Goal: Information Seeking & Learning: Learn about a topic

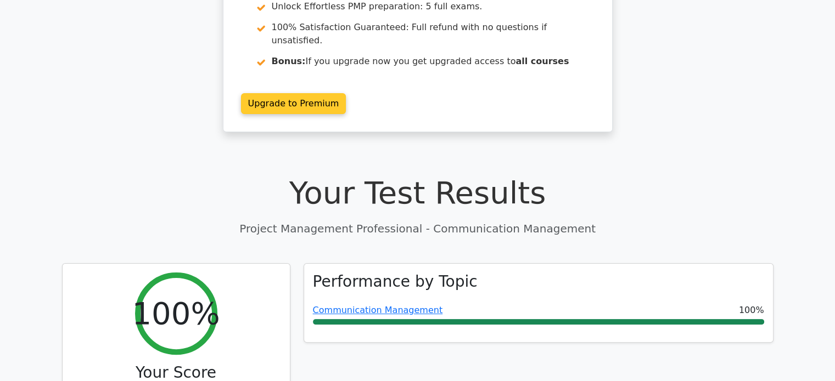
scroll to position [206, 0]
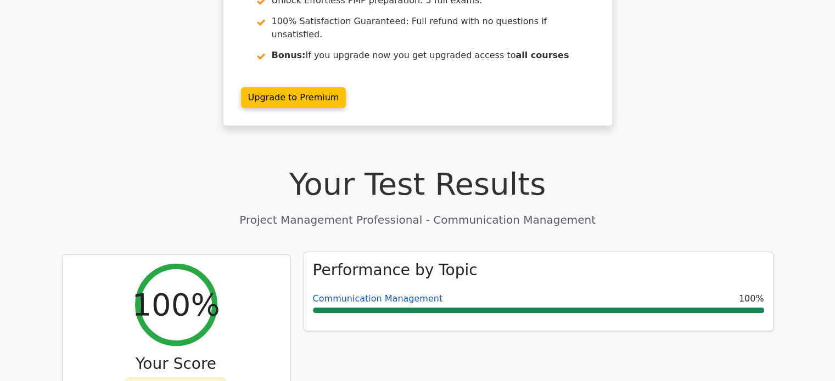
click at [373, 294] on link "Communication Management" at bounding box center [378, 299] width 130 height 10
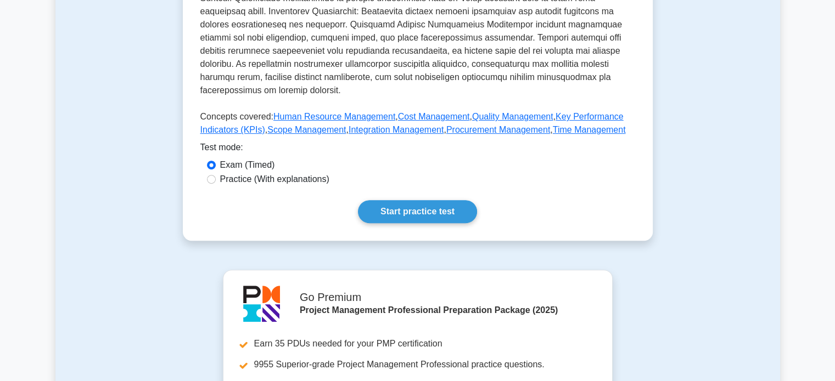
scroll to position [461, 0]
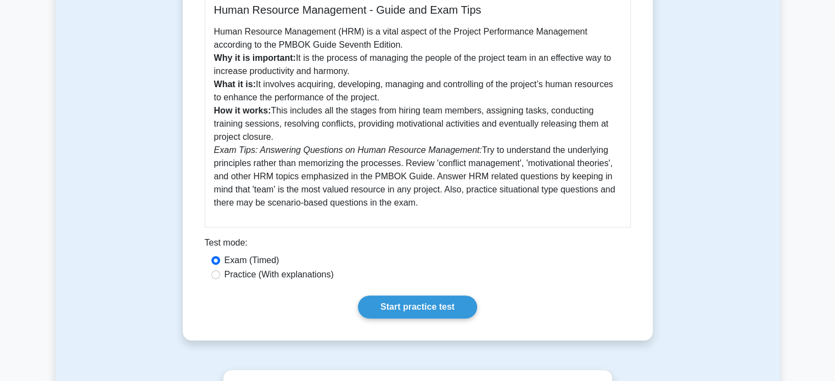
scroll to position [314, 0]
drag, startPoint x: 274, startPoint y: 112, endPoint x: 290, endPoint y: 139, distance: 31.3
click at [290, 139] on p "Human Resource Management (HRM) is a vital aspect of the Project Performance Ma…" at bounding box center [417, 118] width 407 height 184
copy p "This includes all the stages from hiring team members, assigning tasks, conduct…"
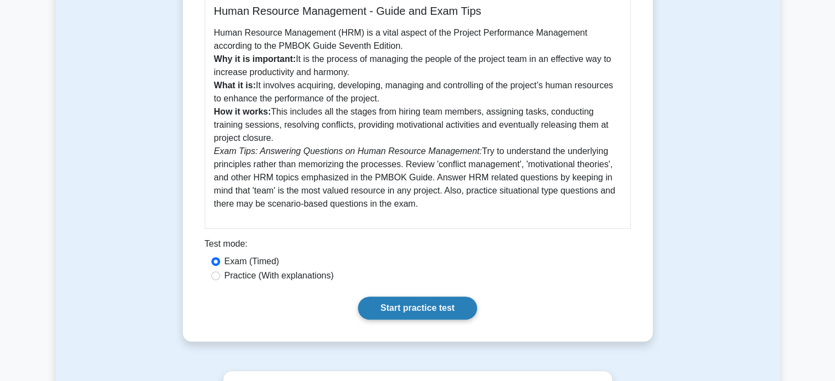
click at [430, 311] on link "Start practice test" at bounding box center [417, 308] width 119 height 23
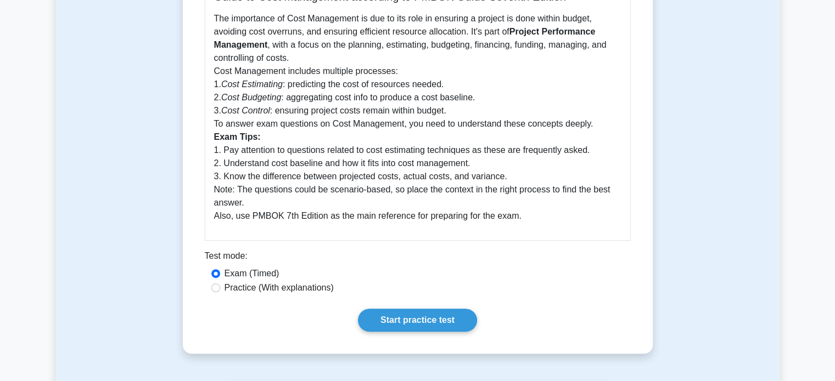
scroll to position [314, 0]
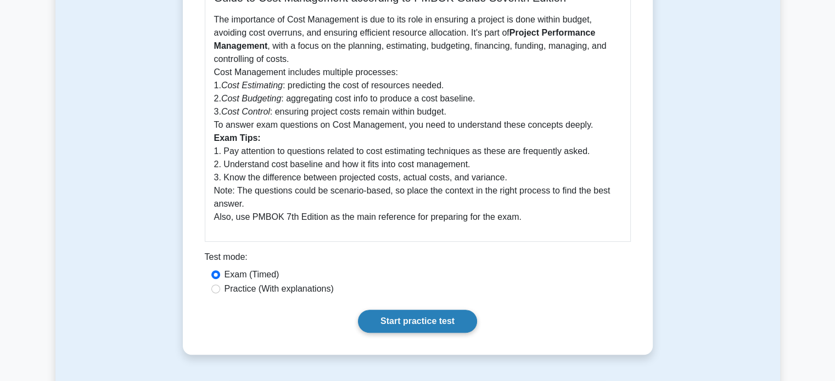
click at [428, 332] on link "Start practice test" at bounding box center [417, 321] width 119 height 23
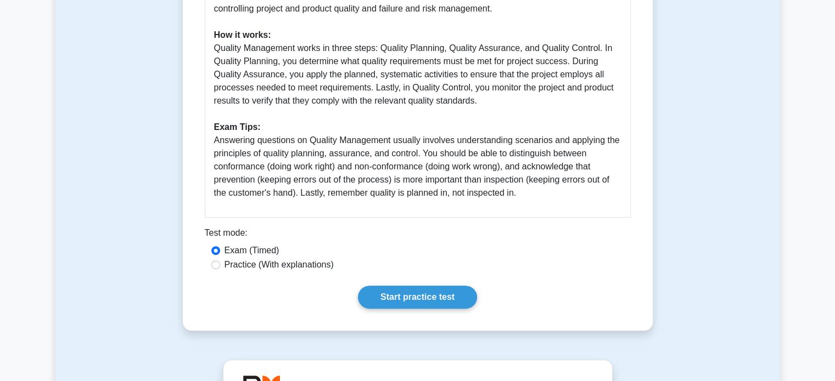
scroll to position [442, 0]
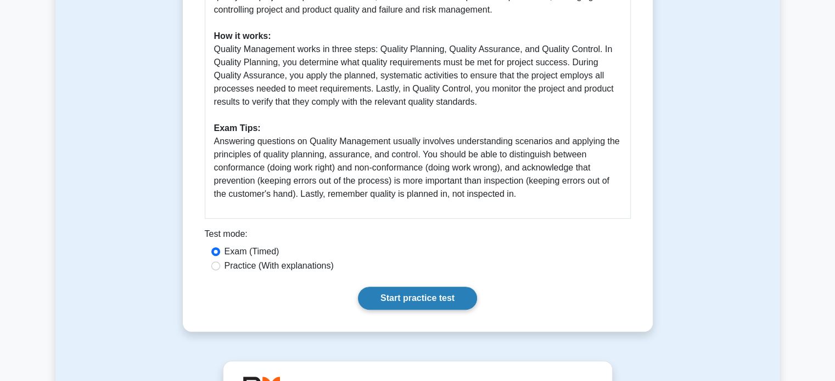
click at [434, 302] on link "Start practice test" at bounding box center [417, 298] width 119 height 23
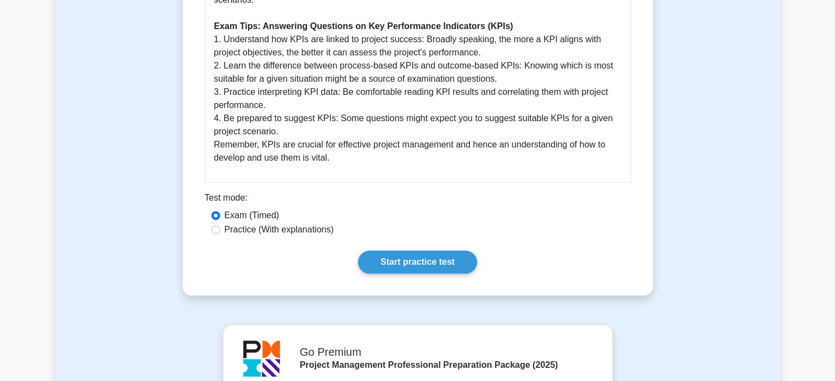
scroll to position [705, 0]
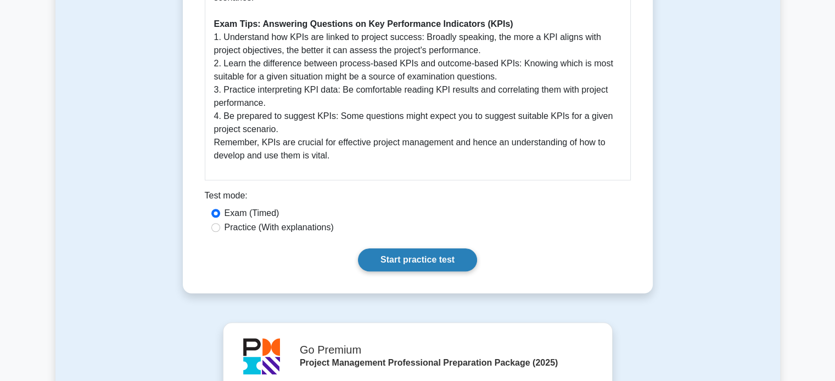
click at [409, 252] on link "Start practice test" at bounding box center [417, 260] width 119 height 23
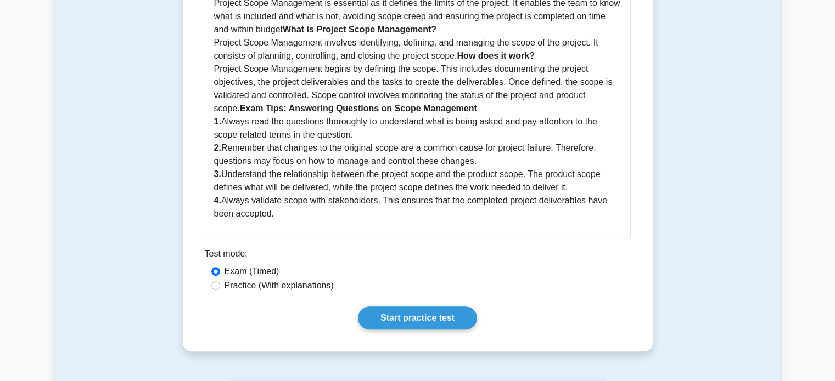
scroll to position [384, 0]
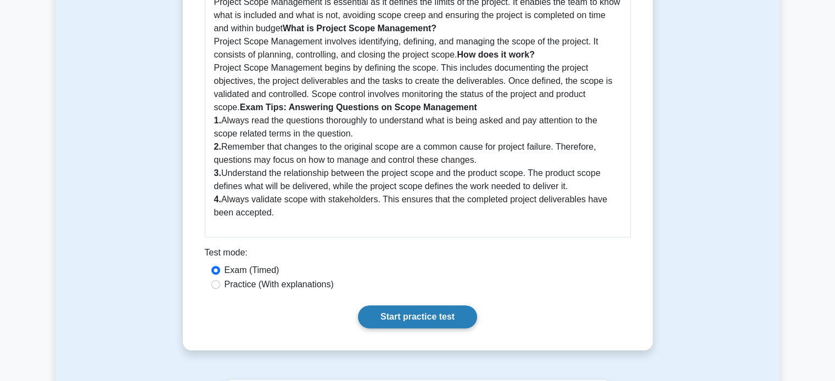
click at [418, 311] on link "Start practice test" at bounding box center [417, 317] width 119 height 23
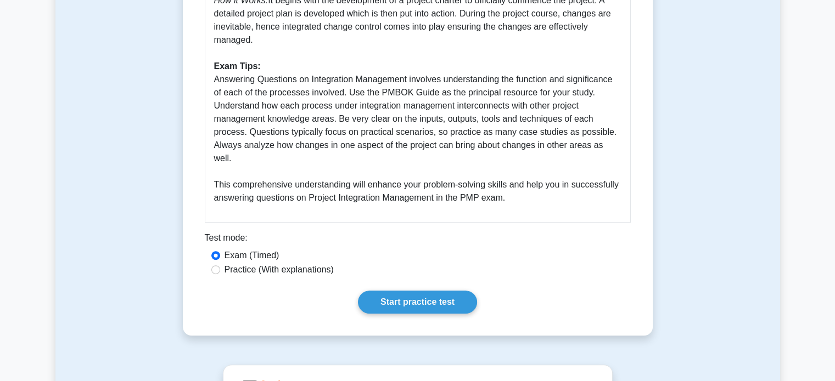
scroll to position [452, 0]
click at [430, 290] on link "Start practice test" at bounding box center [417, 301] width 119 height 23
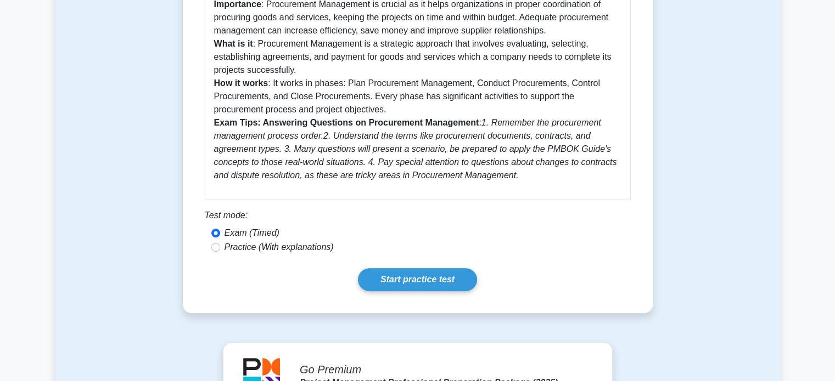
scroll to position [316, 0]
click at [409, 271] on link "Start practice test" at bounding box center [417, 279] width 119 height 23
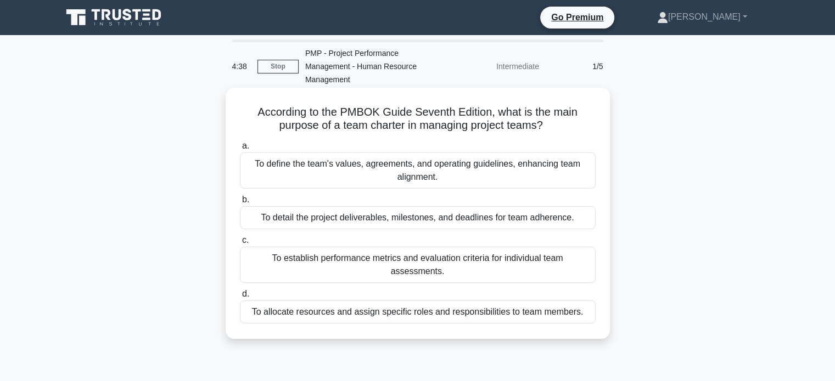
click at [418, 216] on div "To detail the project deliverables, milestones, and deadlines for team adherenc…" at bounding box center [418, 217] width 356 height 23
click at [240, 204] on input "b. To detail the project deliverables, milestones, and deadlines for team adher…" at bounding box center [240, 199] width 0 height 7
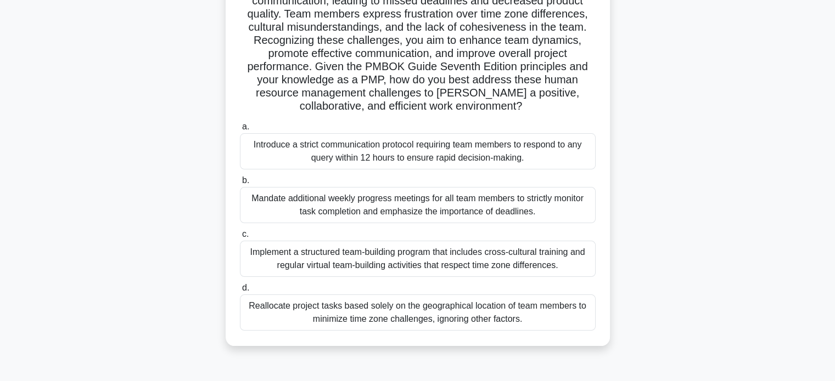
scroll to position [168, 0]
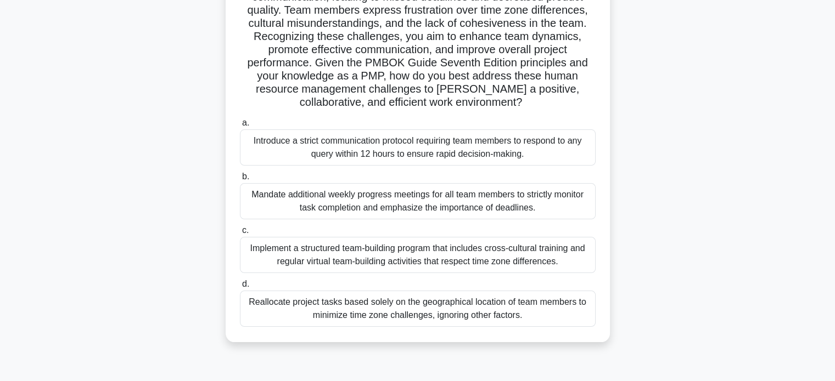
click at [399, 248] on div "Implement a structured team-building program that includes cross-cultural train…" at bounding box center [418, 255] width 356 height 36
click at [240, 234] on input "c. Implement a structured team-building program that includes cross-cultural tr…" at bounding box center [240, 230] width 0 height 7
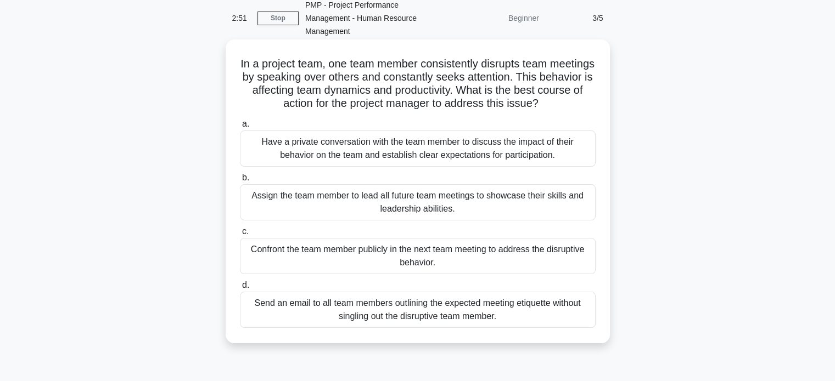
scroll to position [49, 0]
click at [481, 152] on div "Have a private conversation with the team member to discuss the impact of their…" at bounding box center [418, 148] width 356 height 36
click at [240, 127] on input "a. Have a private conversation with the team member to discuss the impact of th…" at bounding box center [240, 123] width 0 height 7
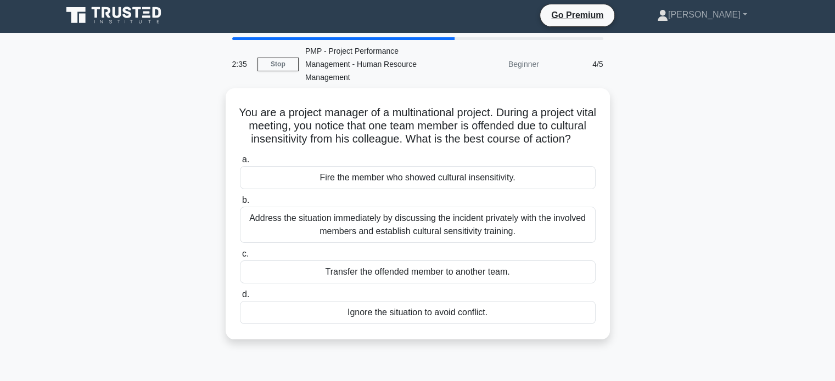
scroll to position [0, 0]
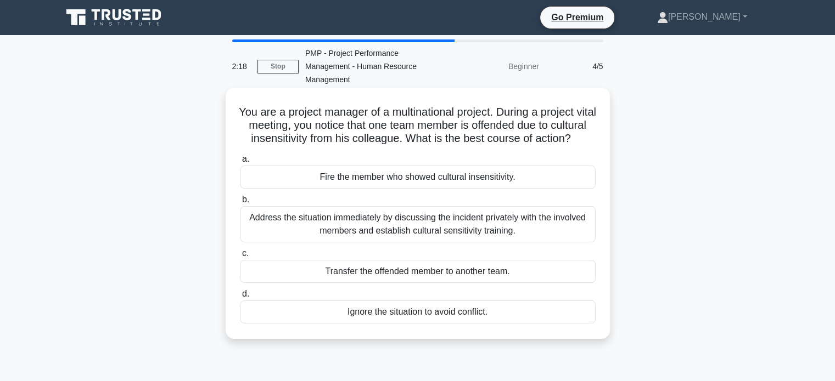
click at [454, 243] on div "Address the situation immediately by discussing the incident privately with the…" at bounding box center [418, 224] width 356 height 36
click at [240, 204] on input "b. Address the situation immediately by discussing the incident privately with …" at bounding box center [240, 199] width 0 height 7
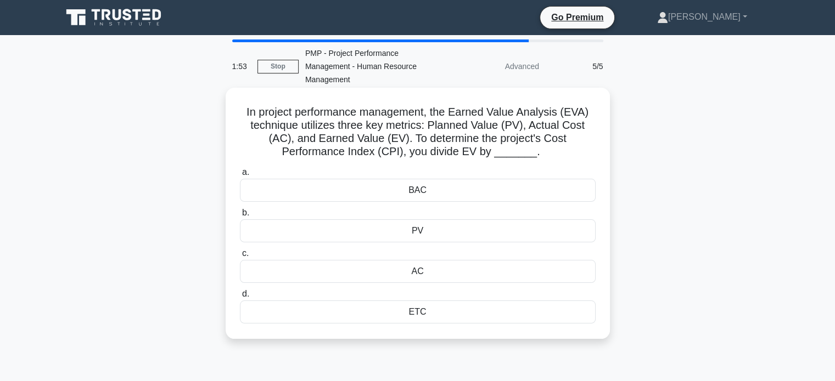
click at [421, 274] on div "AC" at bounding box center [418, 271] width 356 height 23
click at [240, 257] on input "c. AC" at bounding box center [240, 253] width 0 height 7
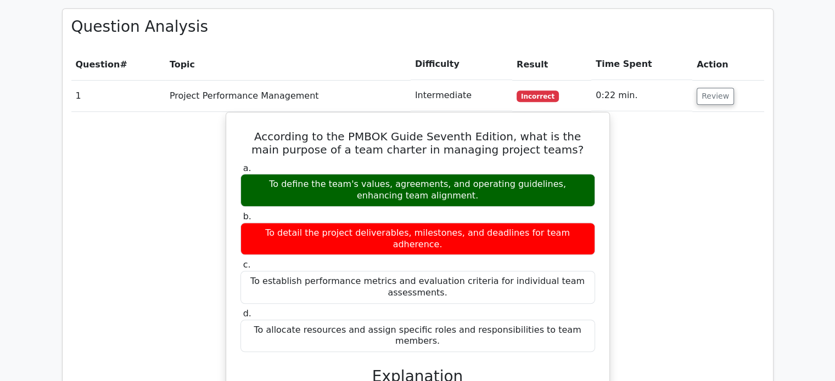
scroll to position [790, 0]
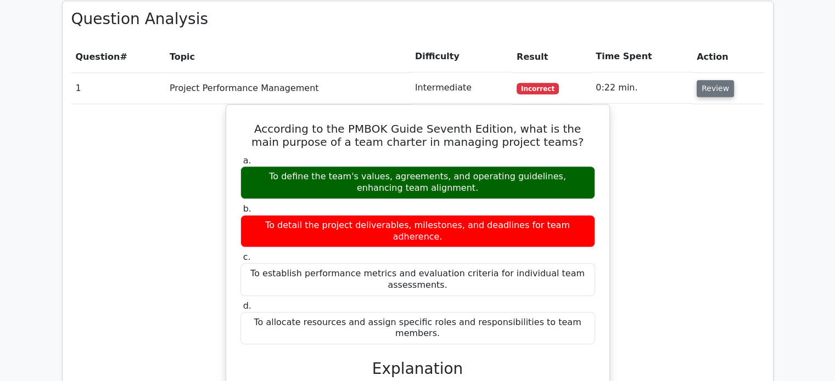
click at [696, 80] on button "Review" at bounding box center [714, 88] width 37 height 17
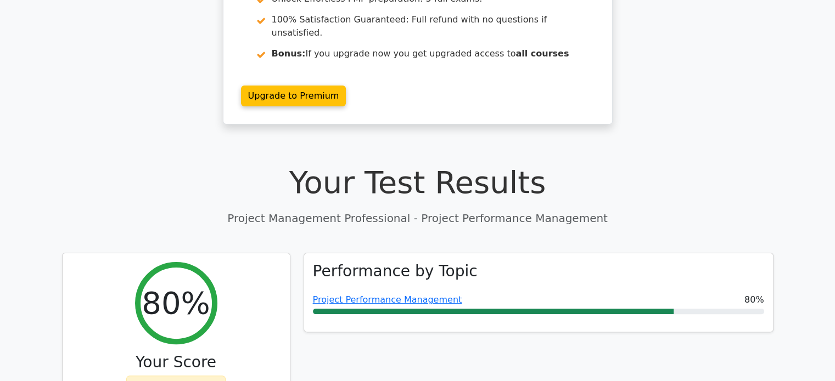
scroll to position [206, 0]
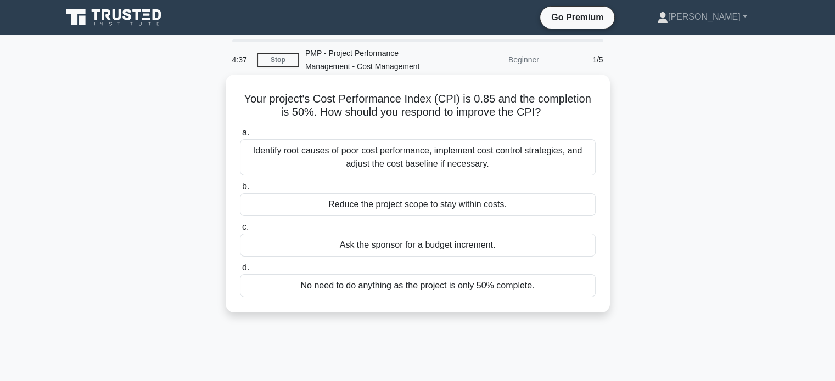
click at [532, 164] on div "Identify root causes of poor cost performance, implement cost control strategie…" at bounding box center [418, 157] width 356 height 36
click at [240, 137] on input "a. Identify root causes of poor cost performance, implement cost control strate…" at bounding box center [240, 133] width 0 height 7
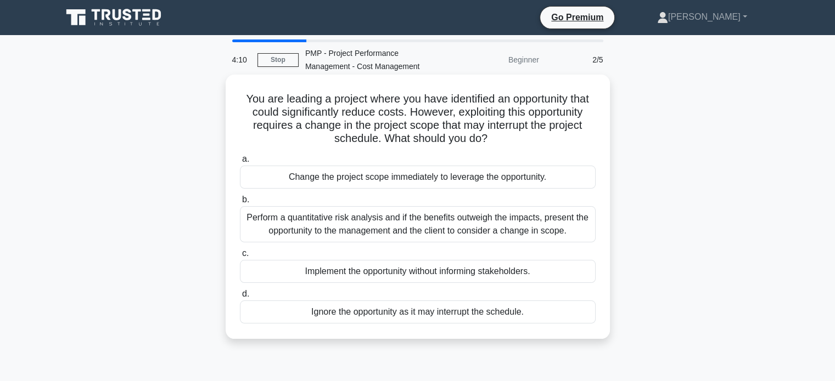
click at [569, 223] on div "Perform a quantitative risk analysis and if the benefits outweigh the impacts, …" at bounding box center [418, 224] width 356 height 36
click at [240, 204] on input "b. Perform a quantitative risk analysis and if the benefits outweigh the impact…" at bounding box center [240, 199] width 0 height 7
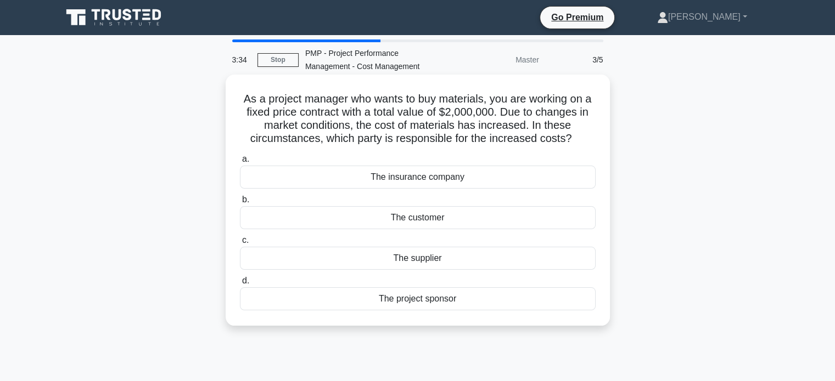
click at [431, 302] on div "The project sponsor" at bounding box center [418, 299] width 356 height 23
click at [240, 285] on input "d. The project sponsor" at bounding box center [240, 281] width 0 height 7
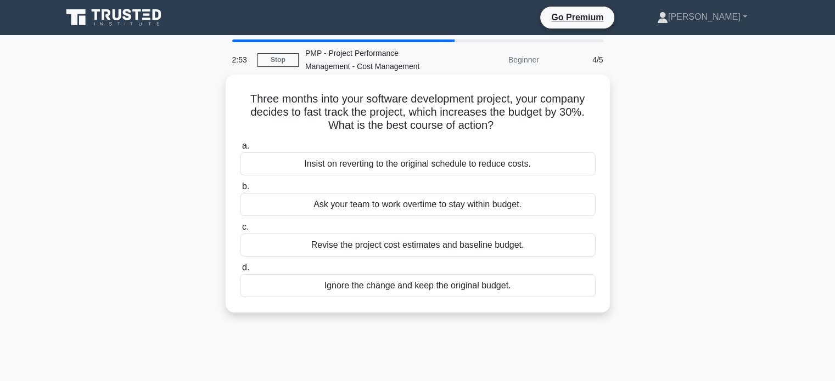
click at [430, 241] on div "Revise the project cost estimates and baseline budget." at bounding box center [418, 245] width 356 height 23
click at [240, 231] on input "c. Revise the project cost estimates and baseline budget." at bounding box center [240, 227] width 0 height 7
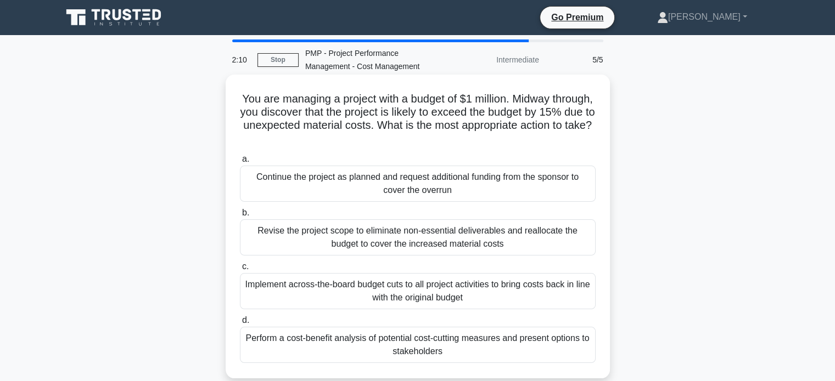
click at [430, 351] on div "Perform a cost-benefit analysis of potential cost-cutting measures and present …" at bounding box center [418, 345] width 356 height 36
click at [240, 324] on input "d. Perform a cost-benefit analysis of potential cost-cutting measures and prese…" at bounding box center [240, 320] width 0 height 7
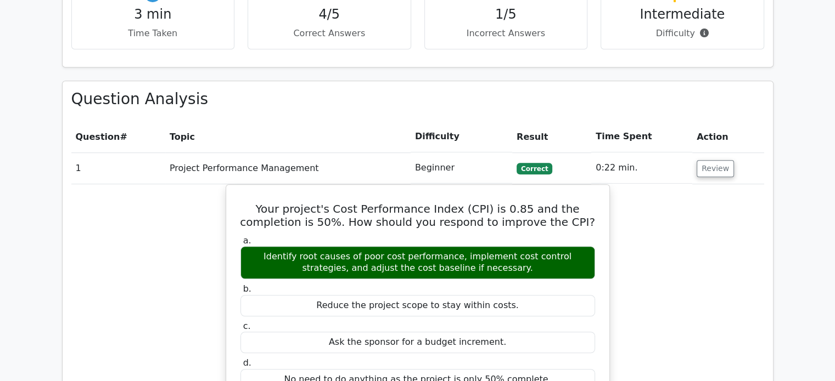
scroll to position [726, 0]
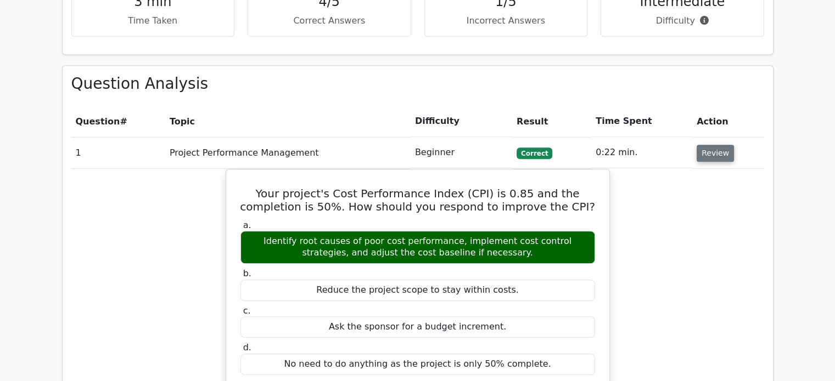
click at [716, 145] on button "Review" at bounding box center [714, 153] width 37 height 17
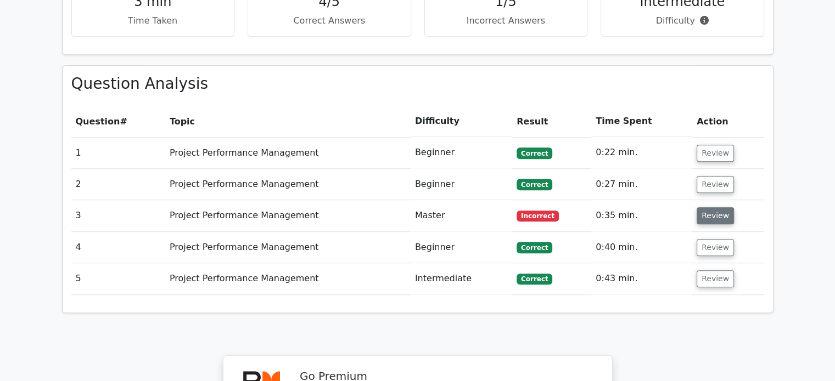
click at [714, 207] on button "Review" at bounding box center [714, 215] width 37 height 17
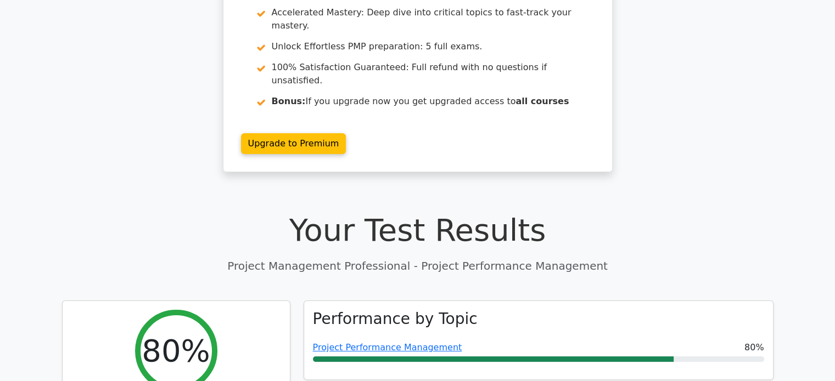
scroll to position [0, 0]
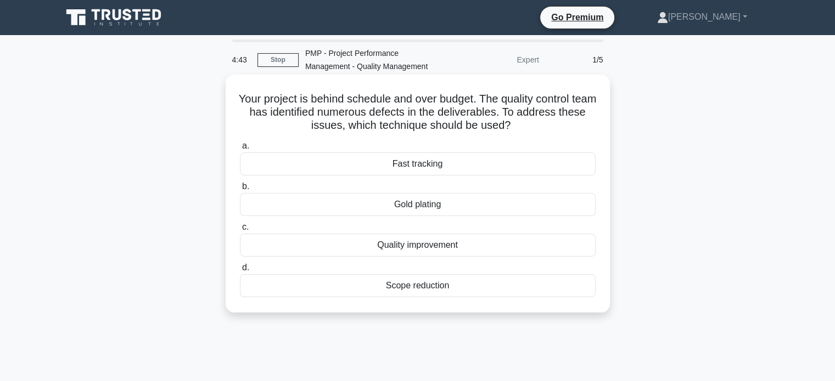
click at [448, 248] on div "Quality improvement" at bounding box center [418, 245] width 356 height 23
click at [240, 231] on input "c. Quality improvement" at bounding box center [240, 227] width 0 height 7
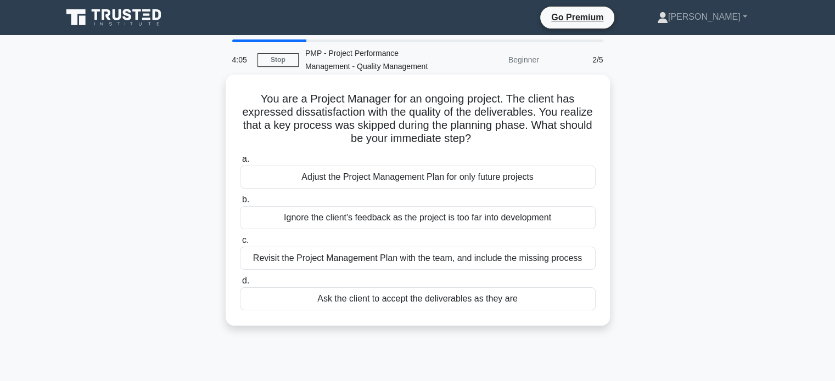
click at [459, 260] on div "Revisit the Project Management Plan with the team, and include the missing proc…" at bounding box center [418, 258] width 356 height 23
click at [240, 244] on input "c. Revisit the Project Management Plan with the team, and include the missing p…" at bounding box center [240, 240] width 0 height 7
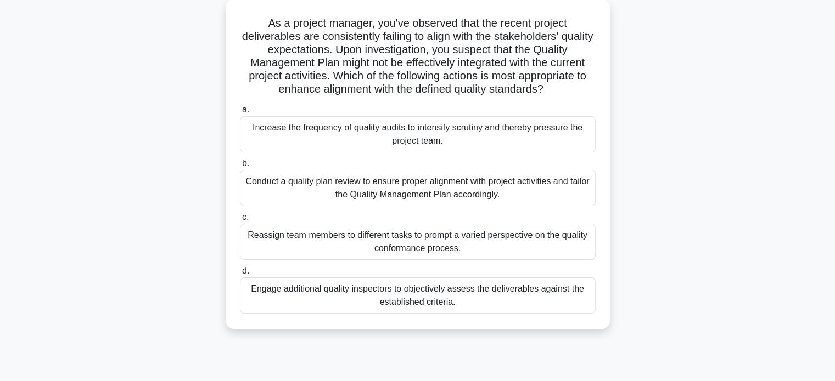
scroll to position [90, 0]
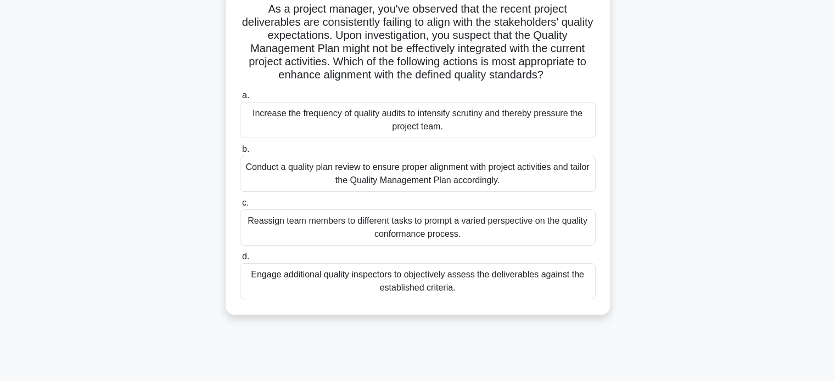
click at [462, 178] on div "Conduct a quality plan review to ensure proper alignment with project activitie…" at bounding box center [418, 174] width 356 height 36
click at [240, 153] on input "b. Conduct a quality plan review to ensure proper alignment with project activi…" at bounding box center [240, 149] width 0 height 7
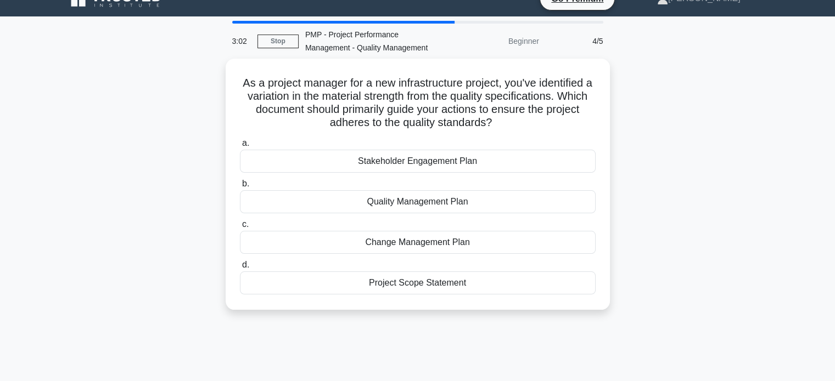
scroll to position [0, 0]
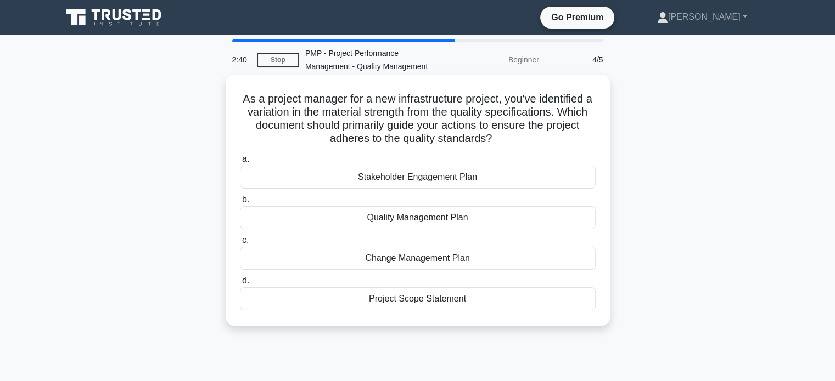
click at [450, 220] on div "Quality Management Plan" at bounding box center [418, 217] width 356 height 23
click at [240, 204] on input "b. Quality Management Plan" at bounding box center [240, 199] width 0 height 7
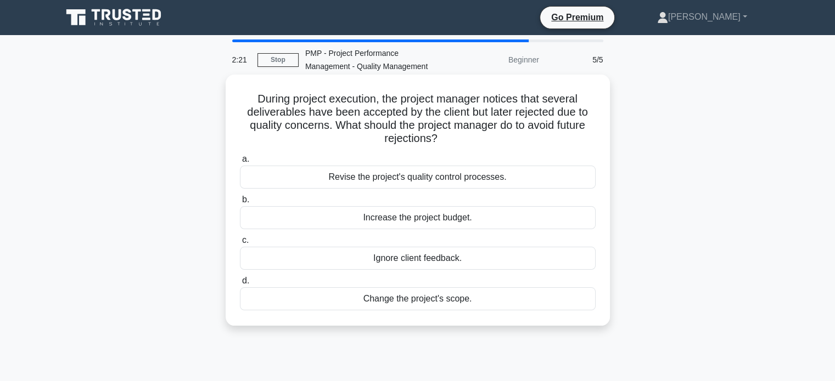
click at [456, 179] on div "Revise the project's quality control processes." at bounding box center [418, 177] width 356 height 23
click at [240, 163] on input "a. Revise the project's quality control processes." at bounding box center [240, 159] width 0 height 7
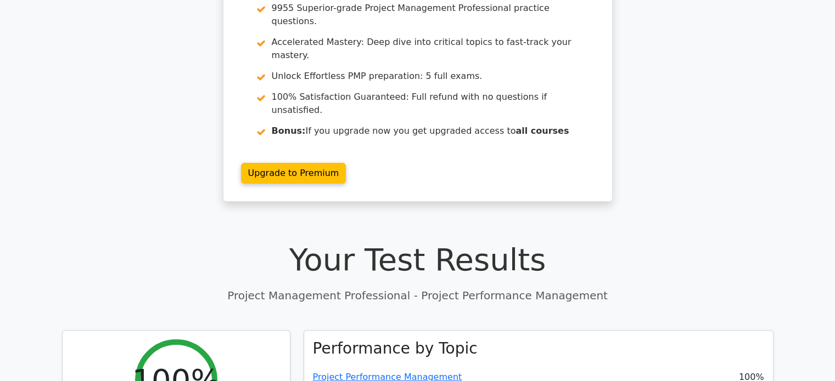
scroll to position [131, 0]
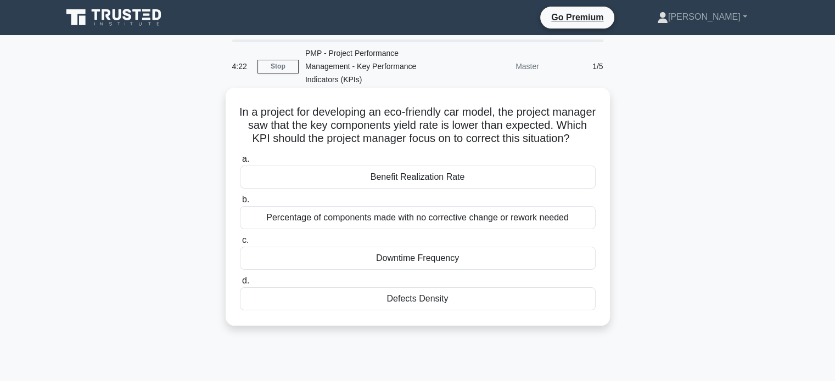
click at [436, 229] on div "Percentage of components made with no corrective change or rework needed" at bounding box center [418, 217] width 356 height 23
click at [240, 204] on input "b. Percentage of components made with no corrective change or rework needed" at bounding box center [240, 199] width 0 height 7
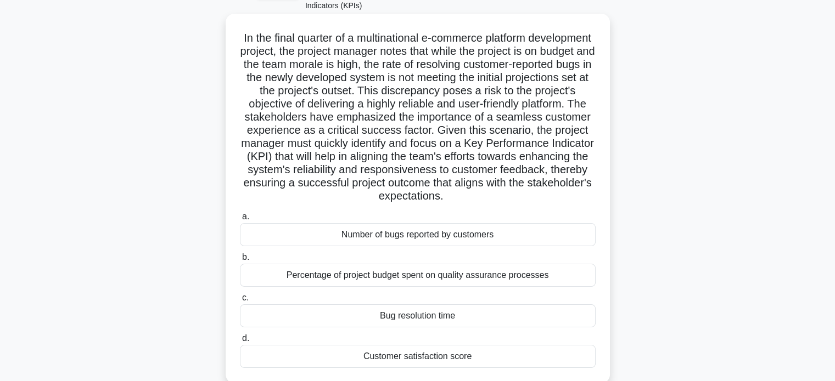
scroll to position [75, 0]
click at [439, 353] on div "Customer satisfaction score" at bounding box center [418, 356] width 356 height 23
click at [240, 342] on input "d. Customer satisfaction score" at bounding box center [240, 338] width 0 height 7
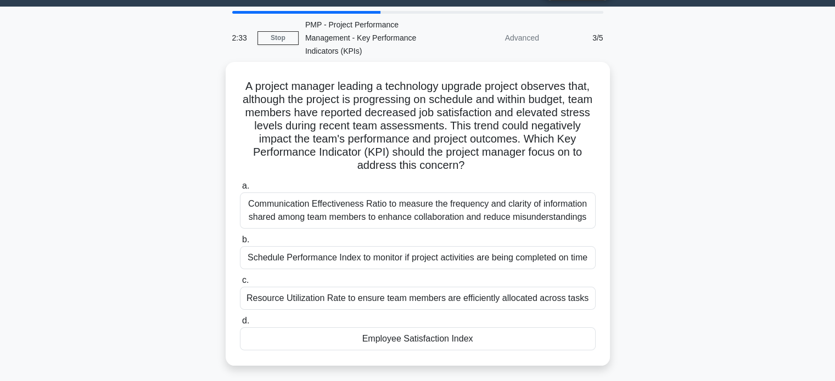
scroll to position [29, 0]
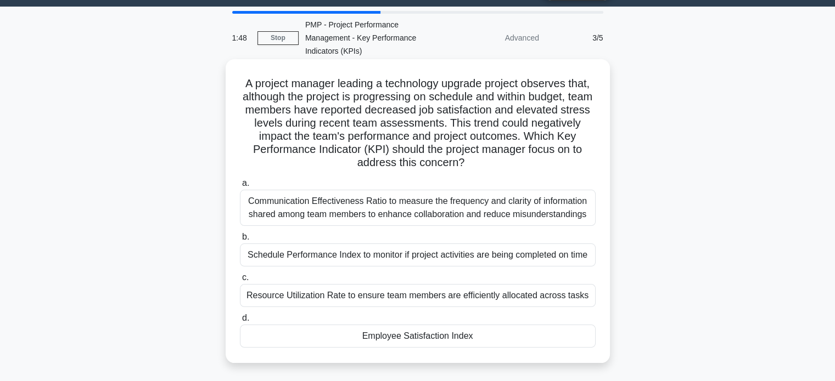
click at [564, 212] on div "Communication Effectiveness Ratio to measure the frequency and clarity of infor…" at bounding box center [418, 208] width 356 height 36
click at [240, 187] on input "a. Communication Effectiveness Ratio to measure the frequency and clarity of in…" at bounding box center [240, 183] width 0 height 7
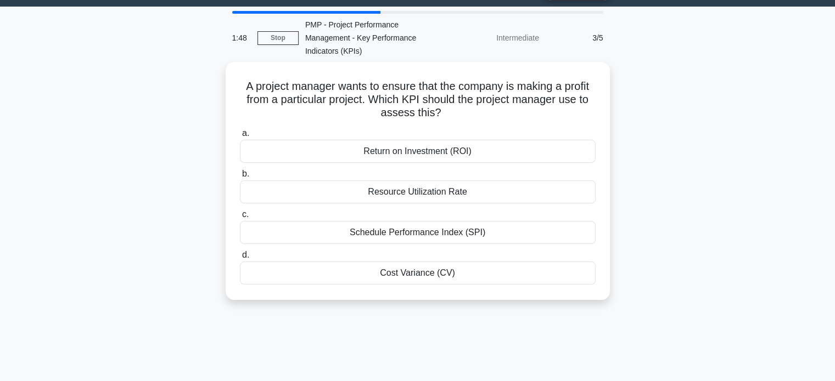
scroll to position [0, 0]
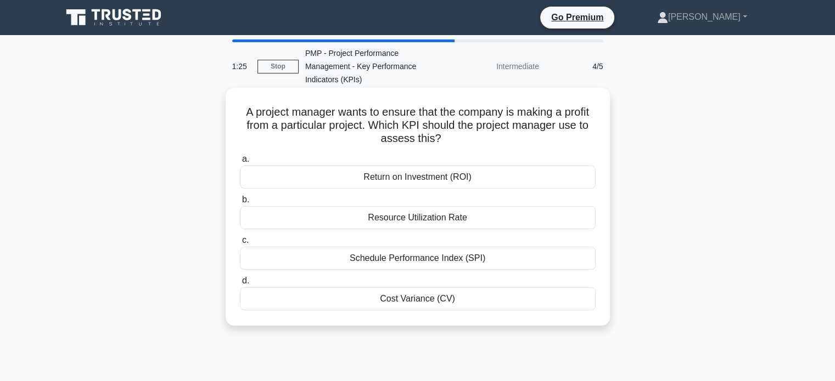
click at [469, 174] on div "Return on Investment (ROI)" at bounding box center [418, 177] width 356 height 23
click at [240, 163] on input "a. Return on Investment (ROI)" at bounding box center [240, 159] width 0 height 7
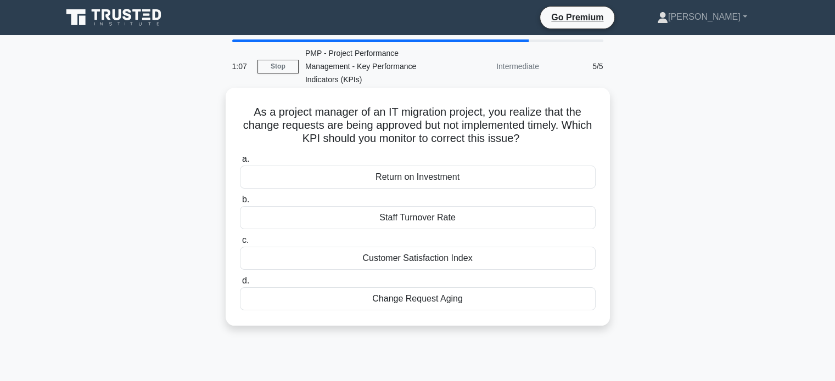
click at [443, 302] on div "Change Request Aging" at bounding box center [418, 299] width 356 height 23
click at [240, 285] on input "d. Change Request Aging" at bounding box center [240, 281] width 0 height 7
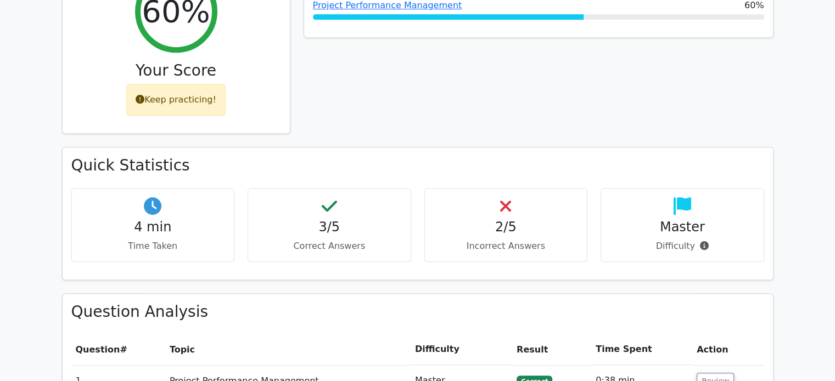
scroll to position [555, 0]
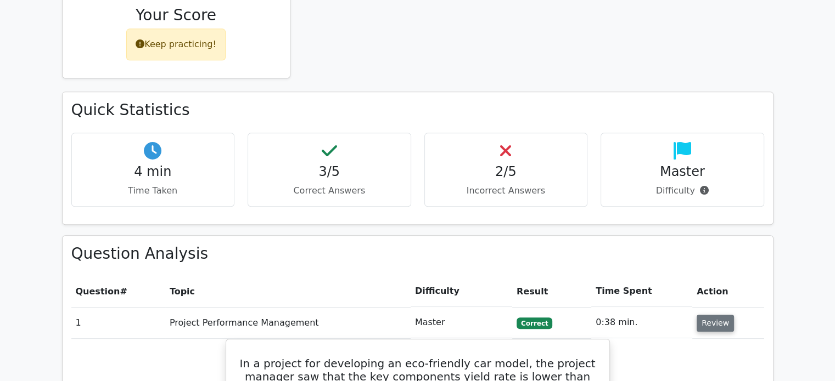
click at [714, 315] on button "Review" at bounding box center [714, 323] width 37 height 17
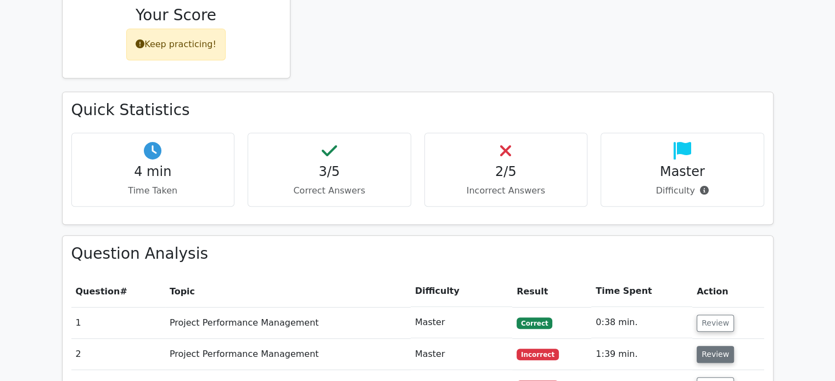
click at [711, 346] on button "Review" at bounding box center [714, 354] width 37 height 17
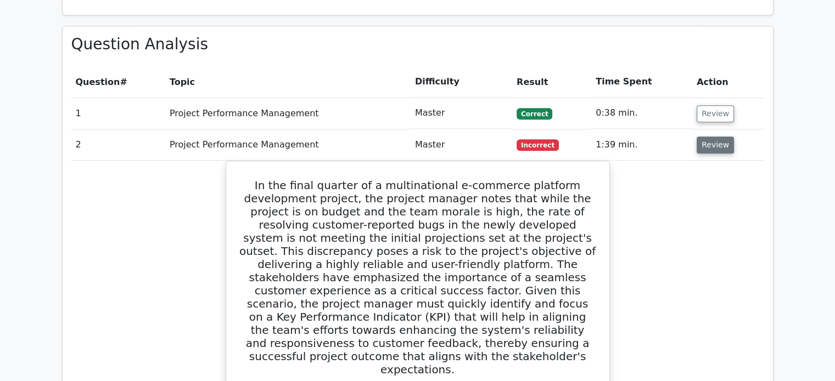
scroll to position [764, 0]
click at [723, 138] on button "Review" at bounding box center [714, 146] width 37 height 17
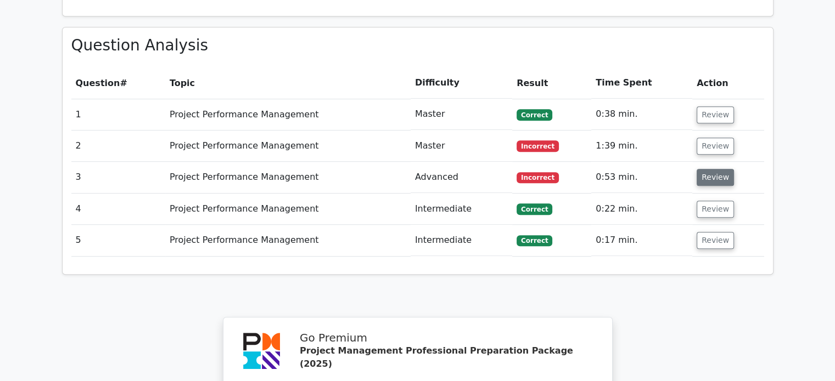
click at [706, 169] on button "Review" at bounding box center [714, 177] width 37 height 17
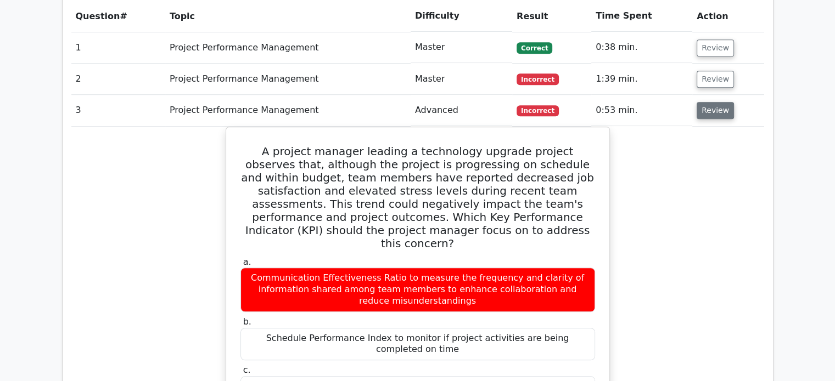
scroll to position [828, 0]
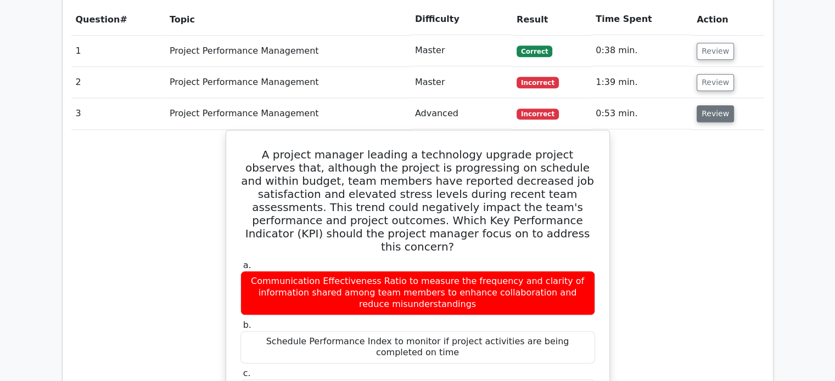
click at [709, 105] on button "Review" at bounding box center [714, 113] width 37 height 17
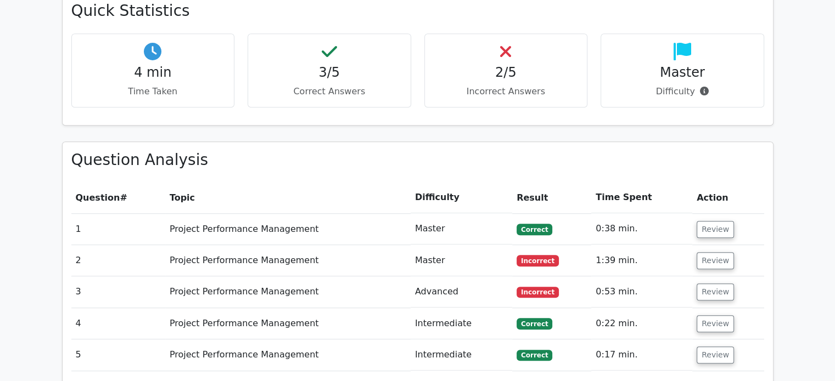
scroll to position [650, 0]
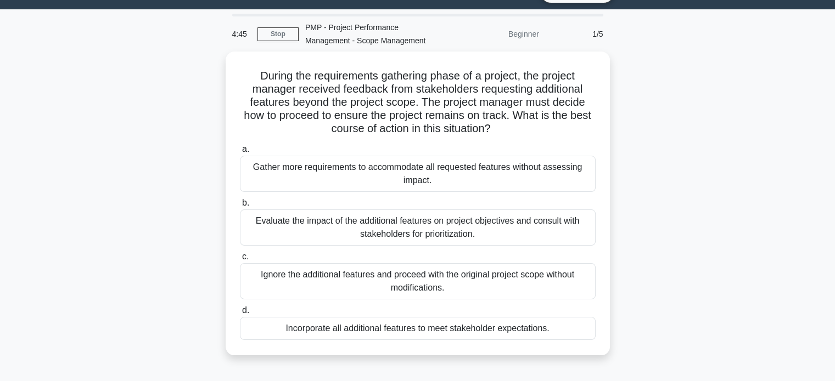
scroll to position [26, 0]
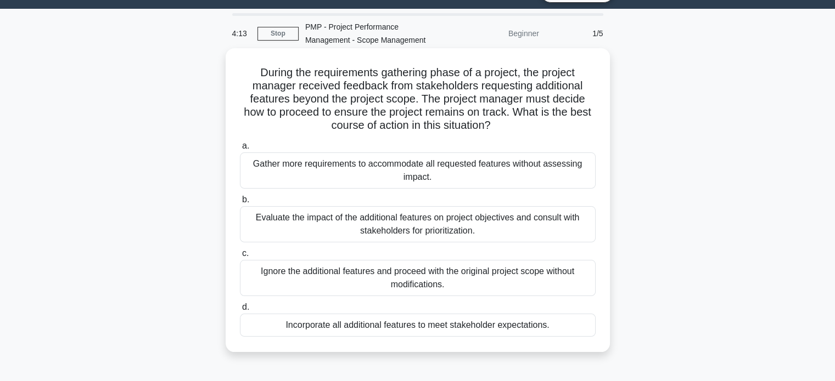
click at [505, 222] on div "Evaluate the impact of the additional features on project objectives and consul…" at bounding box center [418, 224] width 356 height 36
click at [240, 204] on input "b. Evaluate the impact of the additional features on project objectives and con…" at bounding box center [240, 199] width 0 height 7
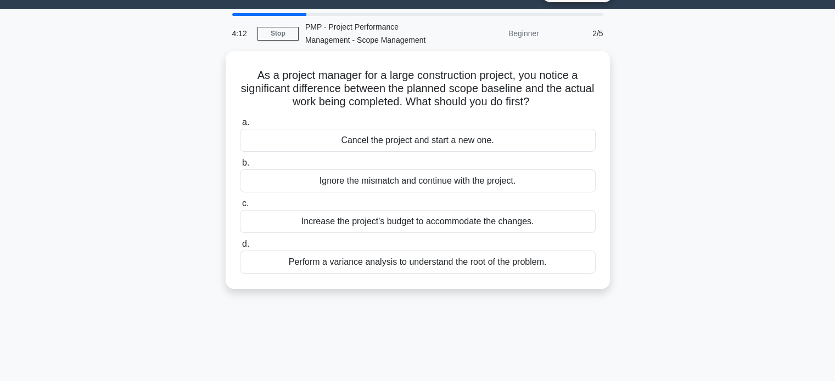
scroll to position [0, 0]
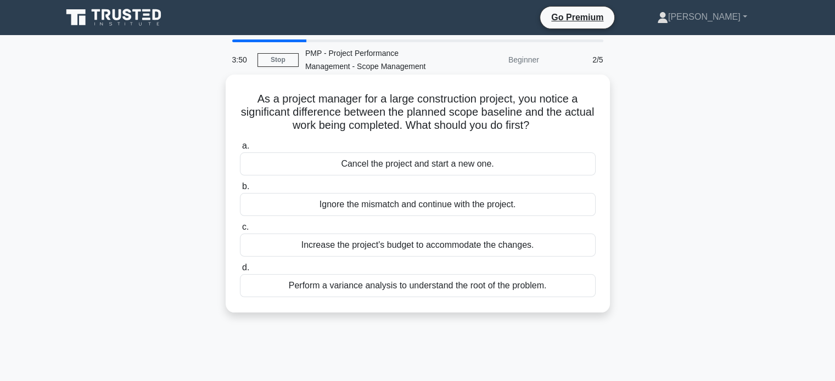
click at [471, 284] on div "Perform a variance analysis to understand the root of the problem." at bounding box center [418, 285] width 356 height 23
click at [240, 272] on input "d. Perform a variance analysis to understand the root of the problem." at bounding box center [240, 268] width 0 height 7
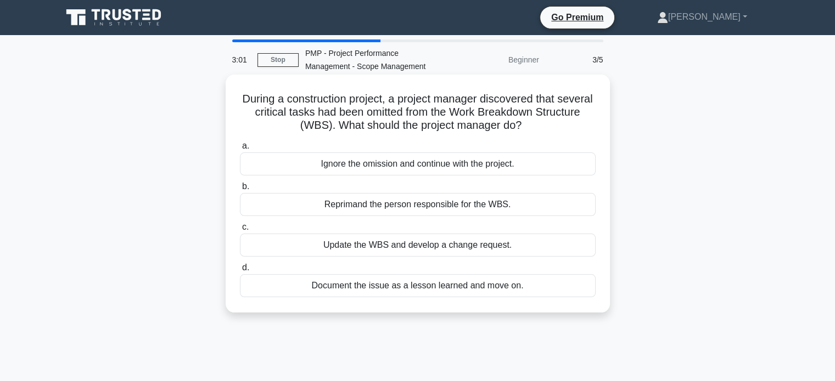
click at [453, 243] on div "Update the WBS and develop a change request." at bounding box center [418, 245] width 356 height 23
click at [240, 231] on input "c. Update the WBS and develop a change request." at bounding box center [240, 227] width 0 height 7
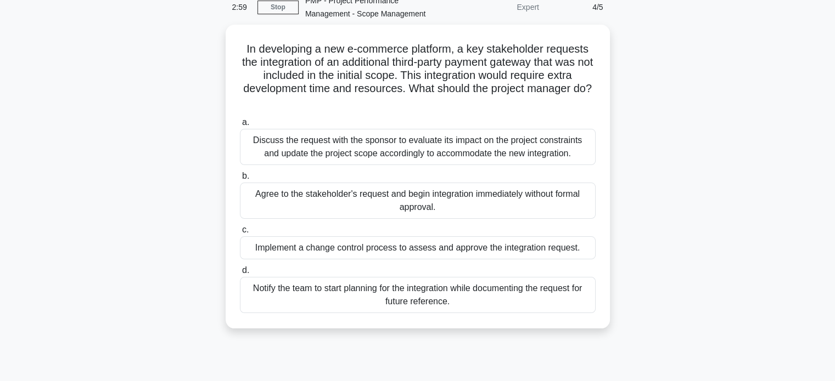
scroll to position [57, 0]
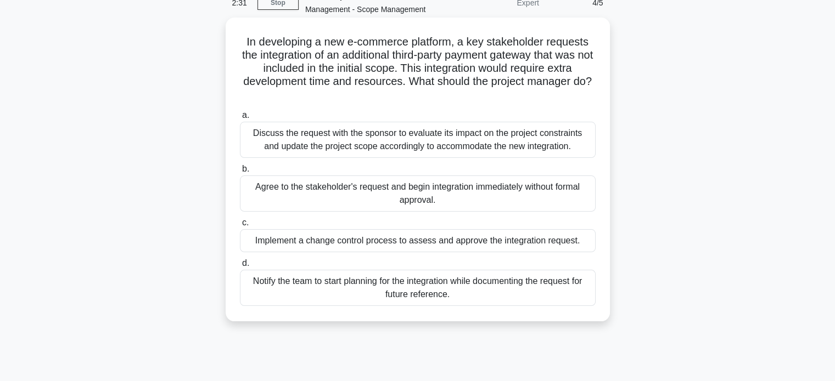
click at [448, 148] on div "Discuss the request with the sponsor to evaluate its impact on the project cons…" at bounding box center [418, 140] width 356 height 36
click at [240, 119] on input "a. Discuss the request with the sponsor to evaluate its impact on the project c…" at bounding box center [240, 115] width 0 height 7
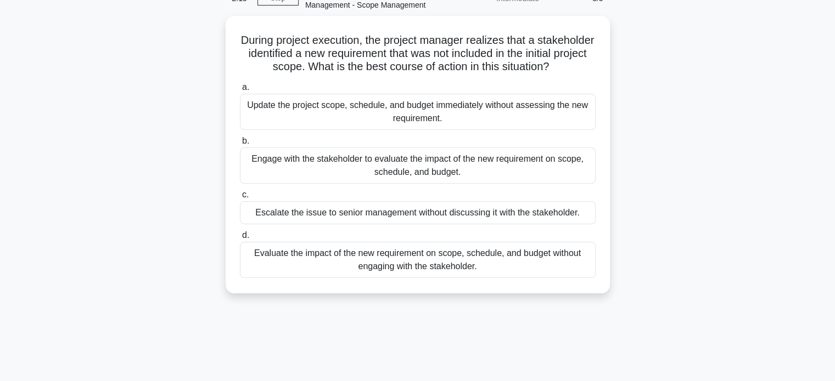
scroll to position [64, 0]
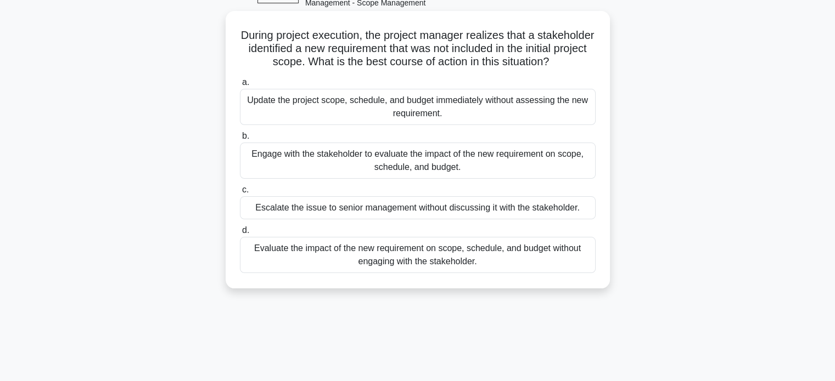
click at [415, 269] on div "Evaluate the impact of the new requirement on scope, schedule, and budget witho…" at bounding box center [418, 255] width 356 height 36
click at [240, 234] on input "d. Evaluate the impact of the new requirement on scope, schedule, and budget wi…" at bounding box center [240, 230] width 0 height 7
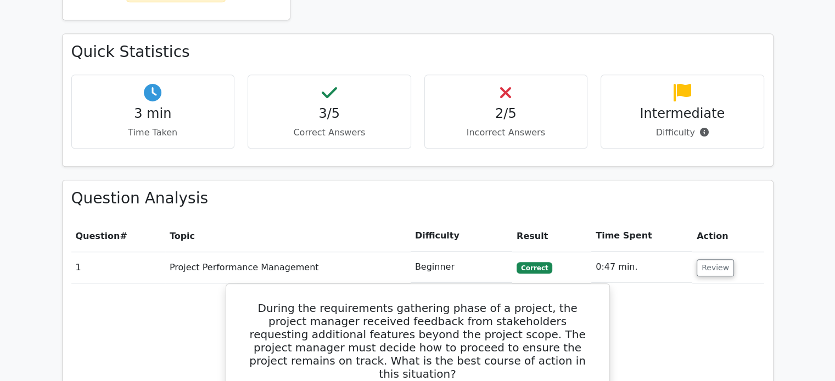
scroll to position [615, 0]
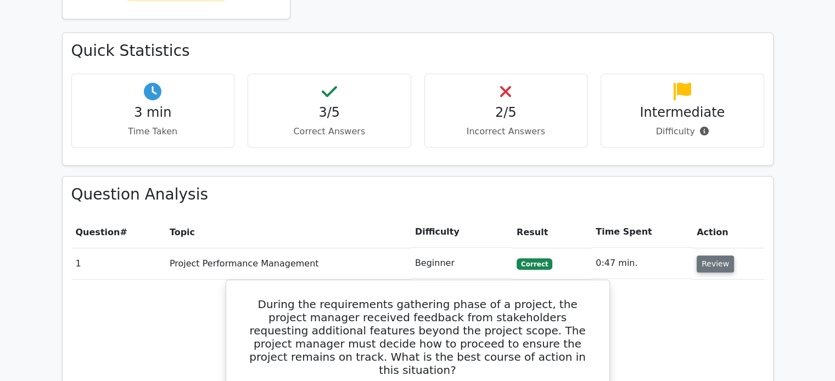
click at [713, 256] on button "Review" at bounding box center [714, 264] width 37 height 17
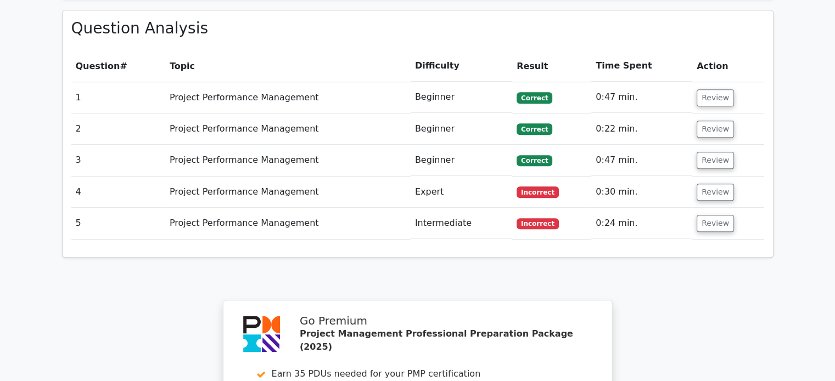
scroll to position [782, 0]
click at [712, 183] on button "Review" at bounding box center [714, 191] width 37 height 17
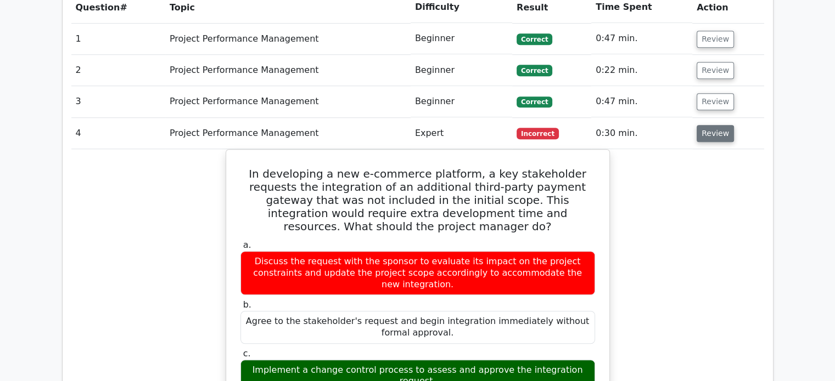
scroll to position [840, 0]
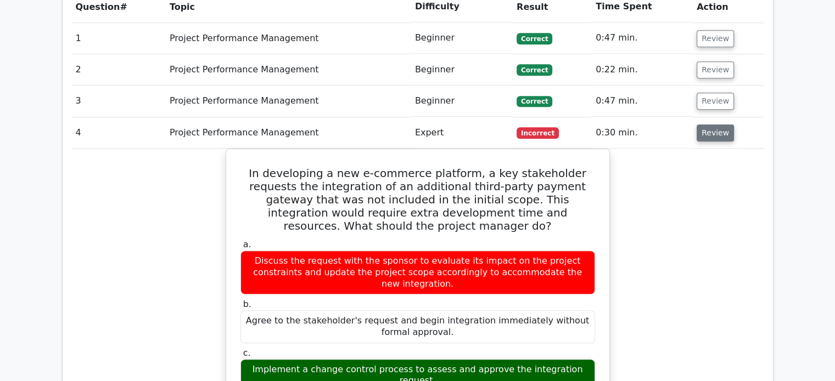
click at [707, 125] on button "Review" at bounding box center [714, 133] width 37 height 17
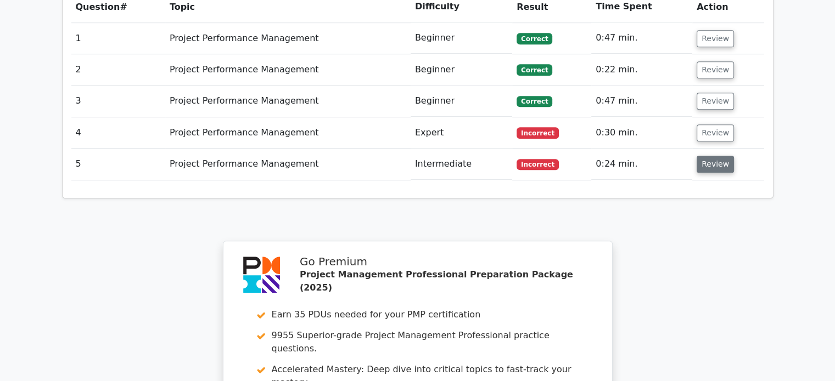
click at [705, 156] on button "Review" at bounding box center [714, 164] width 37 height 17
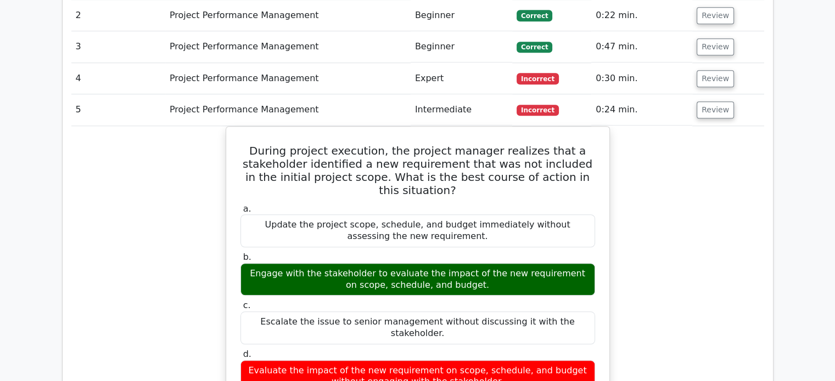
scroll to position [895, 0]
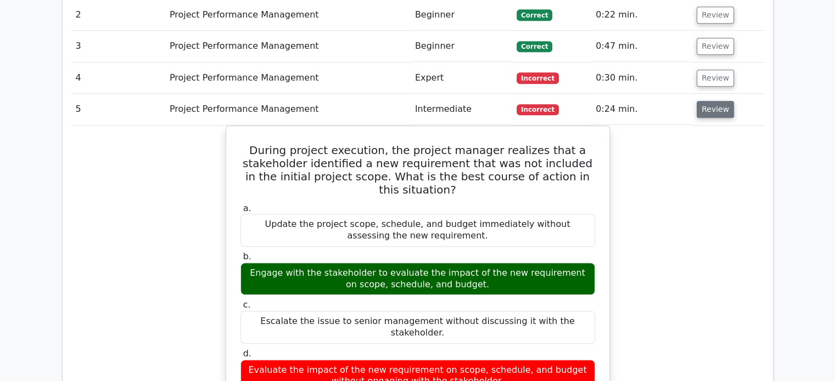
click at [713, 101] on button "Review" at bounding box center [714, 109] width 37 height 17
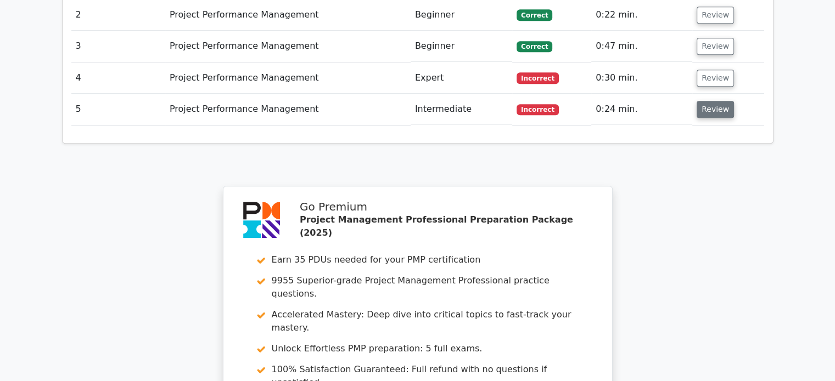
scroll to position [856, 0]
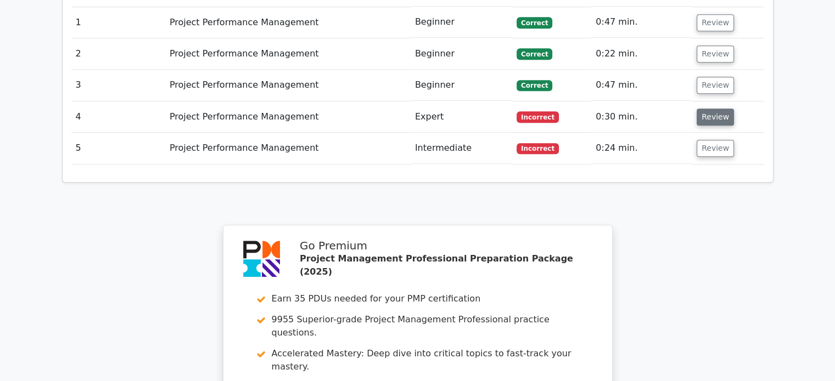
click at [712, 109] on button "Review" at bounding box center [714, 117] width 37 height 17
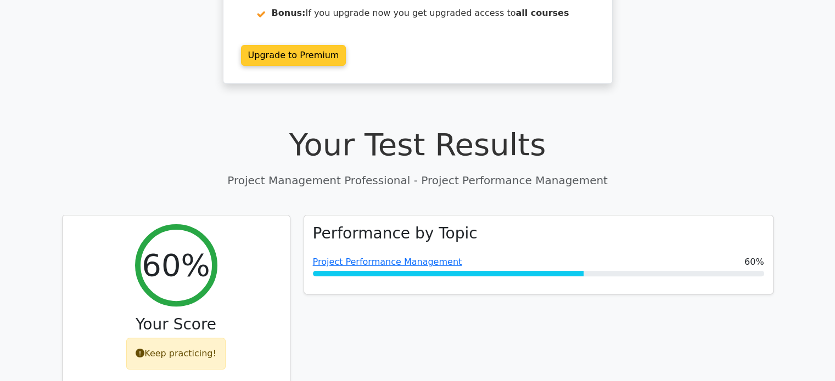
scroll to position [239, 0]
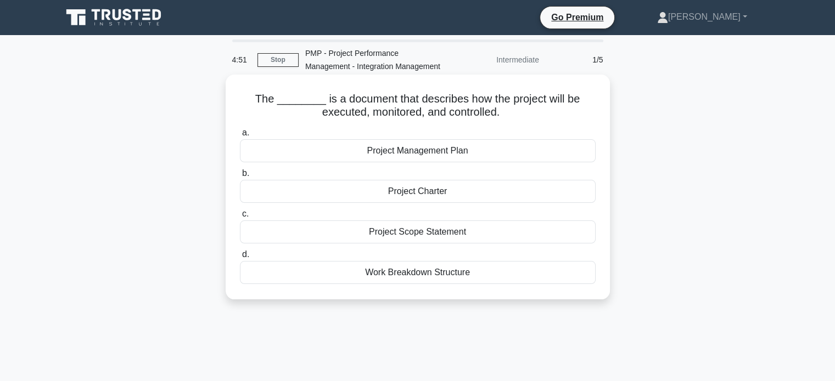
click at [415, 192] on div "Project Charter" at bounding box center [418, 191] width 356 height 23
click at [240, 177] on input "b. Project Charter" at bounding box center [240, 173] width 0 height 7
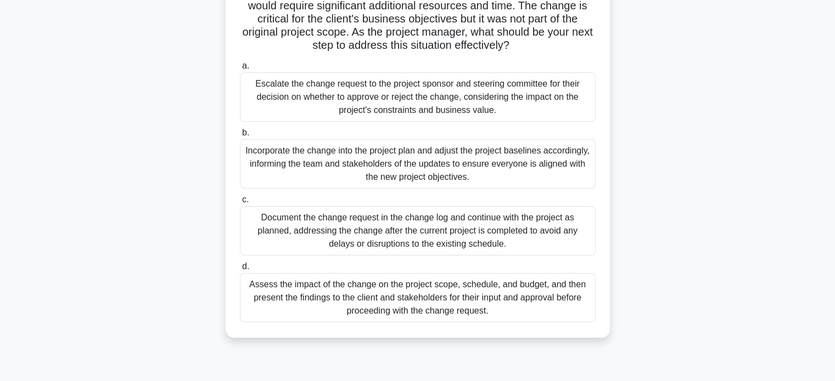
scroll to position [122, 0]
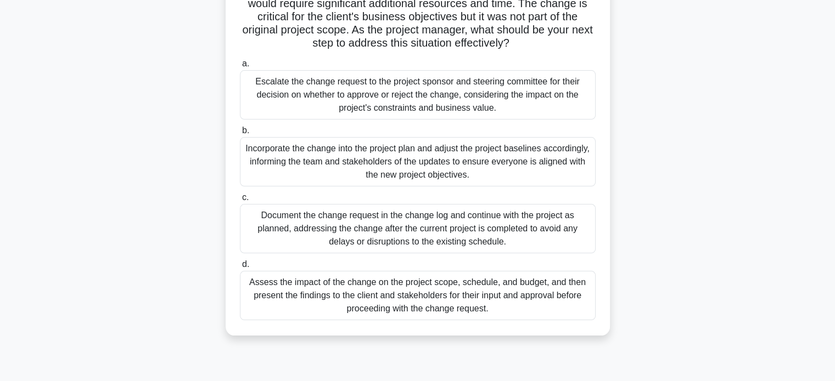
click at [487, 291] on div "Assess the impact of the change on the project scope, schedule, and budget, and…" at bounding box center [418, 295] width 356 height 49
click at [240, 268] on input "d. Assess the impact of the change on the project scope, schedule, and budget, …" at bounding box center [240, 264] width 0 height 7
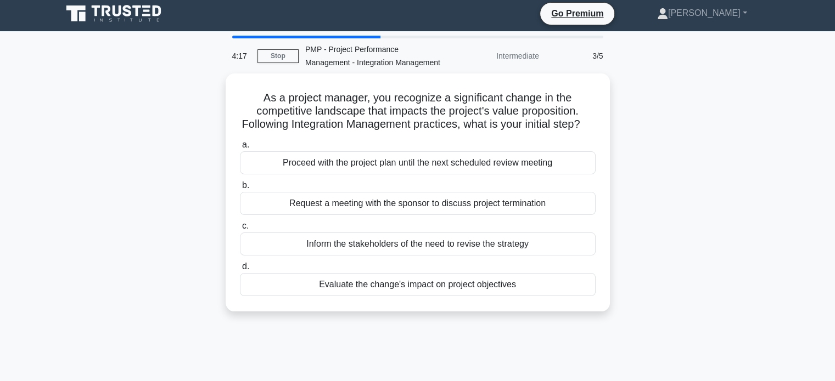
scroll to position [0, 0]
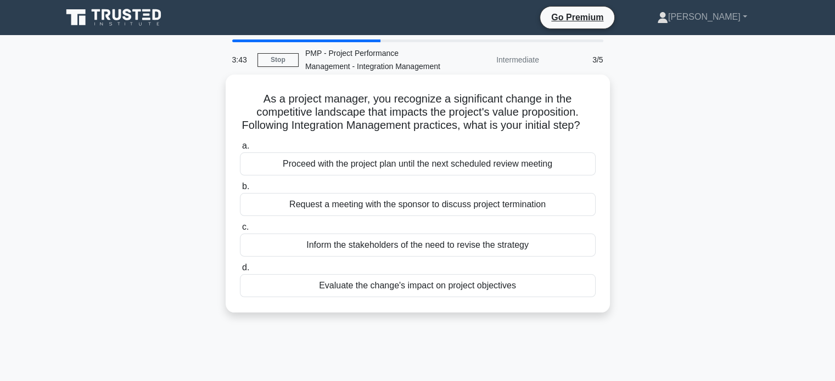
click at [409, 297] on div "Evaluate the change's impact on project objectives" at bounding box center [418, 285] width 356 height 23
click at [240, 272] on input "d. Evaluate the change's impact on project objectives" at bounding box center [240, 268] width 0 height 7
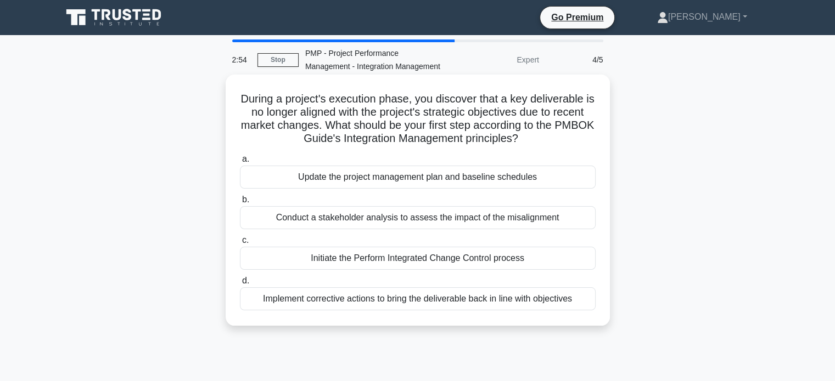
click at [406, 300] on div "Implement corrective actions to bring the deliverable back in line with objecti…" at bounding box center [418, 299] width 356 height 23
click at [240, 285] on input "d. Implement corrective actions to bring the deliverable back in line with obje…" at bounding box center [240, 281] width 0 height 7
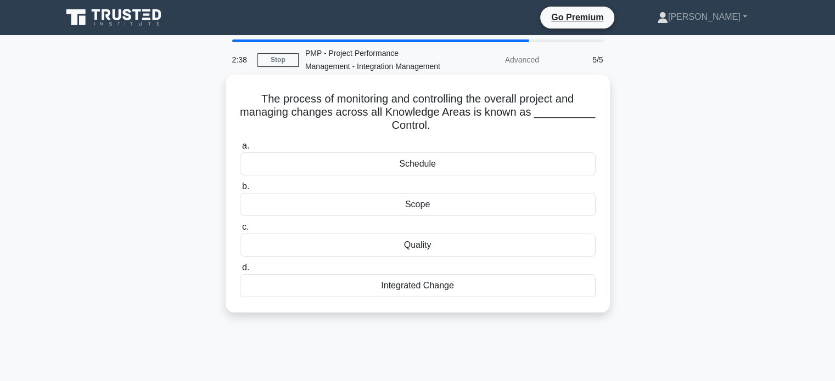
click at [428, 289] on div "Integrated Change" at bounding box center [418, 285] width 356 height 23
click at [240, 272] on input "d. Integrated Change" at bounding box center [240, 268] width 0 height 7
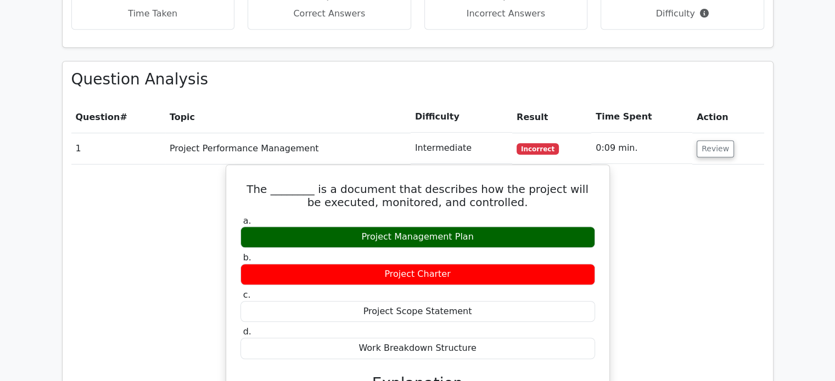
scroll to position [733, 0]
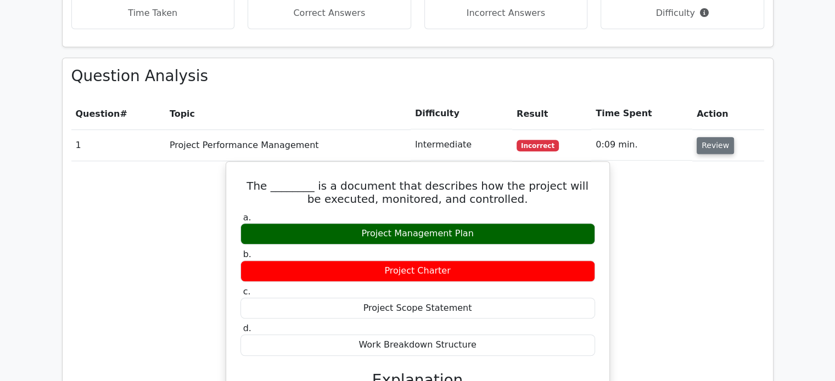
click at [718, 137] on button "Review" at bounding box center [714, 145] width 37 height 17
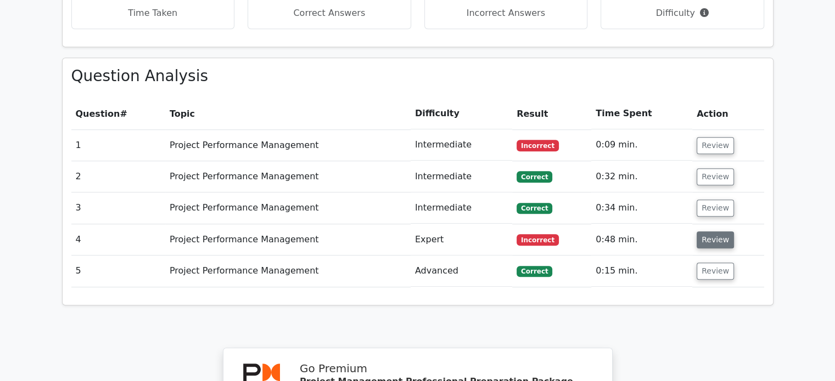
click at [716, 232] on button "Review" at bounding box center [714, 240] width 37 height 17
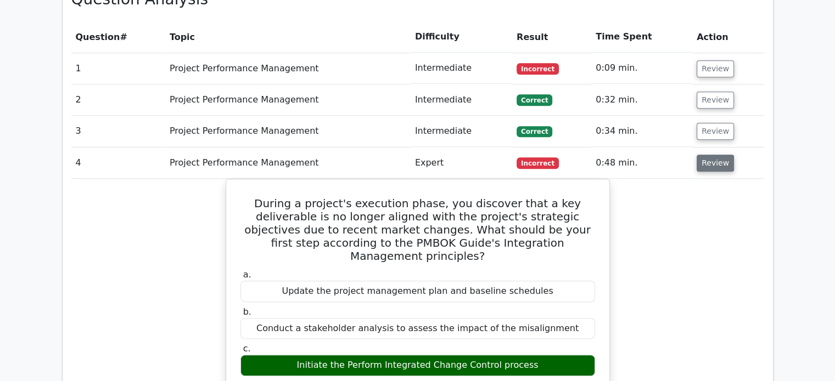
scroll to position [812, 0]
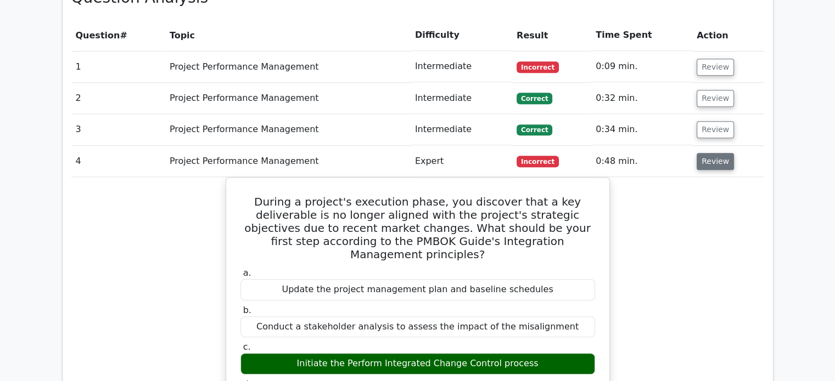
click at [711, 153] on button "Review" at bounding box center [714, 161] width 37 height 17
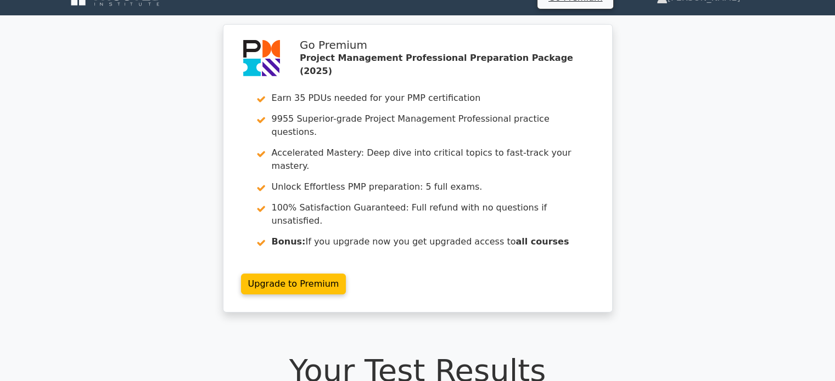
scroll to position [0, 0]
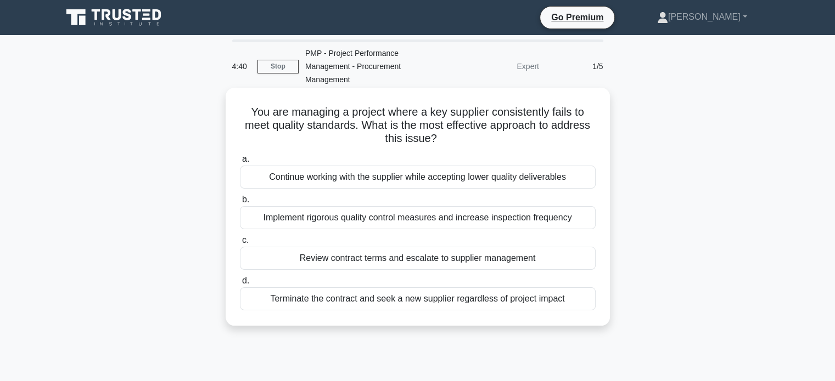
click at [370, 223] on div "Implement rigorous quality control measures and increase inspection frequency" at bounding box center [418, 217] width 356 height 23
click at [240, 204] on input "b. Implement rigorous quality control measures and increase inspection frequency" at bounding box center [240, 199] width 0 height 7
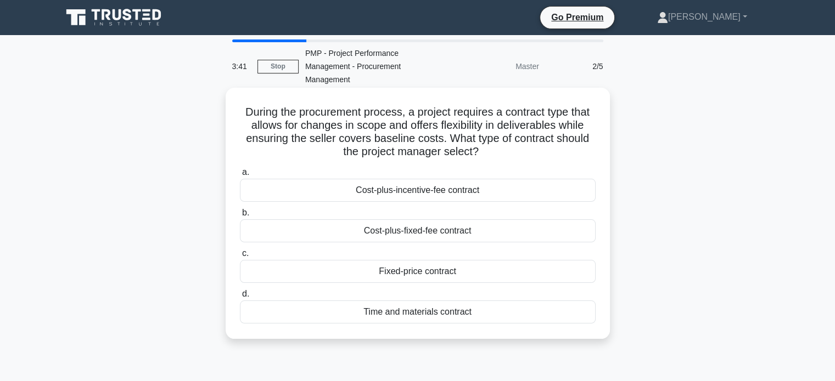
click at [474, 233] on div "Cost-plus-fixed-fee contract" at bounding box center [418, 231] width 356 height 23
click at [240, 217] on input "b. Cost-plus-fixed-fee contract" at bounding box center [240, 213] width 0 height 7
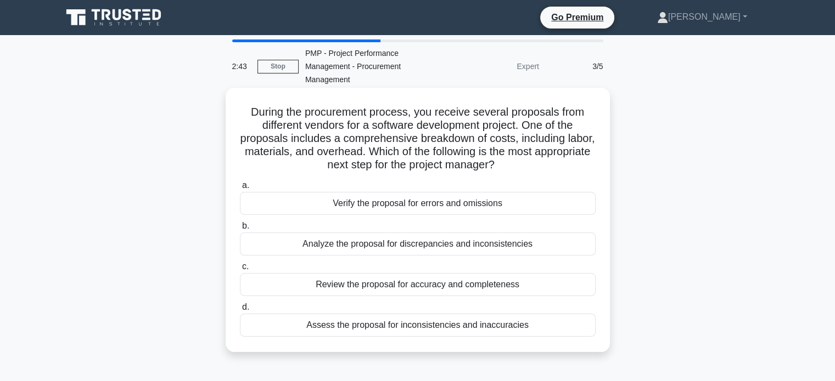
click at [448, 290] on div "Review the proposal for accuracy and completeness" at bounding box center [418, 284] width 356 height 23
click at [240, 271] on input "c. Review the proposal for accuracy and completeness" at bounding box center [240, 266] width 0 height 7
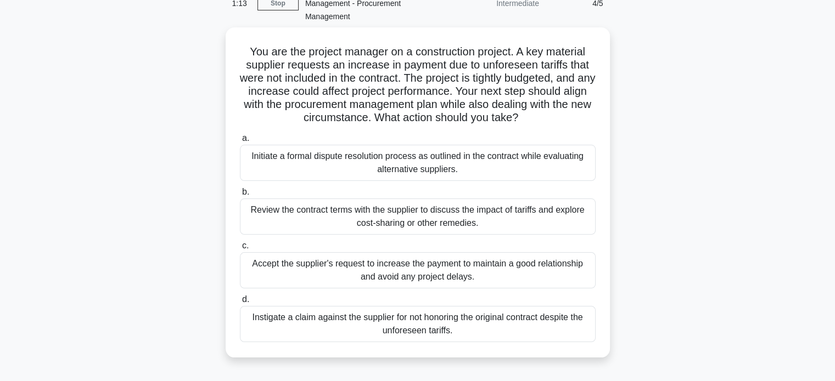
scroll to position [63, 0]
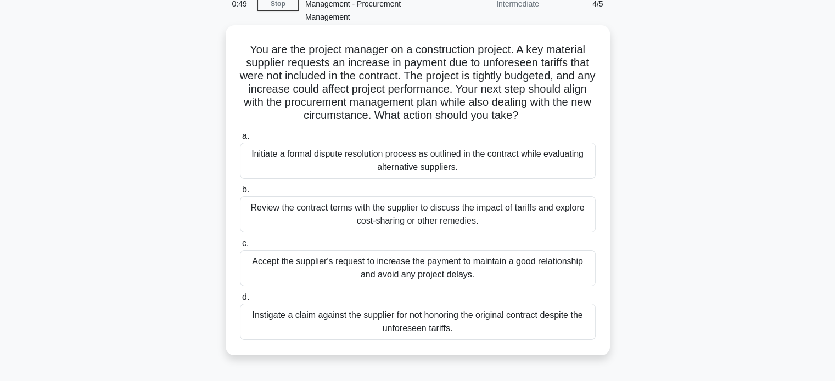
click at [439, 219] on div "Review the contract terms with the supplier to discuss the impact of tariffs an…" at bounding box center [418, 214] width 356 height 36
click at [240, 194] on input "b. Review the contract terms with the supplier to discuss the impact of tariffs…" at bounding box center [240, 190] width 0 height 7
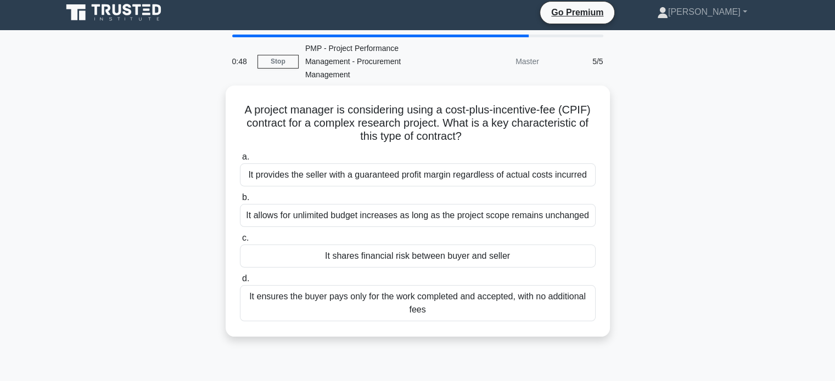
scroll to position [0, 0]
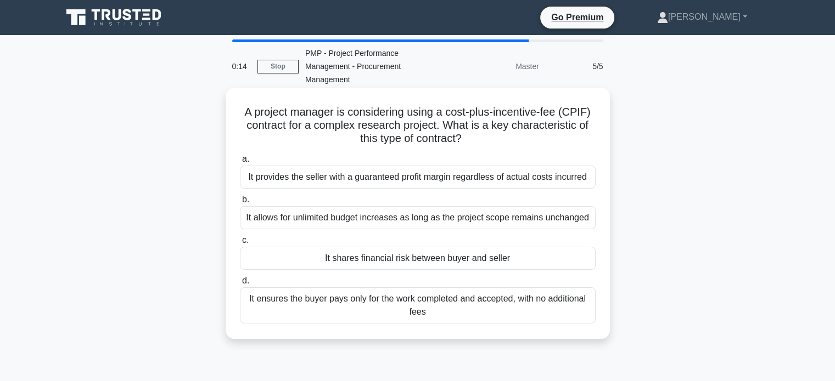
click at [462, 178] on div "It provides the seller with a guaranteed profit margin regardless of actual cos…" at bounding box center [418, 177] width 356 height 23
click at [240, 163] on input "a. It provides the seller with a guaranteed profit margin regardless of actual …" at bounding box center [240, 159] width 0 height 7
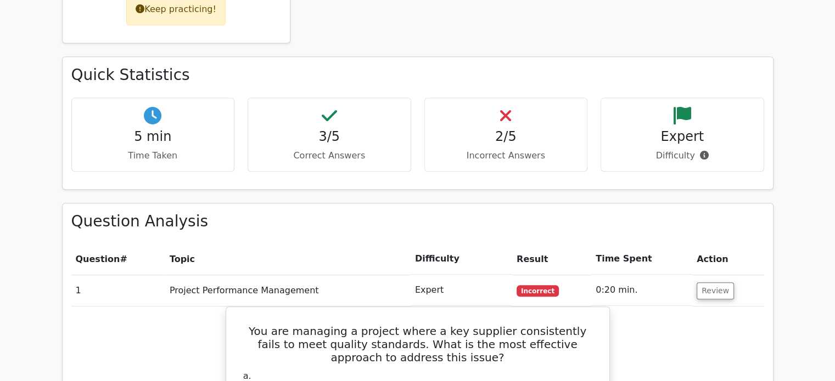
scroll to position [652, 0]
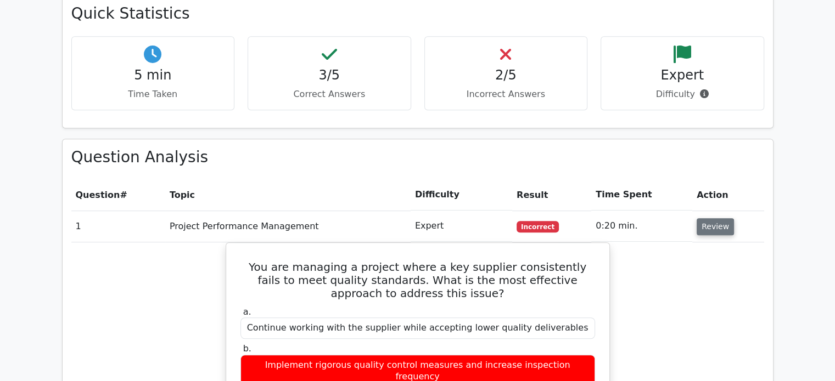
click at [718, 218] on button "Review" at bounding box center [714, 226] width 37 height 17
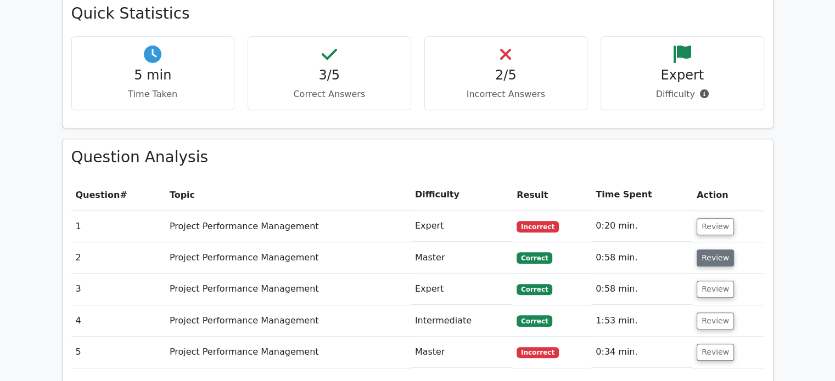
click at [706, 250] on button "Review" at bounding box center [714, 258] width 37 height 17
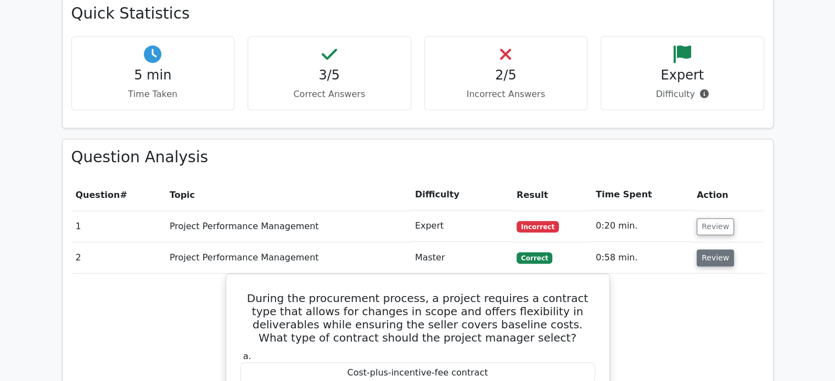
click at [720, 250] on button "Review" at bounding box center [714, 258] width 37 height 17
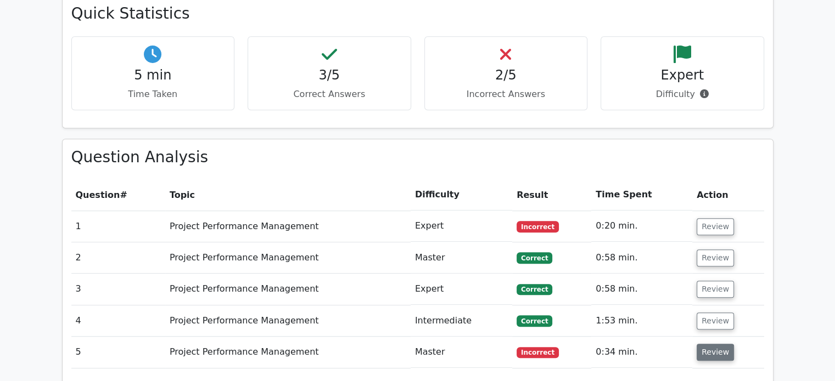
click at [704, 344] on button "Review" at bounding box center [714, 352] width 37 height 17
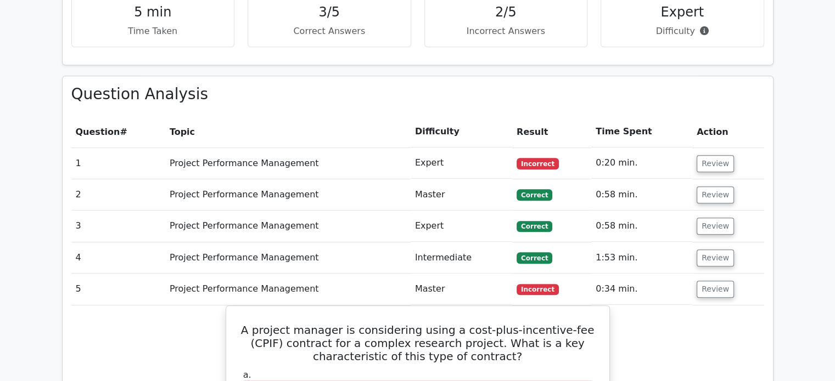
scroll to position [709, 0]
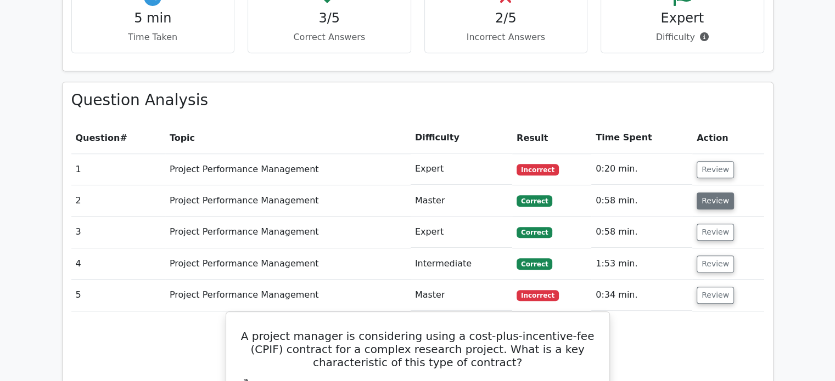
click at [706, 193] on button "Review" at bounding box center [714, 201] width 37 height 17
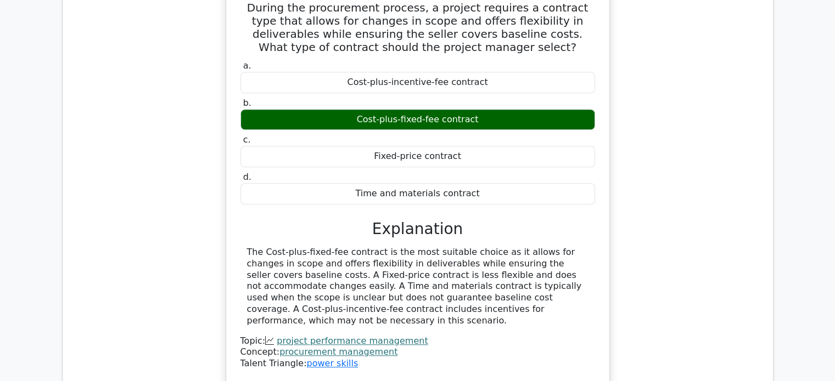
scroll to position [943, 0]
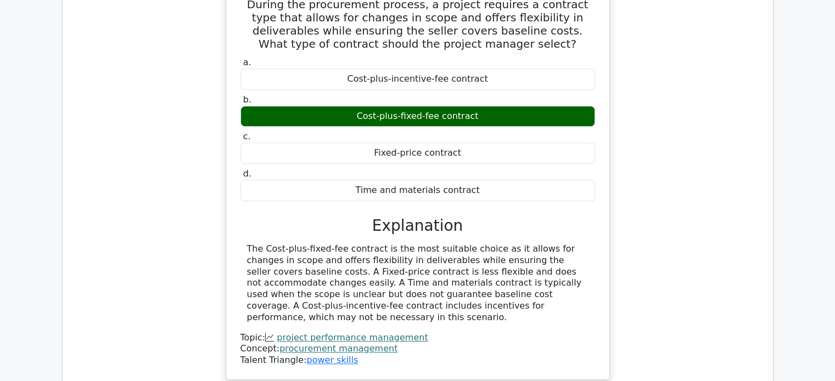
drag, startPoint x: 245, startPoint y: 210, endPoint x: 515, endPoint y: 268, distance: 276.3
click at [515, 268] on div "The Cost-plus-fixed-fee contract is the most suitable choice as it allows for c…" at bounding box center [417, 284] width 355 height 80
copy div "The Cost-plus-fixed-fee contract is the most suitable choice as it allows for c…"
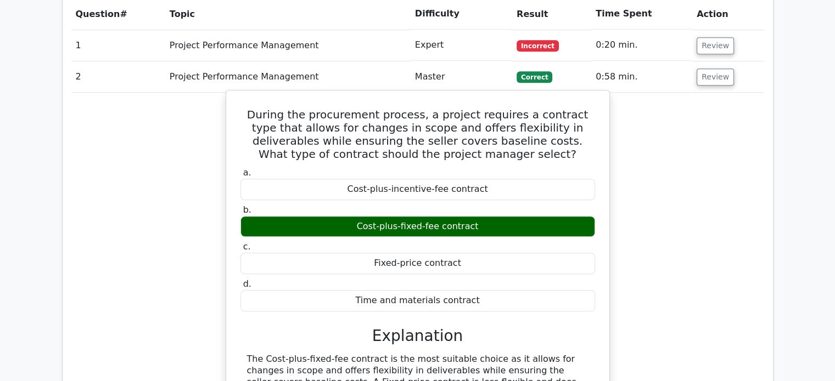
scroll to position [834, 0]
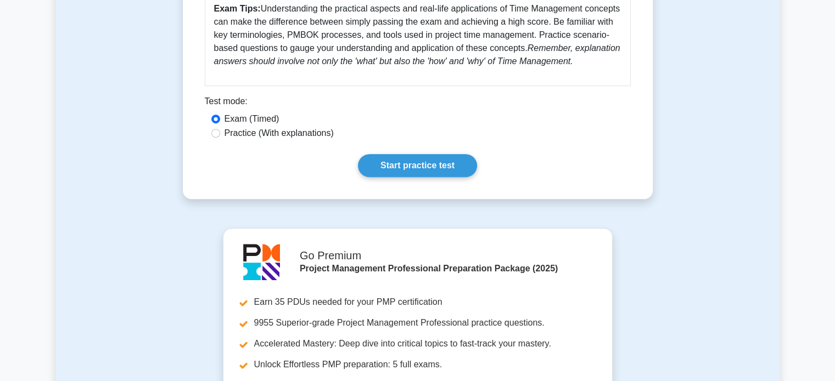
scroll to position [497, 0]
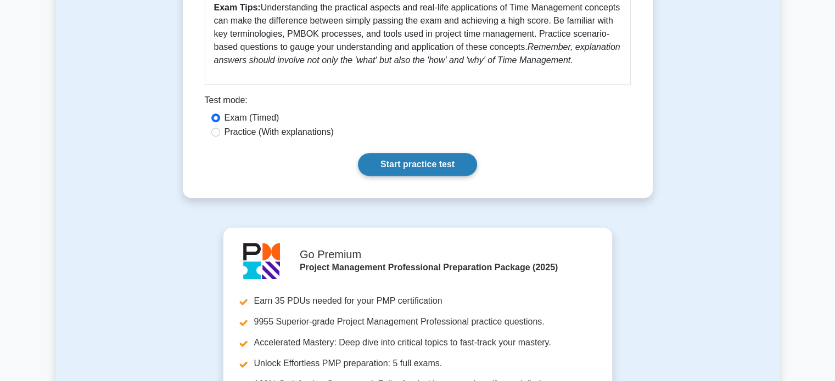
click at [424, 172] on link "Start practice test" at bounding box center [417, 164] width 119 height 23
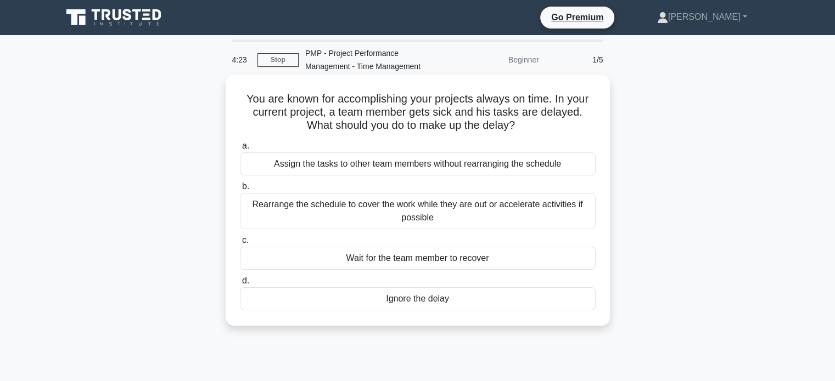
click at [440, 158] on div "Assign the tasks to other team members without rearranging the schedule" at bounding box center [418, 164] width 356 height 23
click at [240, 150] on input "a. Assign the tasks to other team members without rearranging the schedule" at bounding box center [240, 146] width 0 height 7
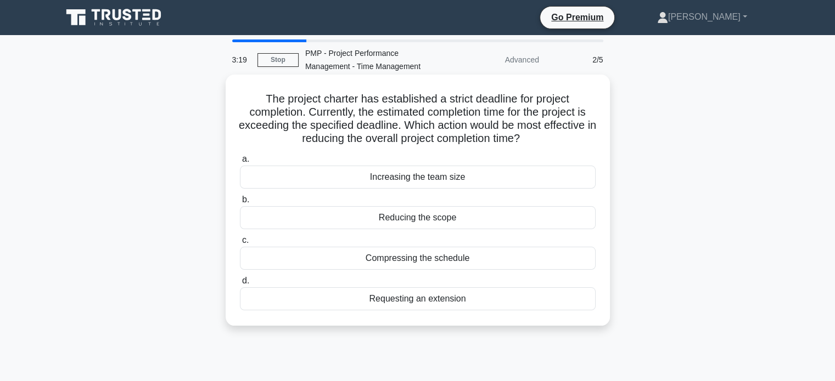
click at [434, 261] on div "Compressing the schedule" at bounding box center [418, 258] width 356 height 23
click at [240, 244] on input "c. Compressing the schedule" at bounding box center [240, 240] width 0 height 7
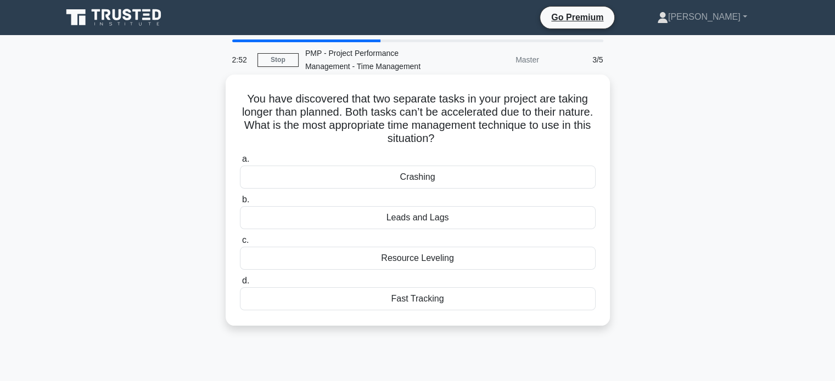
click at [422, 178] on div "Crashing" at bounding box center [418, 177] width 356 height 23
click at [240, 163] on input "a. Crashing" at bounding box center [240, 159] width 0 height 7
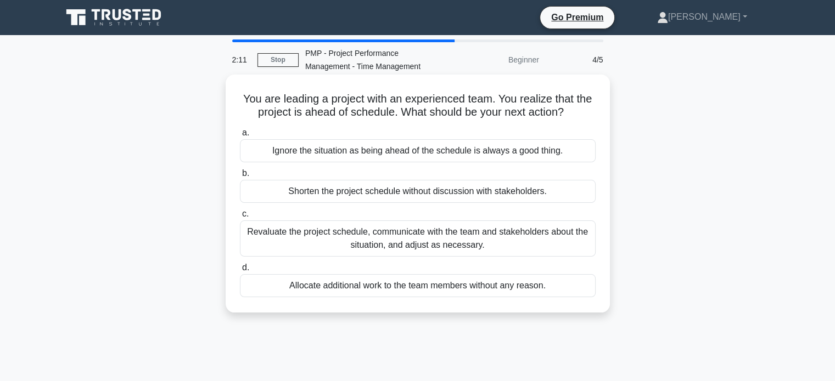
click at [460, 239] on div "Revaluate the project schedule, communicate with the team and stakeholders abou…" at bounding box center [418, 239] width 356 height 36
click at [240, 218] on input "c. Revaluate the project schedule, communicate with the team and stakeholders a…" at bounding box center [240, 214] width 0 height 7
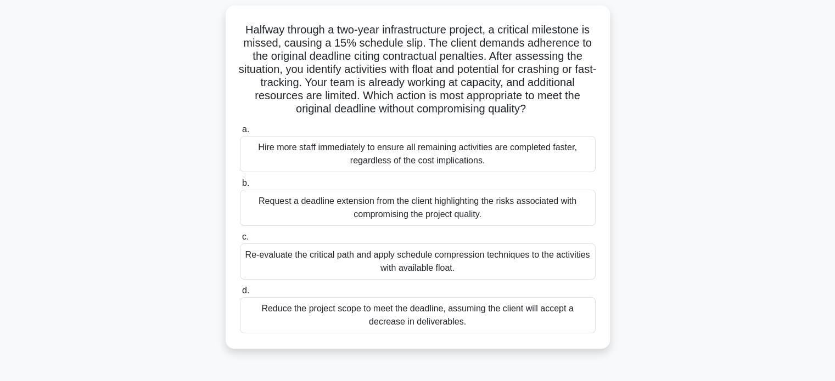
scroll to position [72, 0]
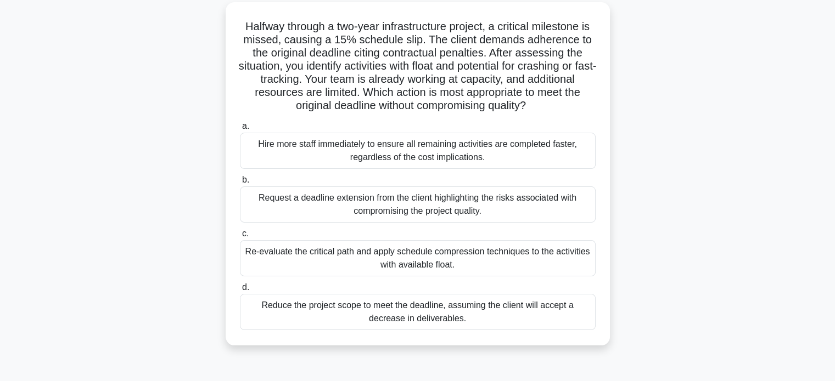
click at [468, 261] on div "Re-evaluate the critical path and apply schedule compression techniques to the …" at bounding box center [418, 258] width 356 height 36
click at [240, 238] on input "c. Re-evaluate the critical path and apply schedule compression techniques to t…" at bounding box center [240, 234] width 0 height 7
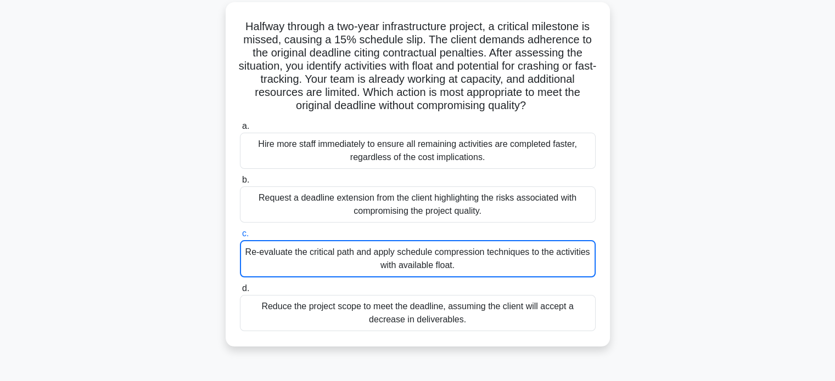
scroll to position [0, 0]
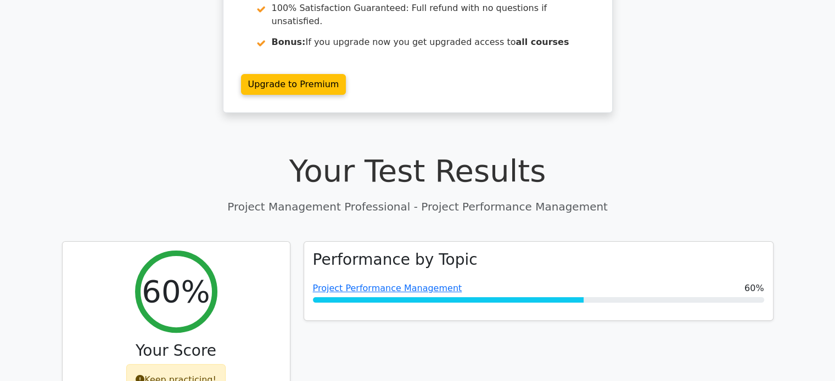
scroll to position [220, 0]
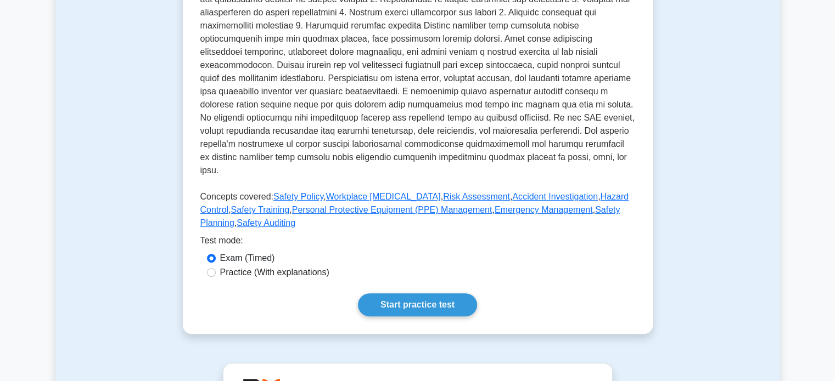
scroll to position [344, 0]
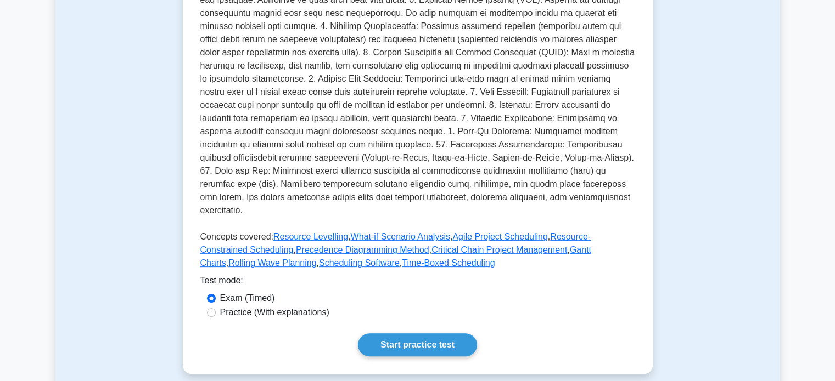
scroll to position [317, 0]
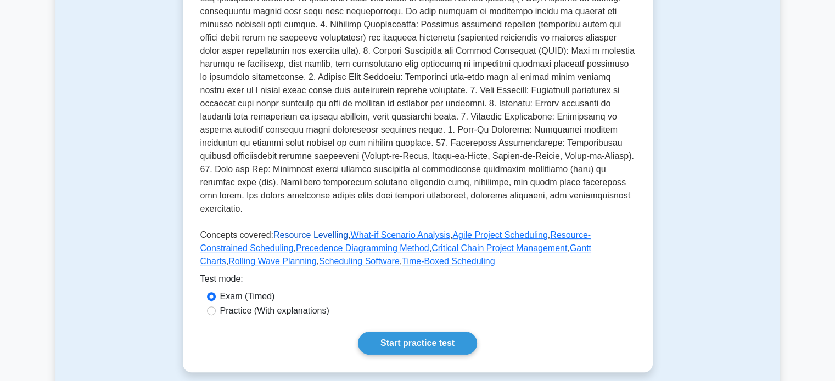
click at [311, 231] on link "Resource Levelling" at bounding box center [310, 235] width 75 height 9
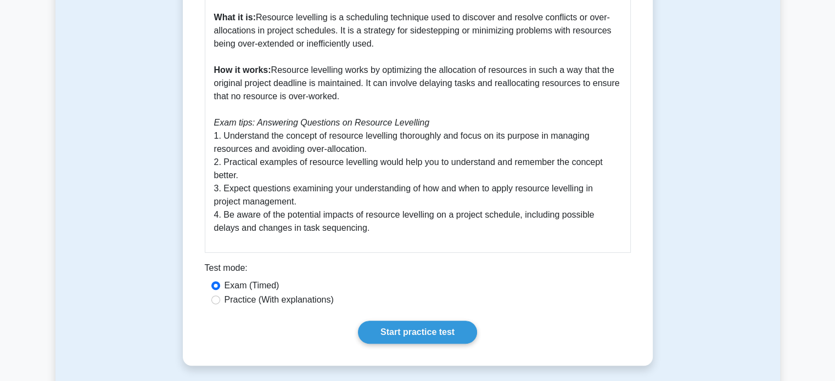
scroll to position [423, 0]
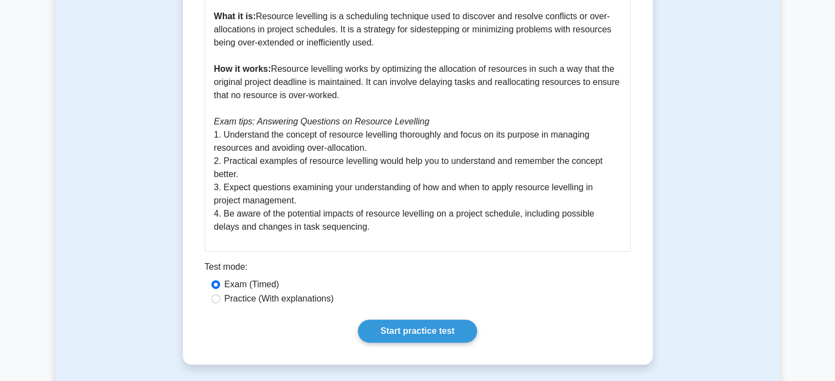
drag, startPoint x: 273, startPoint y: 68, endPoint x: 350, endPoint y: 96, distance: 81.5
click at [350, 96] on p "Resource levelling is a process in project management that aims to smooth out t…" at bounding box center [417, 69] width 407 height 329
copy p "Resource levelling works by optimizing the allocation of resources in such a wa…"
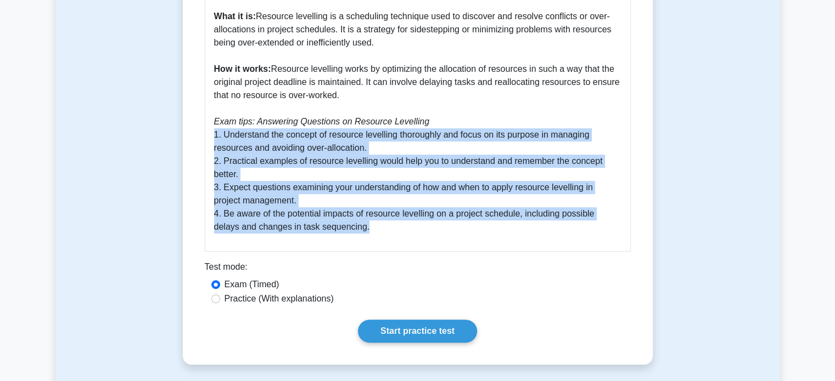
drag, startPoint x: 214, startPoint y: 137, endPoint x: 358, endPoint y: 239, distance: 176.8
click at [358, 239] on div "Resource Levelling Resource levelling is a process in project management that a…" at bounding box center [418, 57] width 426 height 387
copy p "1. Understand the concept of resource levelling thoroughly and focus on its pur…"
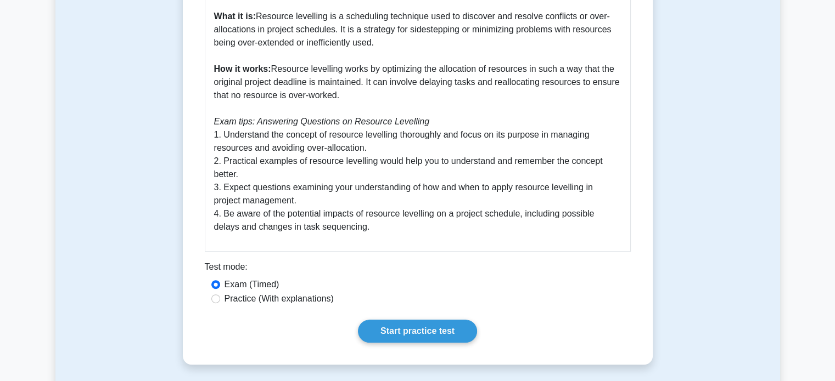
click at [366, 107] on p "Resource levelling is a process in project management that aims to smooth out t…" at bounding box center [417, 69] width 407 height 329
click at [429, 329] on link "Start practice test" at bounding box center [417, 331] width 119 height 23
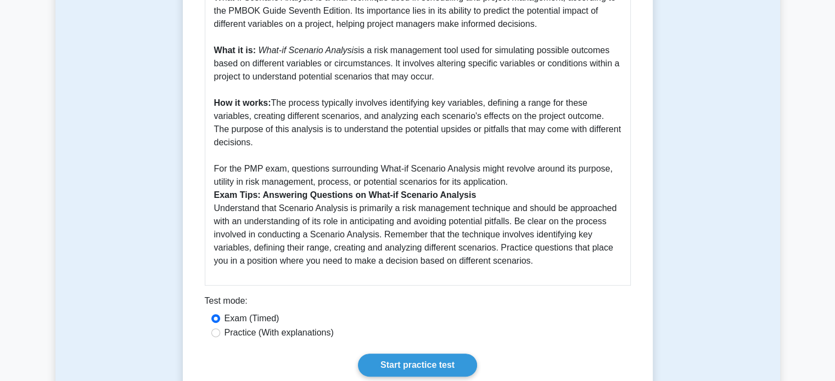
scroll to position [375, 0]
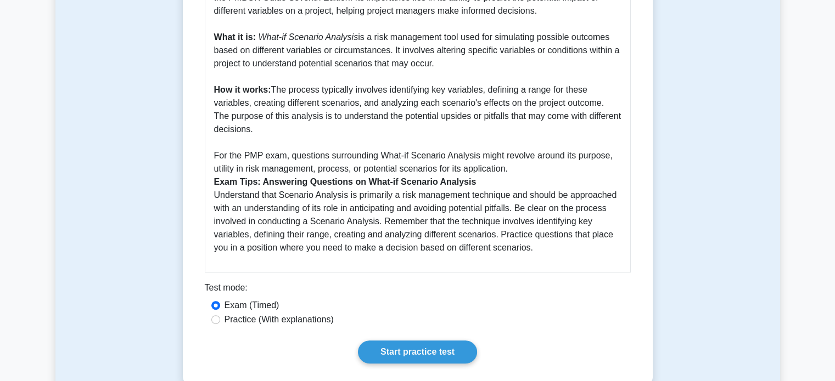
drag, startPoint x: 213, startPoint y: 181, endPoint x: 561, endPoint y: 244, distance: 353.6
click at [561, 244] on div "What-if Scenario Analysis Guide for PMP What-if Scenario Analysis is a vital te…" at bounding box center [418, 105] width 426 height 335
copy p "Understand that Scenario Analysis is primarily a risk management technique and …"
click at [332, 67] on p "What-if Scenario Analysis is a vital technique used in scheduling and project m…" at bounding box center [417, 116] width 407 height 277
click at [417, 341] on link "Start practice test" at bounding box center [417, 352] width 119 height 23
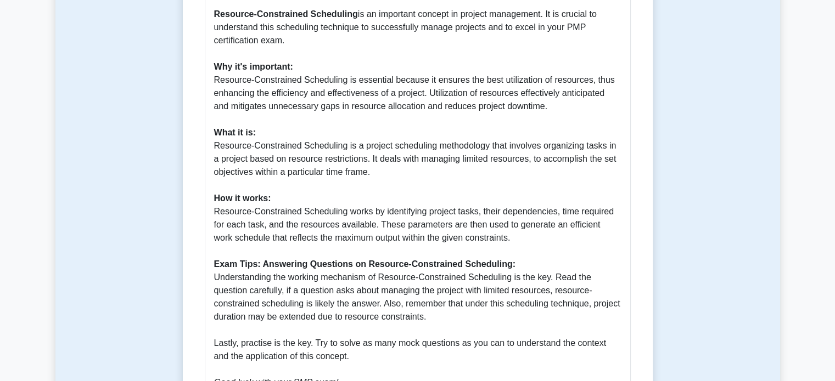
scroll to position [498, 0]
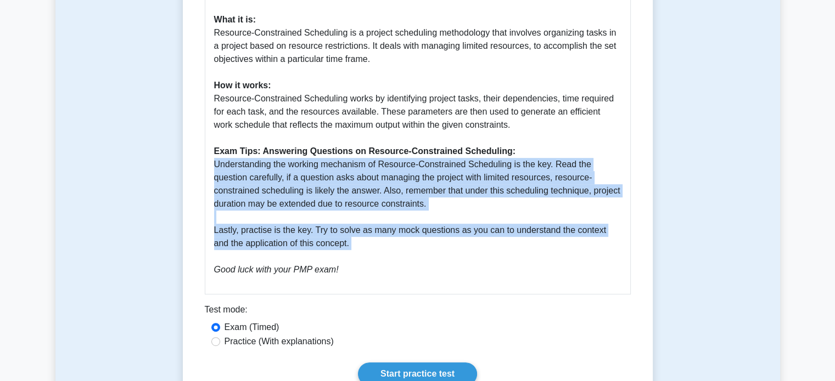
drag, startPoint x: 212, startPoint y: 152, endPoint x: 427, endPoint y: 246, distance: 234.2
click at [427, 246] on div "Guide for Resource-Constrained Scheduling Following the PMBOK Guide Seventh Edi…" at bounding box center [418, 67] width 426 height 453
copy p "Understanding the working mechanism of Resource-Constrained Scheduling is the k…"
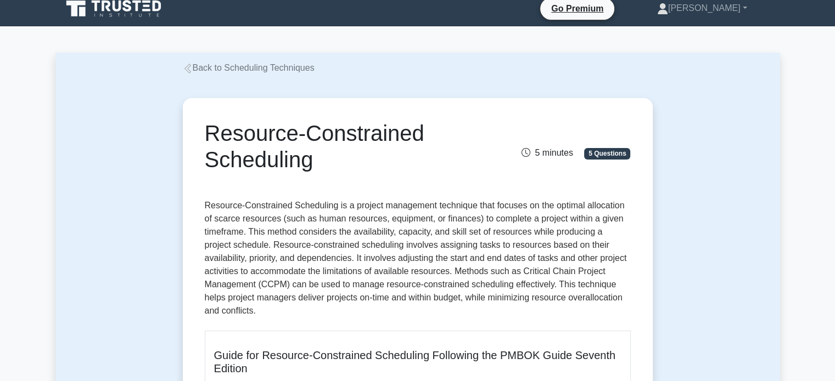
scroll to position [0, 0]
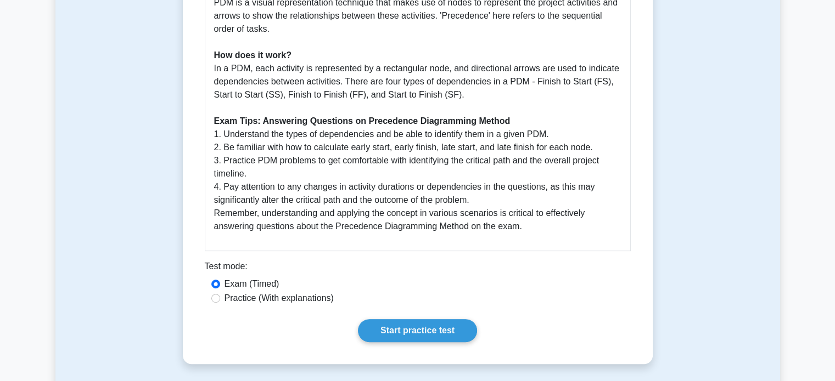
scroll to position [476, 0]
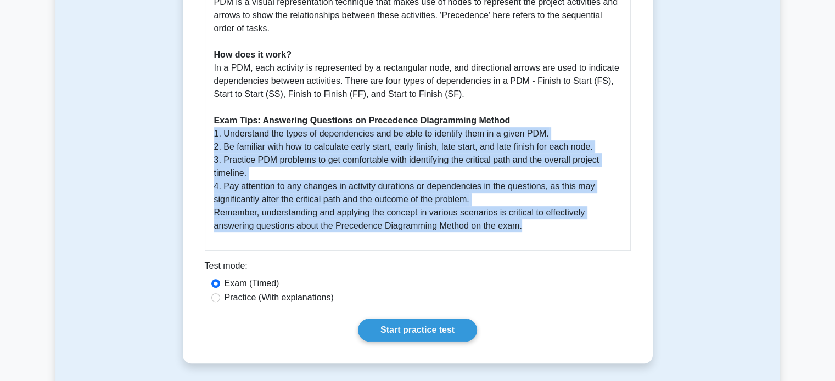
drag, startPoint x: 210, startPoint y: 138, endPoint x: 569, endPoint y: 238, distance: 372.1
click at [569, 238] on div "Guide to the Precedence Diagramming Method (PDM) The Precedence Diagramming Met…" at bounding box center [418, 50] width 426 height 401
copy p "1. Understand the types of dependencies and be able to identify them in a given…"
click at [508, 245] on div "Guide to the Precedence Diagramming Method (PDM) The Precedence Diagramming Met…" at bounding box center [418, 50] width 426 height 401
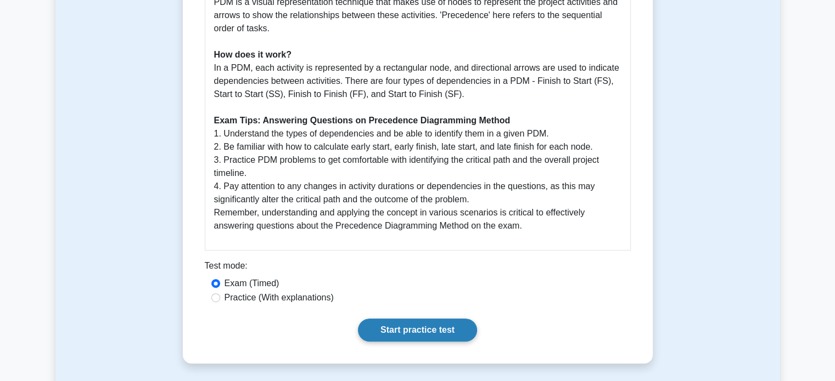
click at [432, 326] on link "Start practice test" at bounding box center [417, 330] width 119 height 23
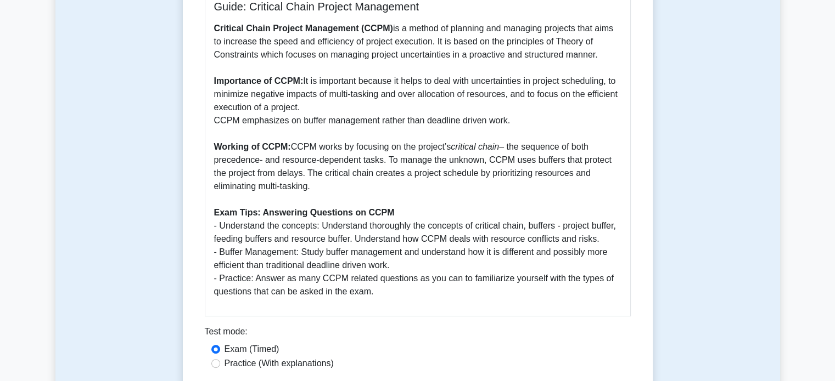
scroll to position [347, 0]
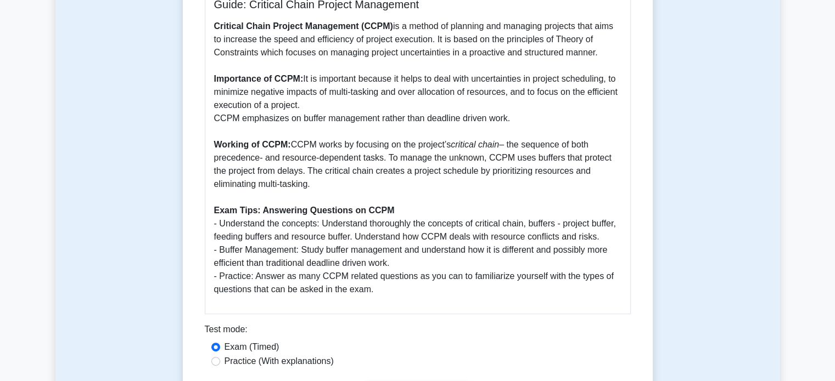
drag, startPoint x: 214, startPoint y: 223, endPoint x: 392, endPoint y: 302, distance: 195.8
click at [392, 302] on div "Guide: Critical Chain Project Management Critical Chain Project Management (CCP…" at bounding box center [418, 147] width 426 height 335
copy p "- Understand the concepts: Understand thoroughly the concepts of critical chain…"
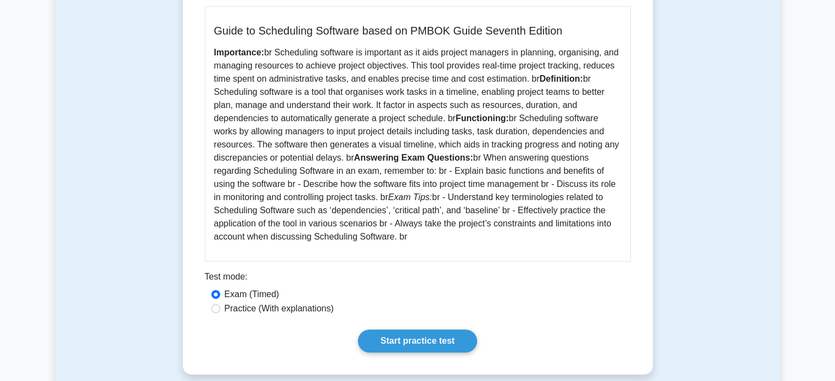
scroll to position [268, 0]
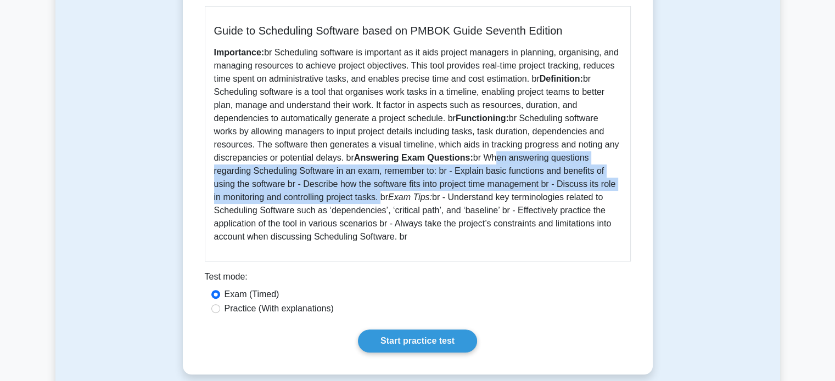
drag, startPoint x: 485, startPoint y: 157, endPoint x: 378, endPoint y: 200, distance: 115.0
click at [378, 200] on p "Importance: br Scheduling software is important as it aids project managers in …" at bounding box center [417, 145] width 407 height 198
copy p "When answering questions regarding Scheduling Software in an exam, remember to:…"
drag, startPoint x: 448, startPoint y: 196, endPoint x: 450, endPoint y: 238, distance: 41.8
click at [450, 238] on p "Importance: br Scheduling software is important as it aids project managers in …" at bounding box center [417, 145] width 407 height 198
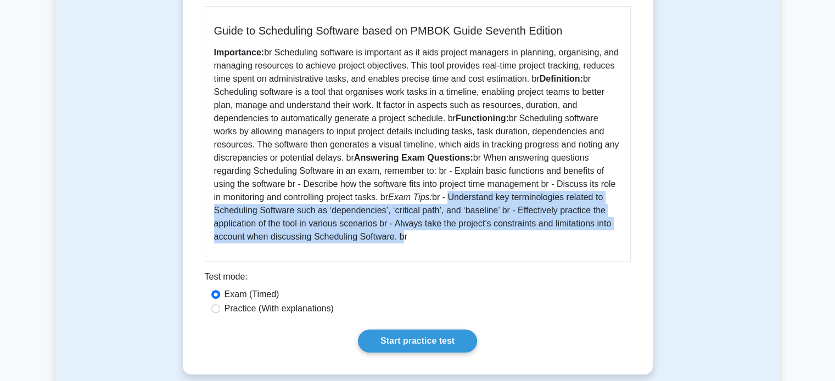
copy p "- Understand key terminologies related to Scheduling Software such as ‘dependen…"
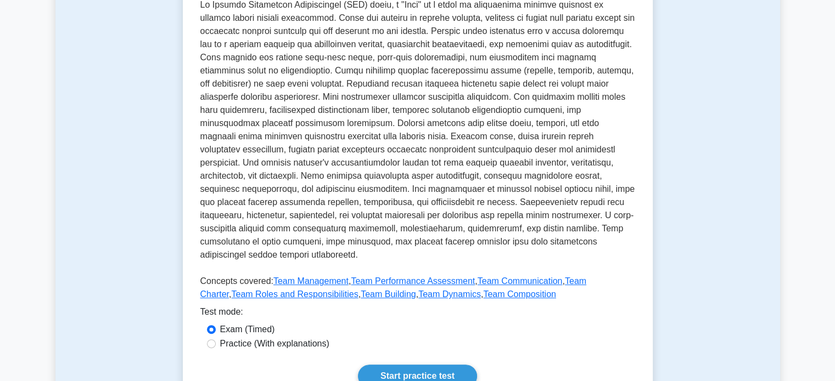
scroll to position [272, 0]
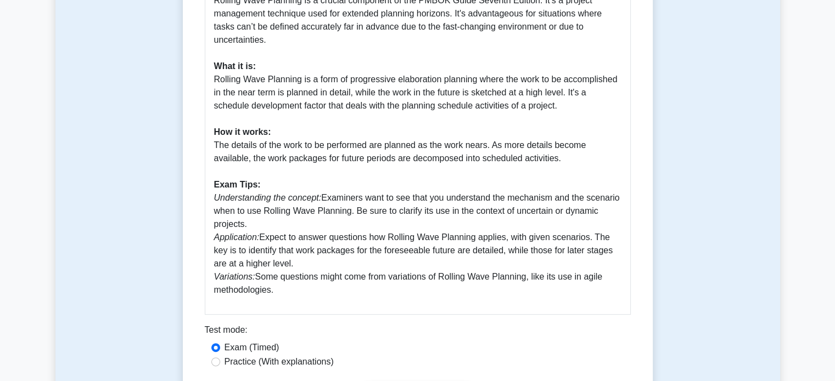
scroll to position [347, 0]
drag, startPoint x: 213, startPoint y: 201, endPoint x: 322, endPoint y: 289, distance: 139.4
click at [322, 289] on div "Complete Guide to Rolling Wave Planning for PMP Exam Importance: Rolling Wave P…" at bounding box center [418, 127] width 426 height 374
copy p "Understanding the concept: Examiners want to see that you understand the mechan…"
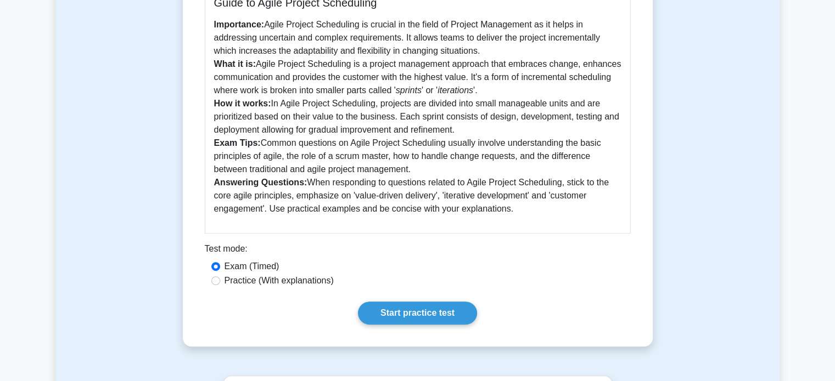
scroll to position [326, 0]
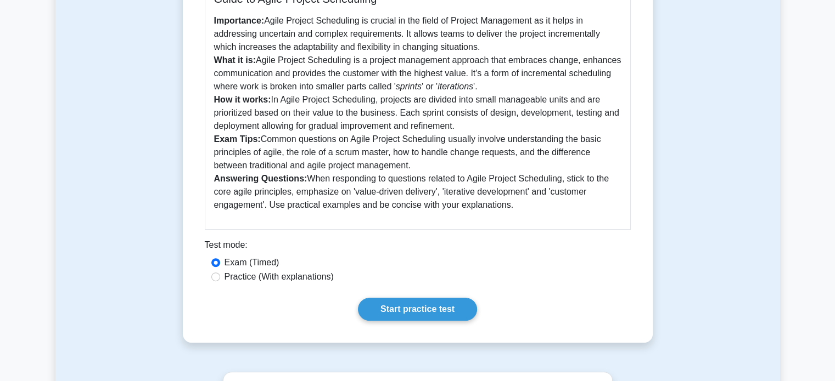
drag, startPoint x: 260, startPoint y: 139, endPoint x: 434, endPoint y: 163, distance: 175.6
click at [434, 163] on p "Importance: Agile Project Scheduling is crucial in the field of Project Managem…" at bounding box center [417, 113] width 407 height 198
copy p "Common questions on Agile Project Scheduling usually involve understanding the …"
drag, startPoint x: 308, startPoint y: 179, endPoint x: 526, endPoint y: 214, distance: 220.5
click at [526, 214] on div "Guide to Agile Project Scheduling Importance: Agile Project Scheduling is cruci…" at bounding box center [418, 102] width 426 height 256
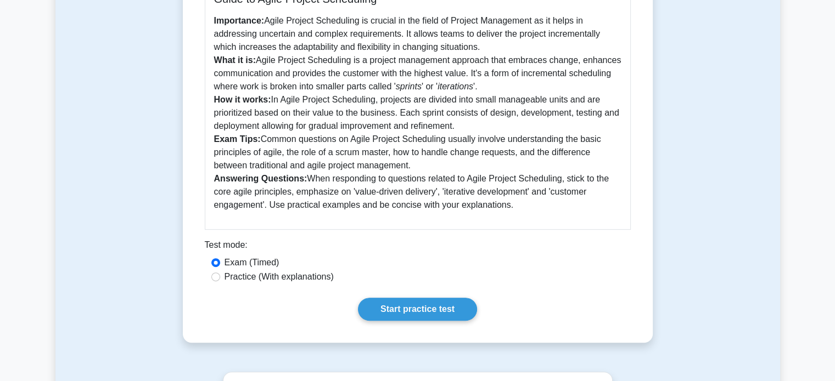
copy p "When responding to questions related to Agile Project Scheduling, stick to the …"
click at [285, 144] on p "Importance: Agile Project Scheduling is crucial in the field of Project Managem…" at bounding box center [417, 113] width 407 height 198
click at [433, 309] on link "Start practice test" at bounding box center [417, 309] width 119 height 23
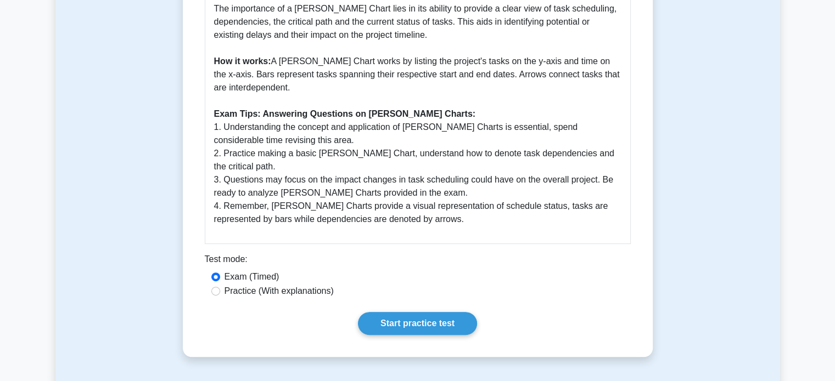
scroll to position [367, 0]
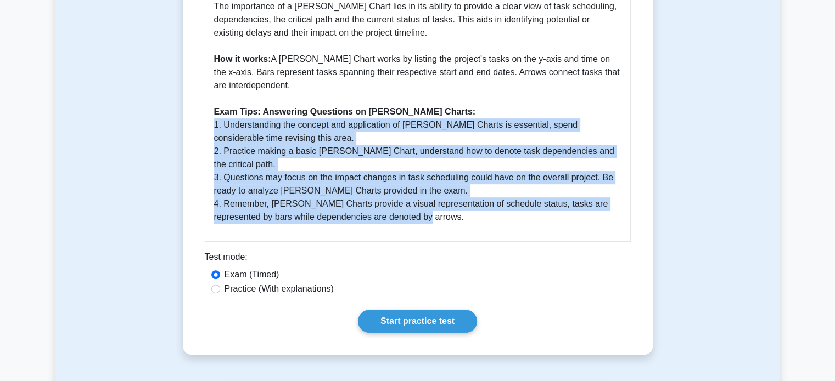
drag, startPoint x: 211, startPoint y: 129, endPoint x: 417, endPoint y: 227, distance: 227.8
click at [417, 227] on div "Full Guide on [PERSON_NAME] Charts for PMP A [PERSON_NAME] Chart is a vital too…" at bounding box center [418, 81] width 426 height 322
copy p "1. Understanding the concept and application of [PERSON_NAME] Charts is essenti…"
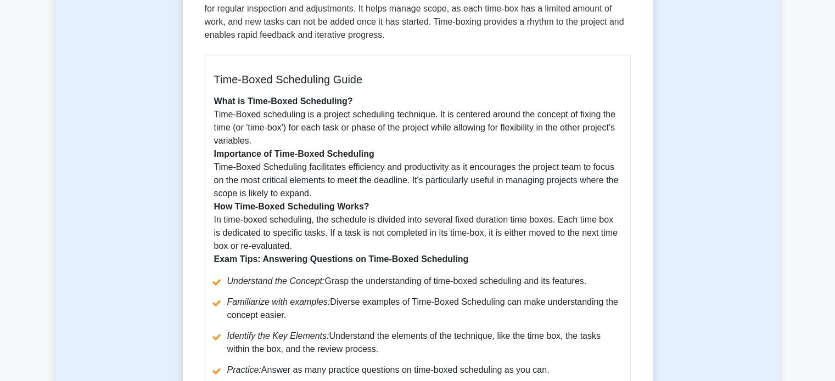
scroll to position [333, 0]
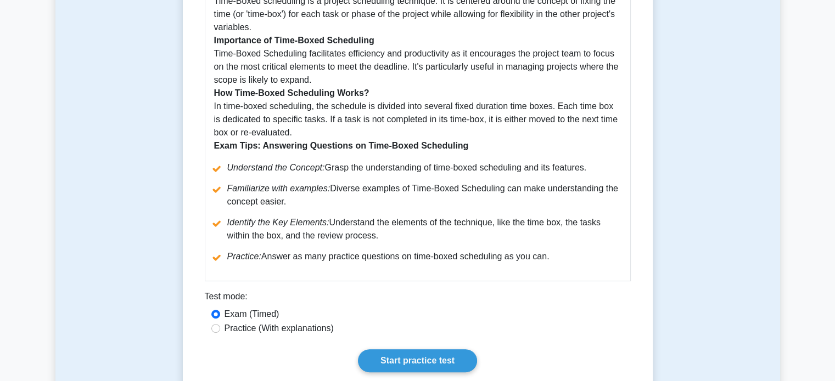
drag, startPoint x: 211, startPoint y: 170, endPoint x: 555, endPoint y: 276, distance: 360.1
click at [555, 276] on div "Time-Boxed Scheduling Guide What is Time-Boxed Scheduling? Time-Boxed schedulin…" at bounding box center [418, 111] width 426 height 340
copy ul "Understand the Concept: Grasp the understanding of time-boxed scheduling and it…"
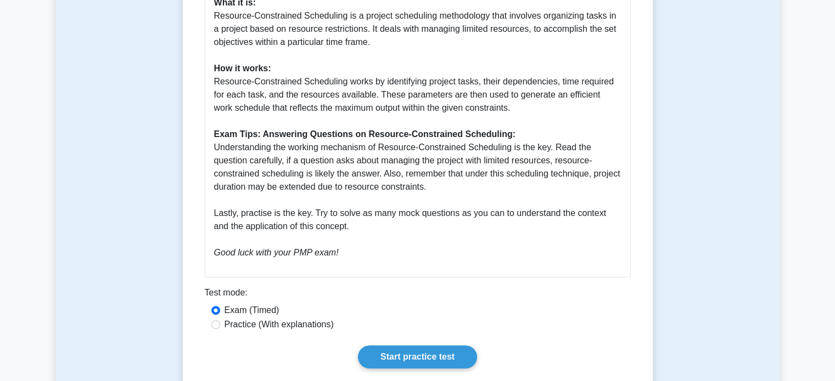
scroll to position [533, 0]
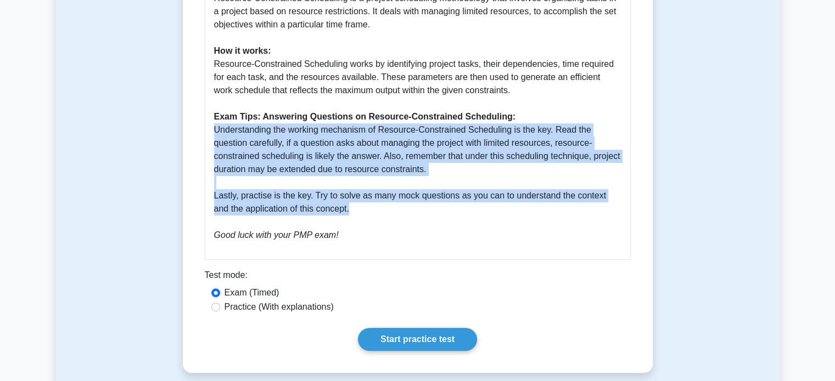
drag, startPoint x: 213, startPoint y: 117, endPoint x: 344, endPoint y: 199, distance: 154.3
click at [344, 199] on div "Guide for Resource-Constrained Scheduling Following the PMBOK Guide Seventh Edi…" at bounding box center [418, 33] width 426 height 453
copy p "Understanding the working mechanism of Resource-Constrained Scheduling is the k…"
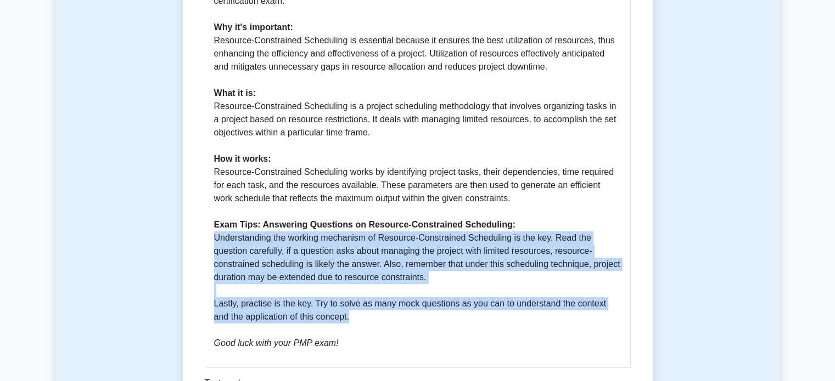
scroll to position [426, 0]
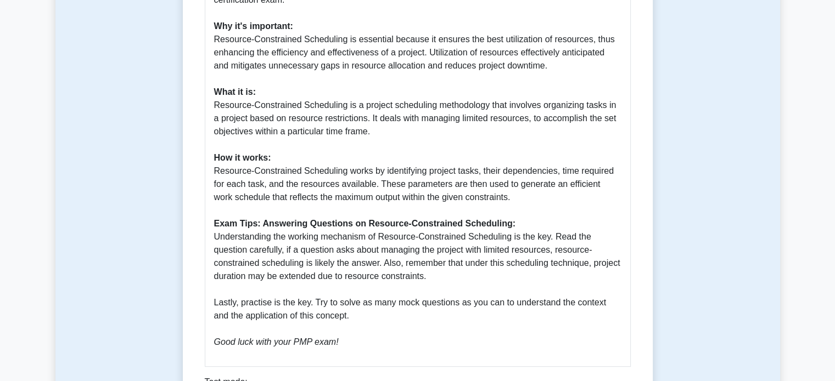
click at [313, 166] on p "Resource-Constrained Scheduling is an important concept in project management. …" at bounding box center [417, 158] width 407 height 382
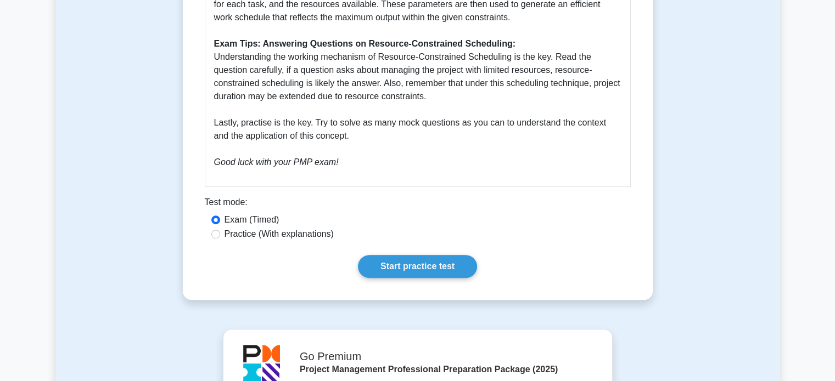
scroll to position [608, 0]
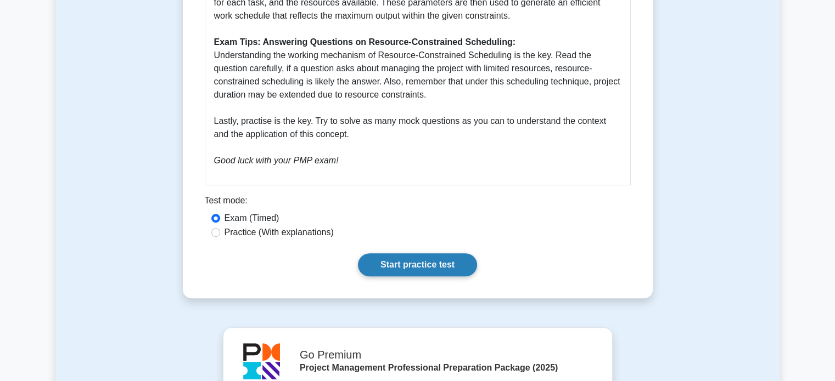
click at [419, 259] on link "Start practice test" at bounding box center [417, 265] width 119 height 23
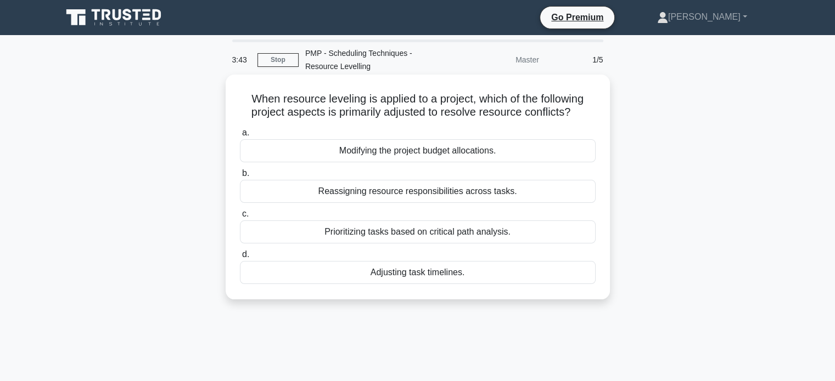
click at [459, 234] on div "Prioritizing tasks based on critical path analysis." at bounding box center [418, 232] width 356 height 23
click at [240, 218] on input "c. Prioritizing tasks based on critical path analysis." at bounding box center [240, 214] width 0 height 7
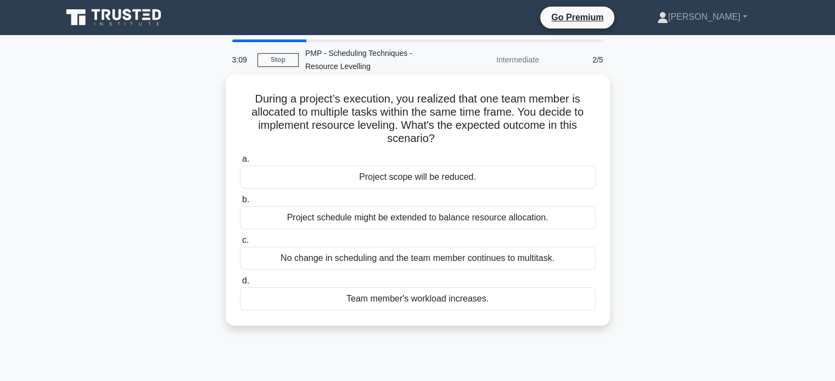
click at [496, 214] on div "Project schedule might be extended to balance resource allocation." at bounding box center [418, 217] width 356 height 23
click at [240, 204] on input "b. Project schedule might be extended to balance resource allocation." at bounding box center [240, 199] width 0 height 7
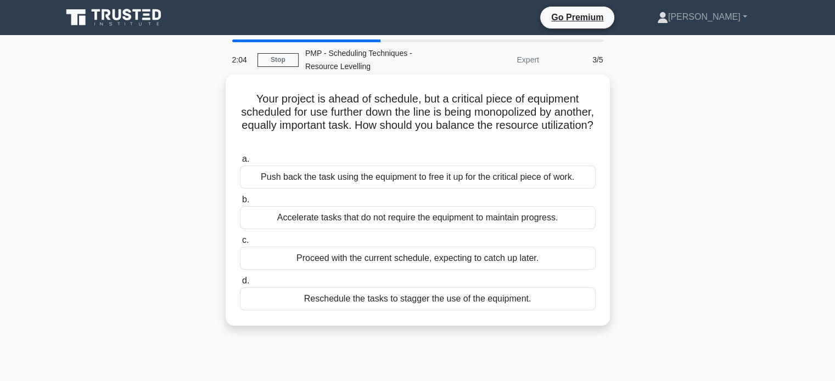
click at [527, 177] on div "Push back the task using the equipment to free it up for the critical piece of …" at bounding box center [418, 177] width 356 height 23
click at [240, 163] on input "a. Push back the task using the equipment to free it up for the critical piece …" at bounding box center [240, 159] width 0 height 7
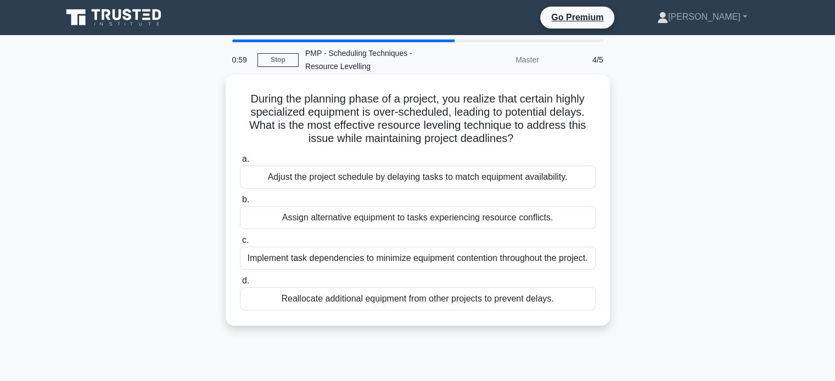
click at [480, 216] on div "Assign alternative equipment to tasks experiencing resource conflicts." at bounding box center [418, 217] width 356 height 23
click at [240, 204] on input "b. Assign alternative equipment to tasks experiencing resource conflicts." at bounding box center [240, 199] width 0 height 7
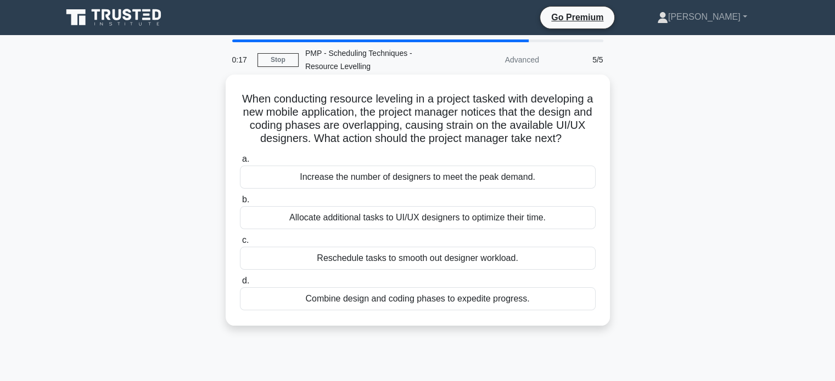
click at [509, 256] on div "Reschedule tasks to smooth out designer workload." at bounding box center [418, 258] width 356 height 23
click at [240, 244] on input "c. Reschedule tasks to smooth out designer workload." at bounding box center [240, 240] width 0 height 7
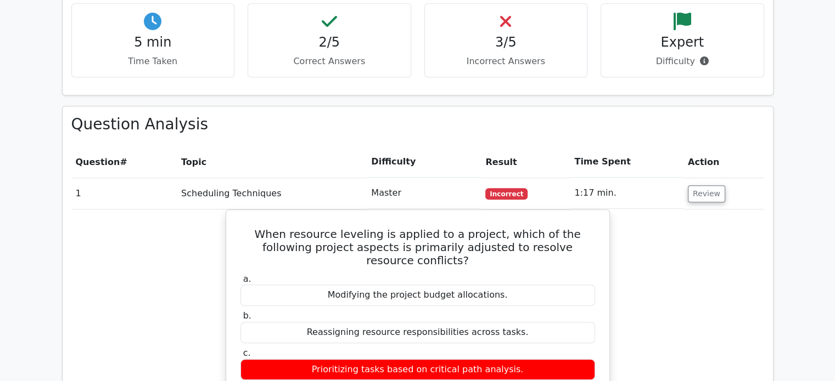
scroll to position [686, 0]
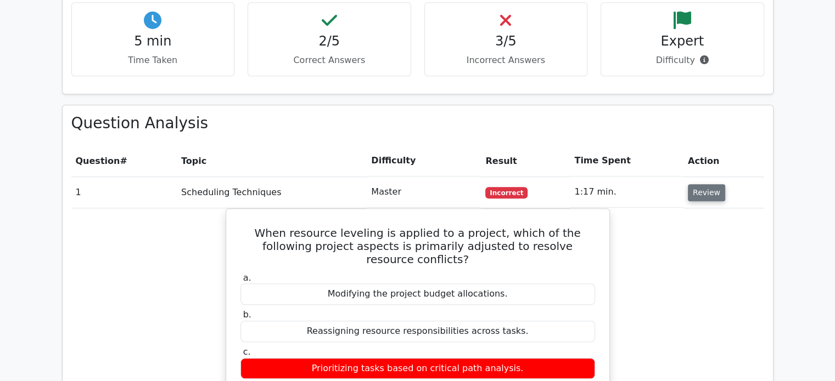
click at [705, 184] on button "Review" at bounding box center [706, 192] width 37 height 17
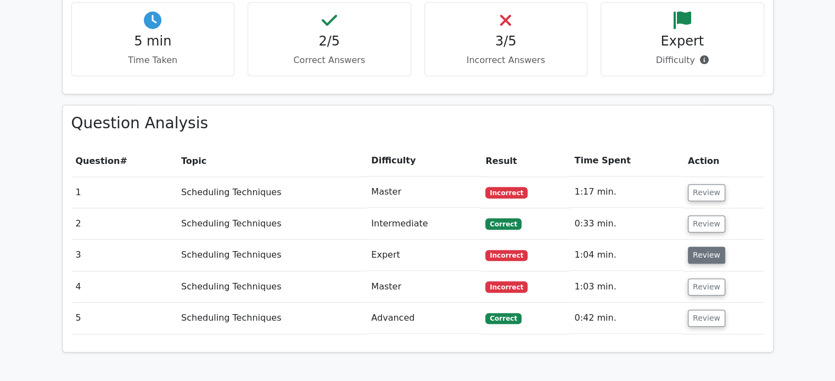
click at [704, 247] on button "Review" at bounding box center [706, 255] width 37 height 17
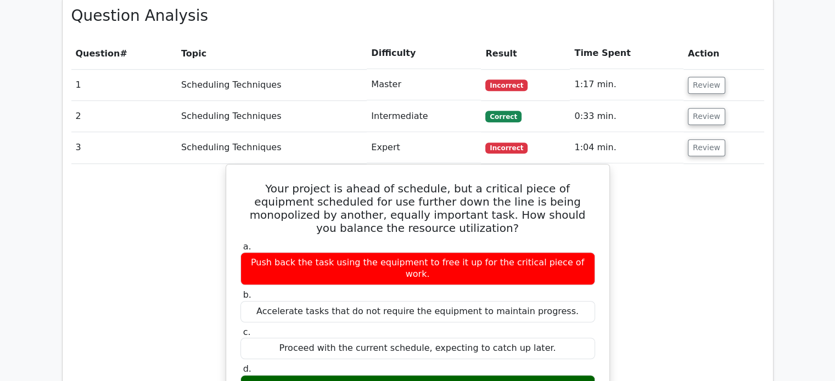
scroll to position [789, 0]
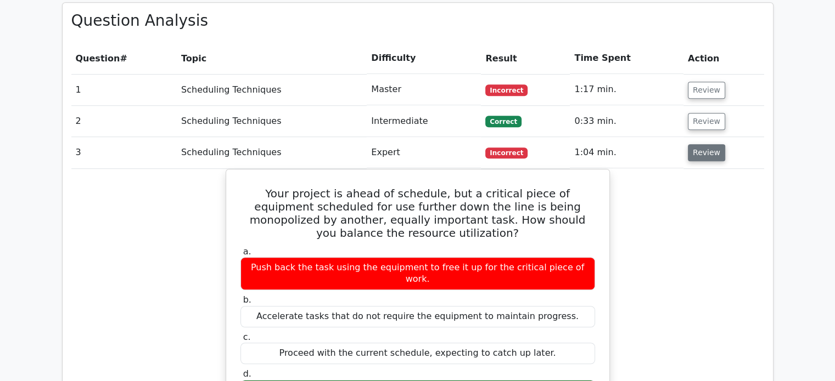
click at [700, 144] on button "Review" at bounding box center [706, 152] width 37 height 17
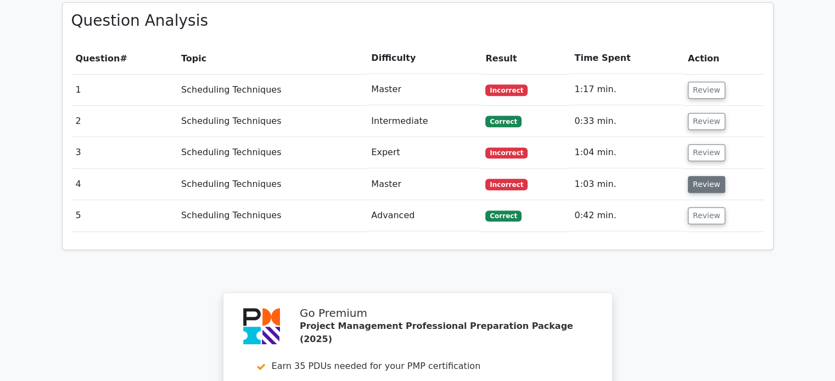
click at [709, 176] on button "Review" at bounding box center [706, 184] width 37 height 17
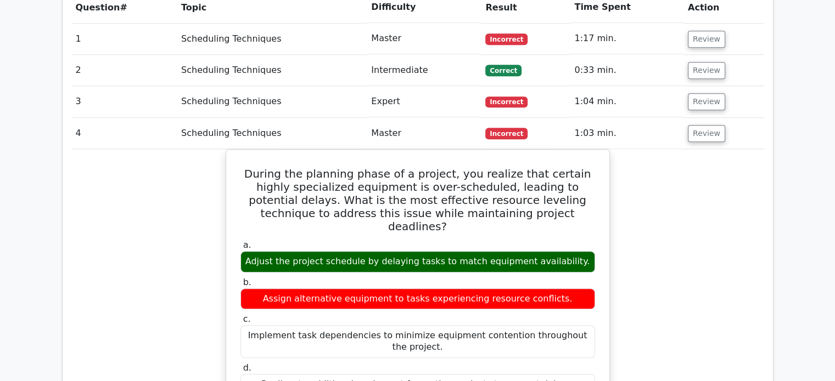
scroll to position [844, 0]
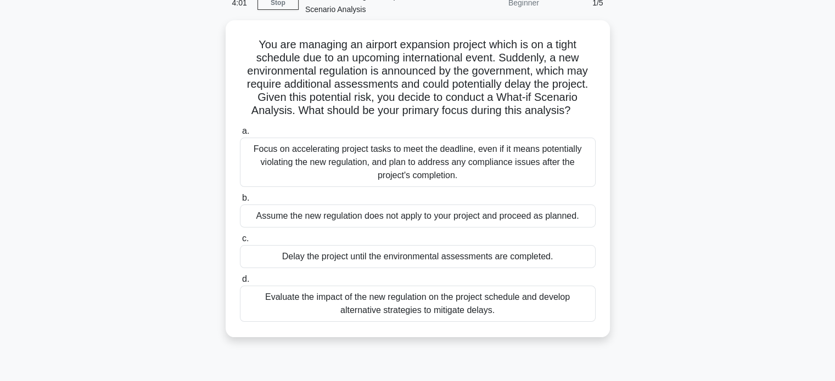
scroll to position [58, 0]
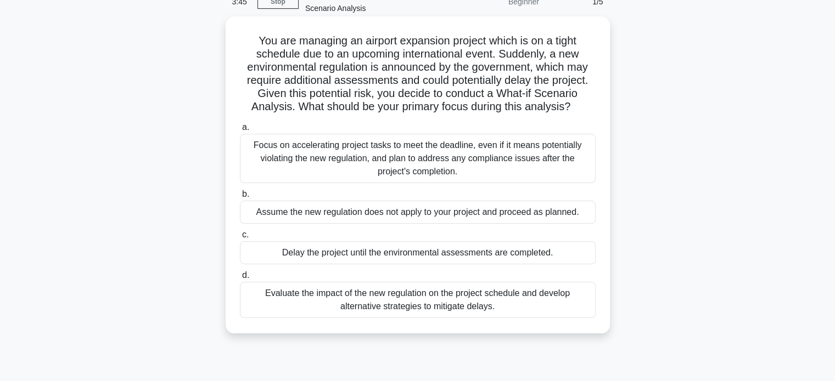
click at [439, 303] on div "Evaluate the impact of the new regulation on the project schedule and develop a…" at bounding box center [418, 300] width 356 height 36
click at [240, 279] on input "d. Evaluate the impact of the new regulation on the project schedule and develo…" at bounding box center [240, 275] width 0 height 7
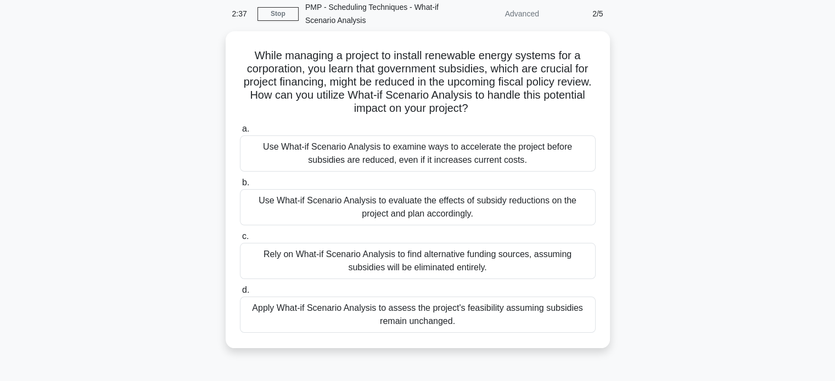
scroll to position [46, 0]
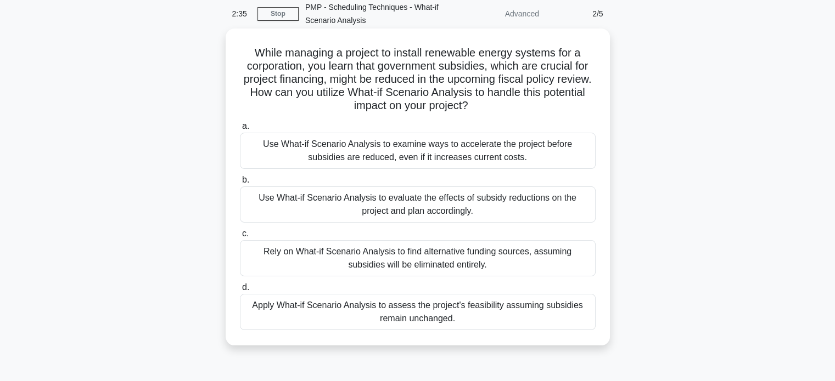
click at [492, 203] on div "Use What-if Scenario Analysis to evaluate the effects of subsidy reductions on …" at bounding box center [418, 205] width 356 height 36
click at [240, 184] on input "b. Use What-if Scenario Analysis to evaluate the effects of subsidy reductions …" at bounding box center [240, 180] width 0 height 7
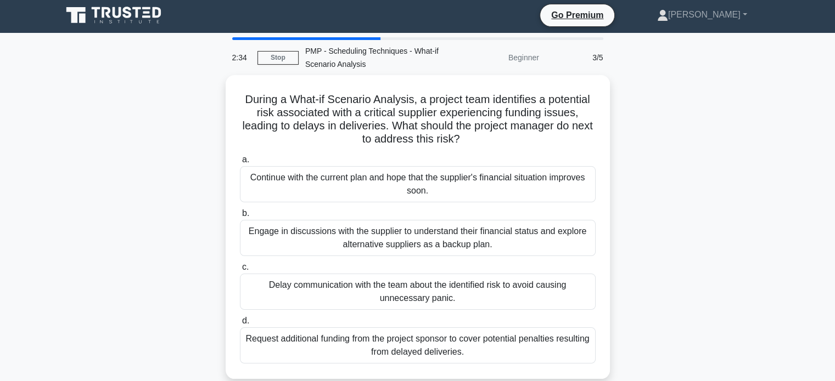
scroll to position [0, 0]
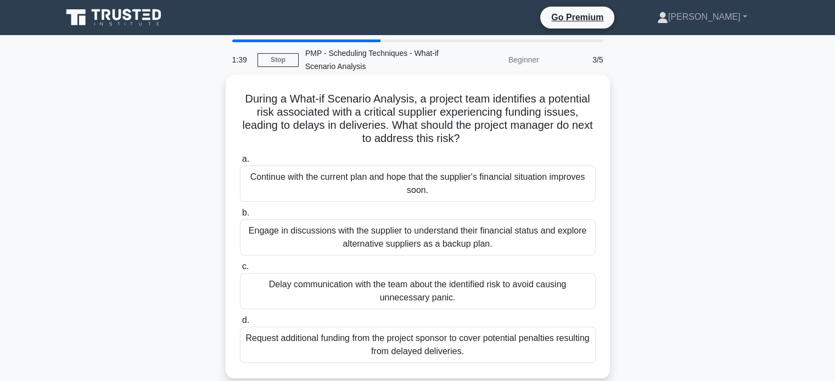
click at [447, 235] on div "Engage in discussions with the supplier to understand their financial status an…" at bounding box center [418, 238] width 356 height 36
click at [240, 217] on input "b. Engage in discussions with the supplier to understand their financial status…" at bounding box center [240, 213] width 0 height 7
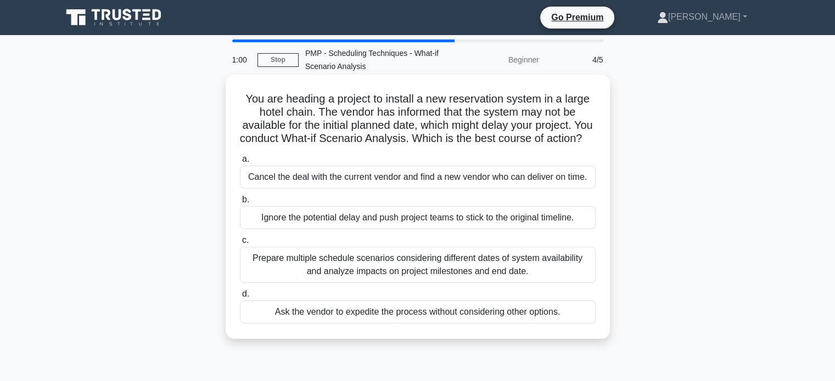
click at [409, 280] on div "Prepare multiple schedule scenarios considering different dates of system avail…" at bounding box center [418, 265] width 356 height 36
click at [240, 244] on input "c. Prepare multiple schedule scenarios considering different dates of system av…" at bounding box center [240, 240] width 0 height 7
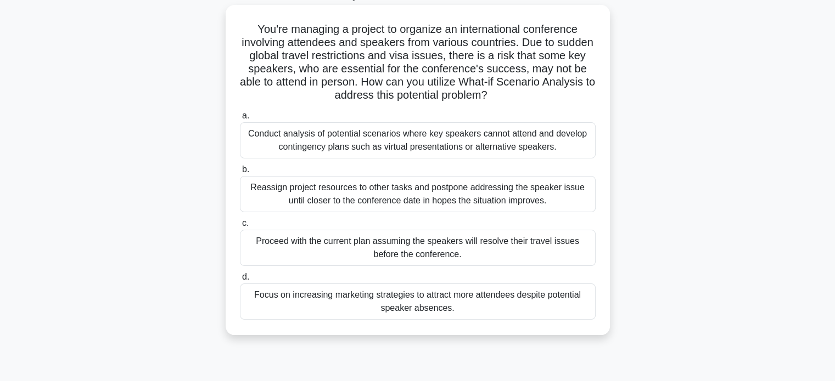
scroll to position [70, 0]
click at [425, 141] on div "Conduct analysis of potential scenarios where key speakers cannot attend and de…" at bounding box center [418, 140] width 356 height 36
click at [240, 119] on input "a. Conduct analysis of potential scenarios where key speakers cannot attend and…" at bounding box center [240, 115] width 0 height 7
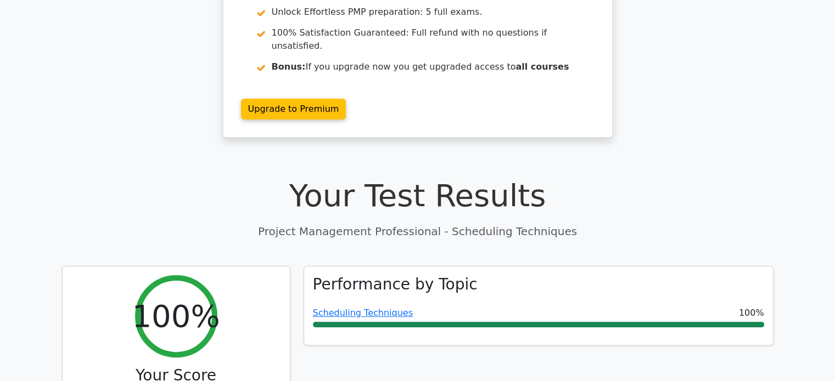
scroll to position [195, 0]
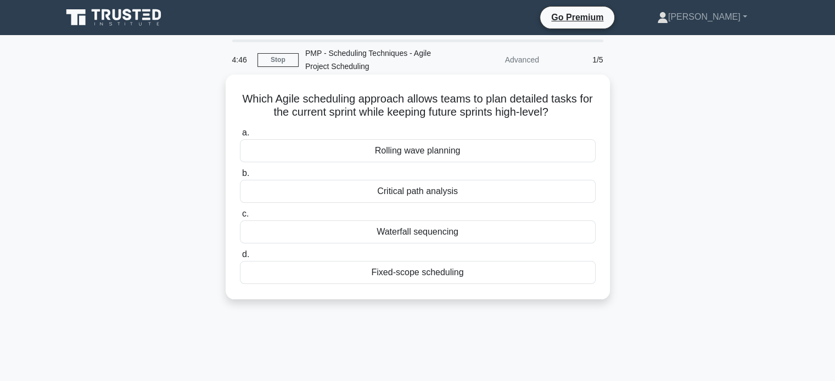
click at [459, 150] on div "Rolling wave planning" at bounding box center [418, 150] width 356 height 23
click at [240, 137] on input "a. Rolling wave planning" at bounding box center [240, 133] width 0 height 7
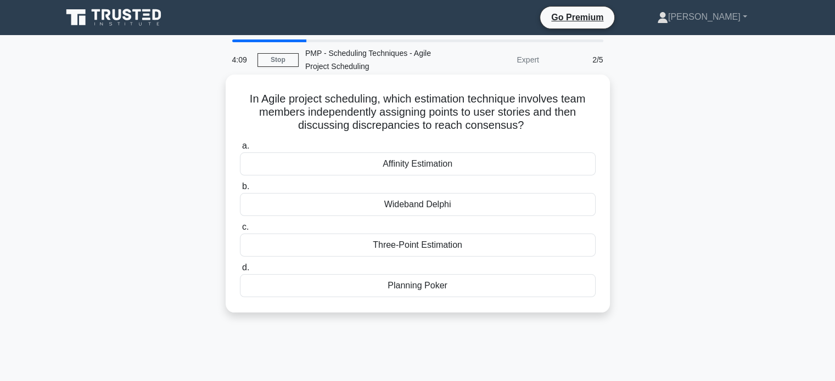
click at [435, 290] on div "Planning Poker" at bounding box center [418, 285] width 356 height 23
click at [240, 272] on input "d. Planning Poker" at bounding box center [240, 268] width 0 height 7
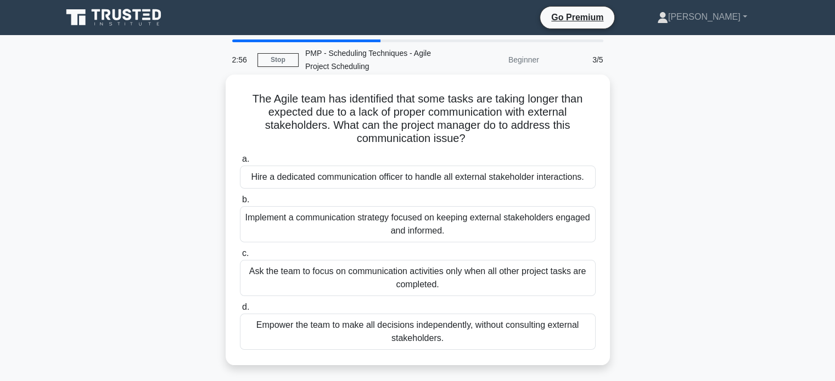
click at [455, 224] on div "Implement a communication strategy focused on keeping external stakeholders eng…" at bounding box center [418, 224] width 356 height 36
click at [240, 204] on input "b. Implement a communication strategy focused on keeping external stakeholders …" at bounding box center [240, 199] width 0 height 7
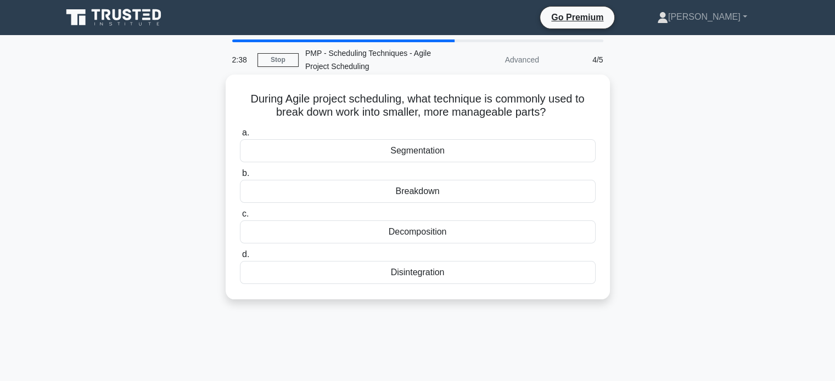
click at [429, 229] on div "Decomposition" at bounding box center [418, 232] width 356 height 23
click at [240, 218] on input "c. Decomposition" at bounding box center [240, 214] width 0 height 7
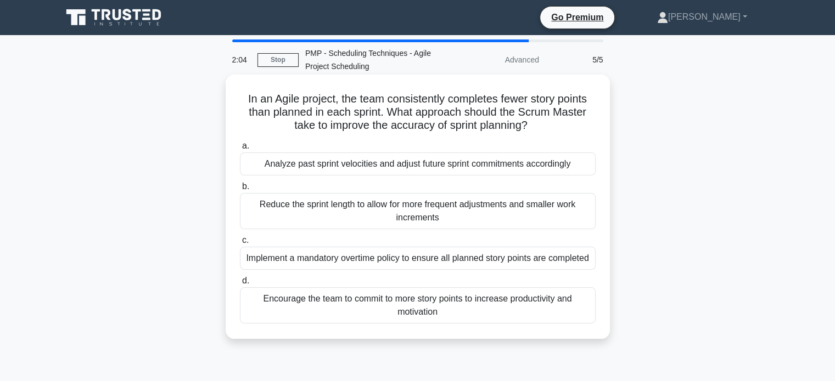
click at [434, 306] on div "Encourage the team to commit to more story points to increase productivity and …" at bounding box center [418, 306] width 356 height 36
click at [240, 285] on input "d. Encourage the team to commit to more story points to increase productivity a…" at bounding box center [240, 281] width 0 height 7
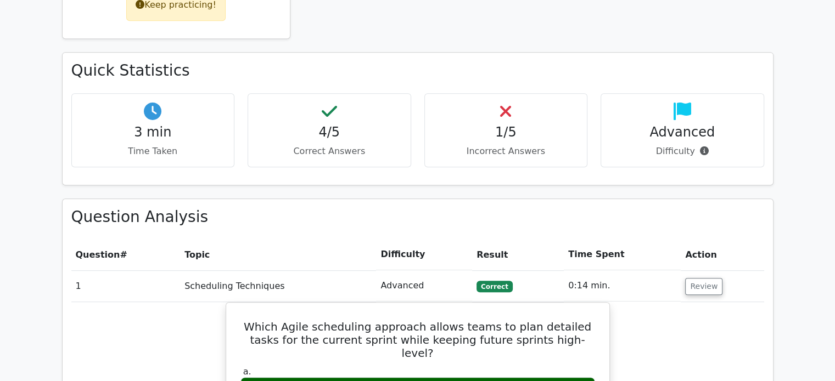
scroll to position [610, 0]
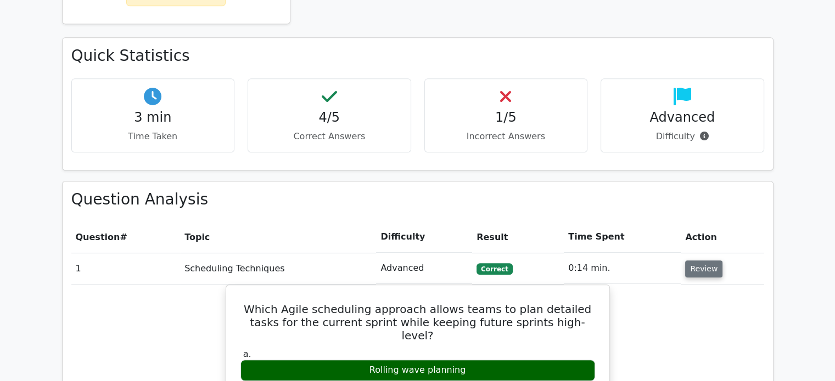
click at [700, 261] on button "Review" at bounding box center [703, 269] width 37 height 17
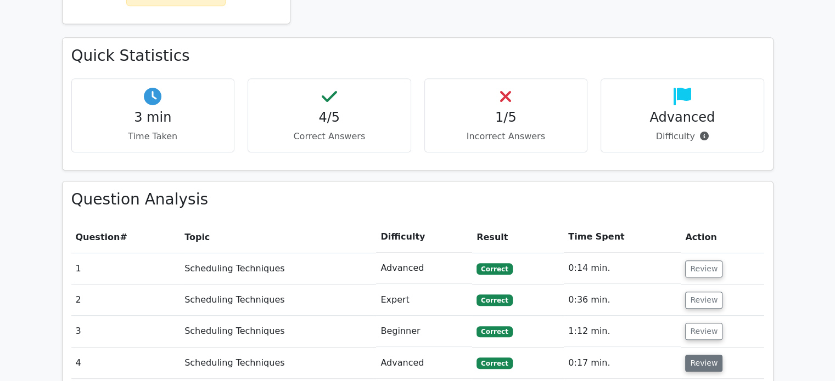
scroll to position [695, 0]
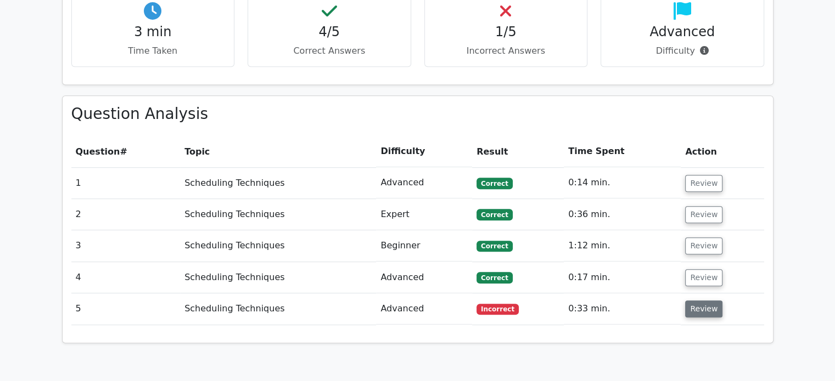
click at [697, 301] on button "Review" at bounding box center [703, 309] width 37 height 17
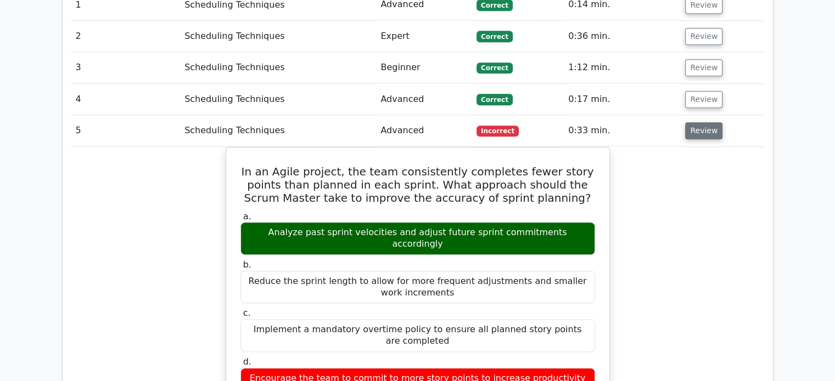
scroll to position [873, 0]
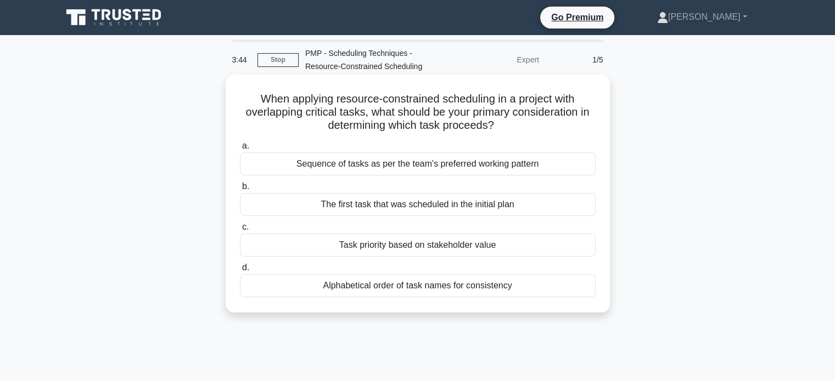
click at [457, 246] on div "Task priority based on stakeholder value" at bounding box center [418, 245] width 356 height 23
click at [240, 231] on input "c. Task priority based on stakeholder value" at bounding box center [240, 227] width 0 height 7
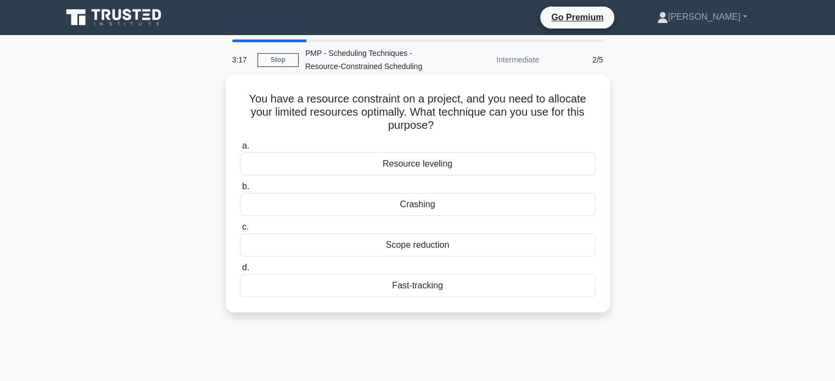
click at [435, 209] on div "Crashing" at bounding box center [418, 204] width 356 height 23
click at [240, 190] on input "b. Crashing" at bounding box center [240, 186] width 0 height 7
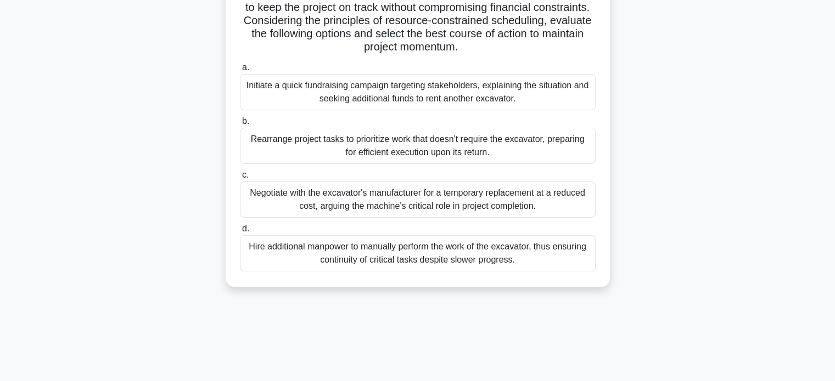
scroll to position [188, 0]
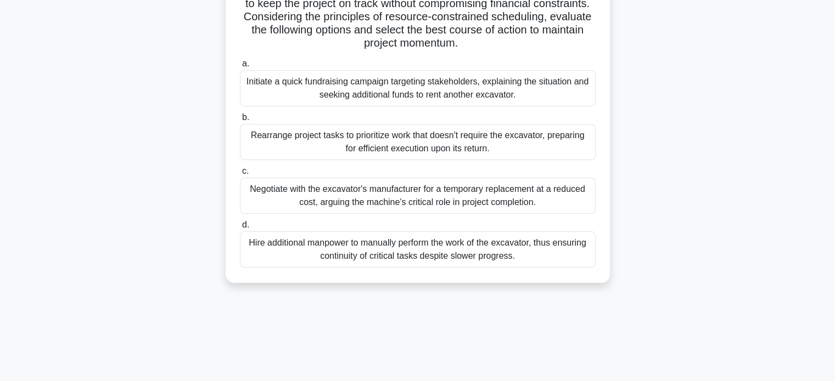
click at [413, 138] on div "Rearrange project tasks to prioritize work that doesn't require the excavator, …" at bounding box center [418, 142] width 356 height 36
click at [240, 121] on input "b. Rearrange project tasks to prioritize work that doesn't require the excavato…" at bounding box center [240, 117] width 0 height 7
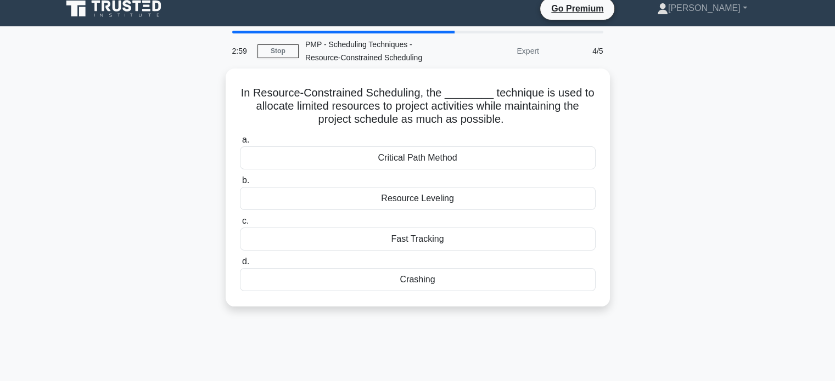
scroll to position [0, 0]
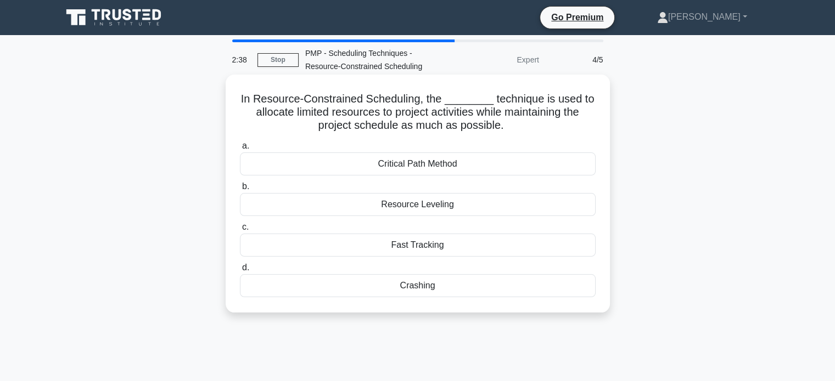
click at [431, 246] on div "Fast Tracking" at bounding box center [418, 245] width 356 height 23
click at [240, 231] on input "c. Fast Tracking" at bounding box center [240, 227] width 0 height 7
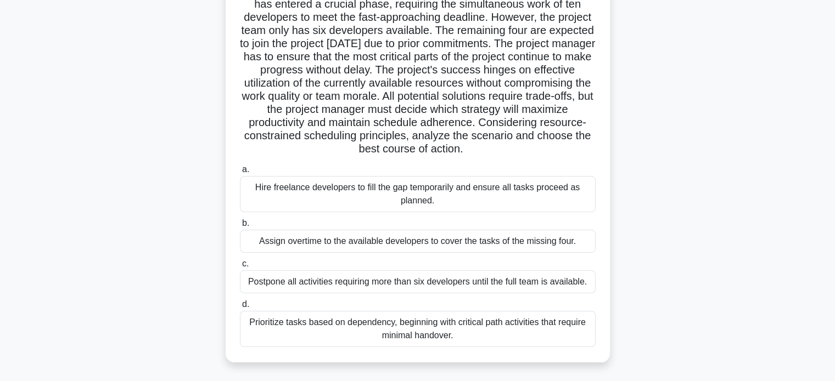
scroll to position [113, 0]
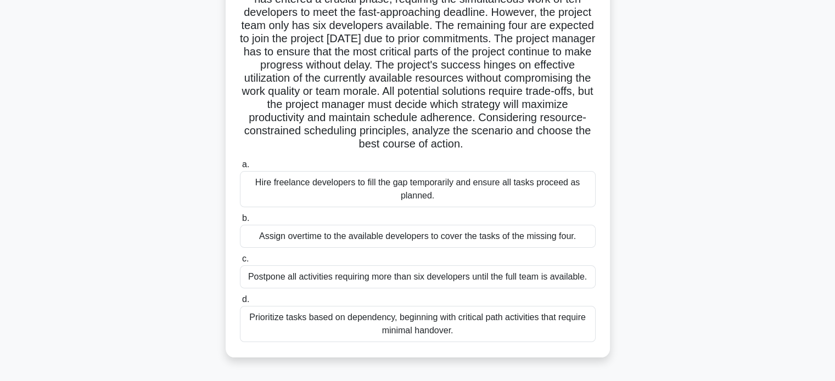
click at [452, 327] on div "Prioritize tasks based on dependency, beginning with critical path activities t…" at bounding box center [418, 324] width 356 height 36
click at [240, 304] on input "d. Prioritize tasks based on dependency, beginning with critical path activitie…" at bounding box center [240, 299] width 0 height 7
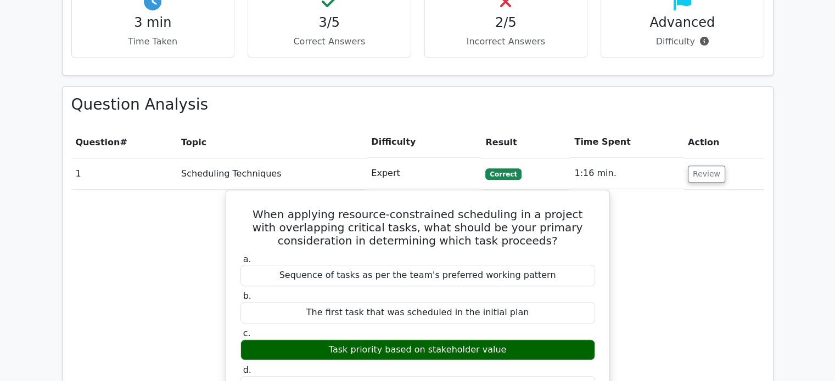
scroll to position [707, 0]
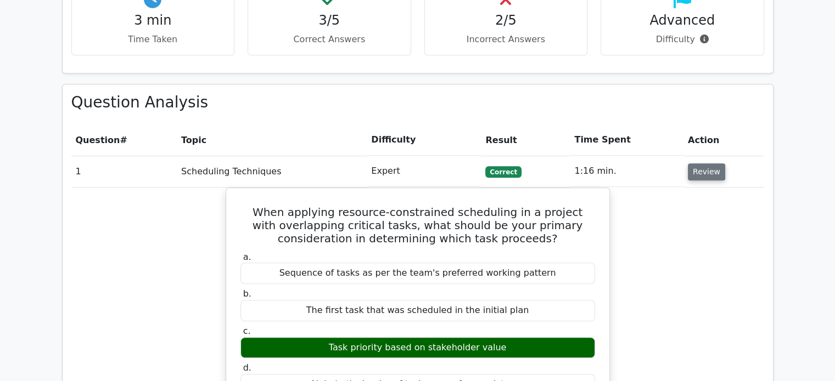
click at [712, 164] on button "Review" at bounding box center [706, 172] width 37 height 17
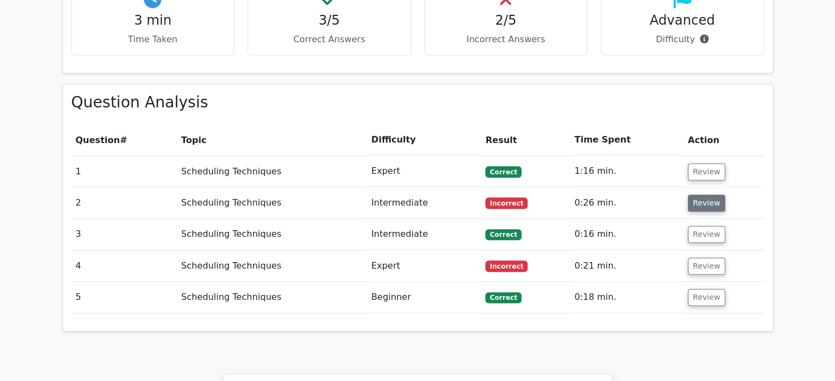
click at [703, 195] on button "Review" at bounding box center [706, 203] width 37 height 17
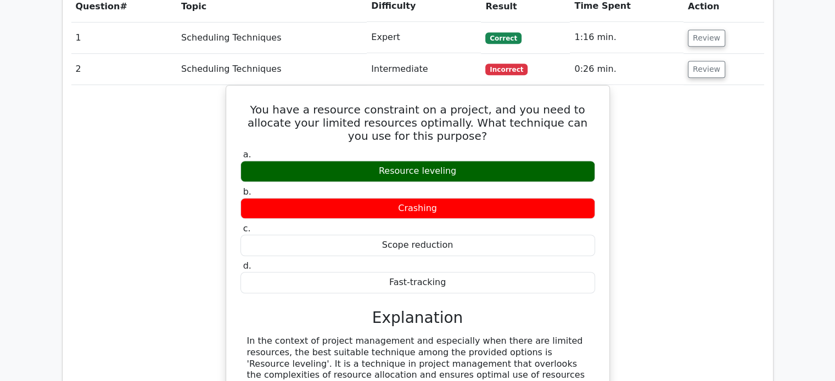
scroll to position [841, 0]
click at [709, 61] on button "Review" at bounding box center [706, 69] width 37 height 17
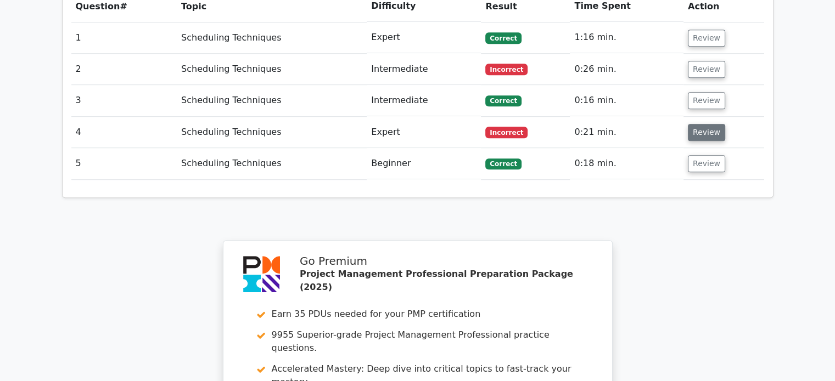
click at [703, 124] on button "Review" at bounding box center [706, 132] width 37 height 17
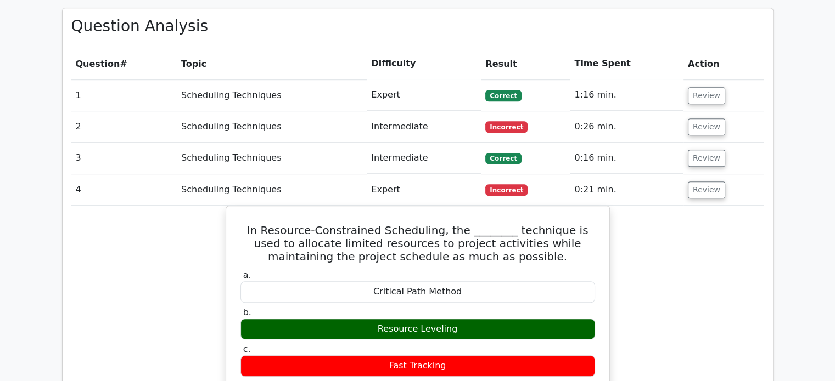
scroll to position [782, 0]
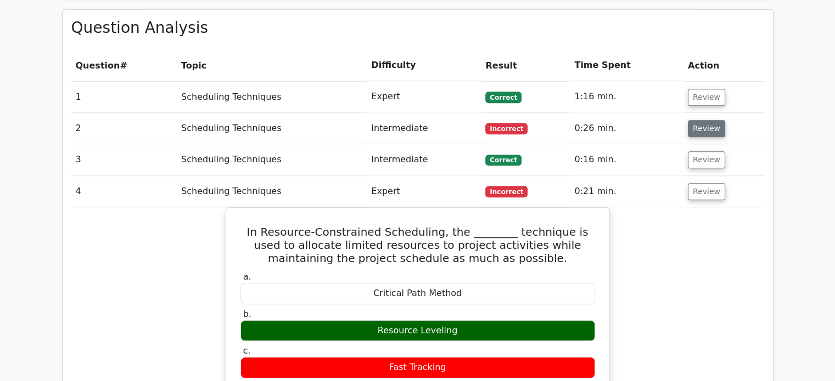
click at [714, 120] on button "Review" at bounding box center [706, 128] width 37 height 17
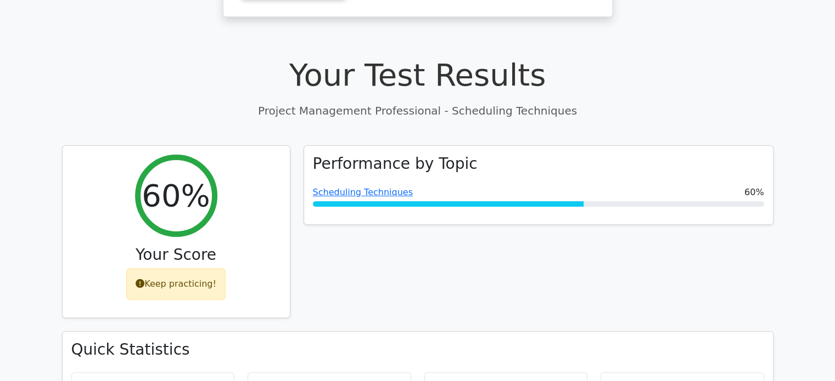
scroll to position [310, 0]
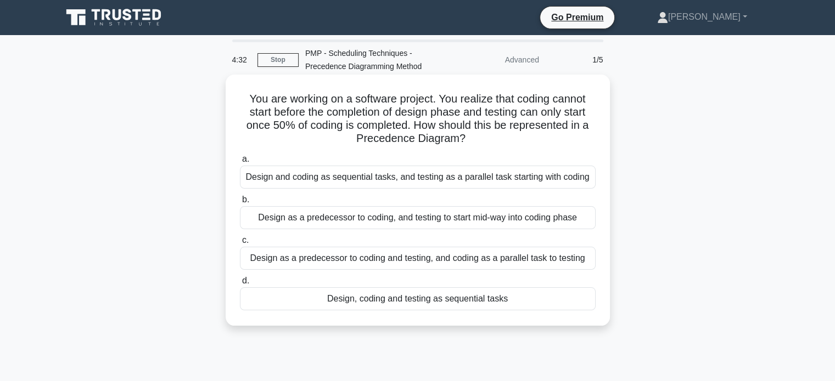
click at [401, 219] on div "Design as a predecessor to coding, and testing to start mid-way into coding pha…" at bounding box center [418, 217] width 356 height 23
click at [240, 204] on input "b. Design as a predecessor to coding, and testing to start mid-way into coding …" at bounding box center [240, 199] width 0 height 7
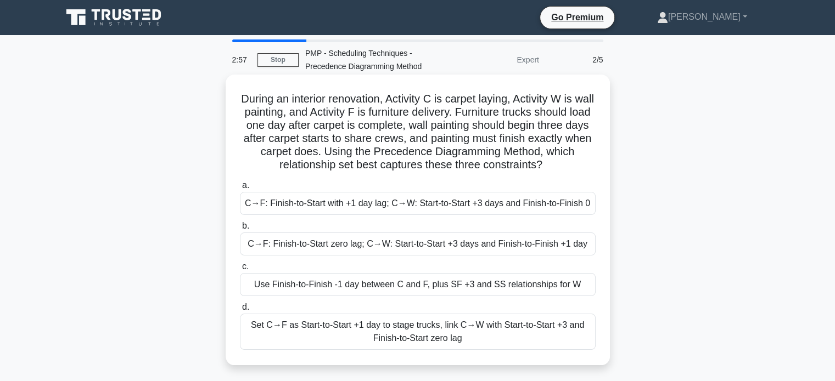
click at [416, 207] on div "C→F: Finish-to-Start with +1 day lag; C→W: Start-to-Start +3 days and Finish-to…" at bounding box center [418, 203] width 356 height 23
click at [240, 189] on input "a. C→F: Finish-to-Start with +1 day lag; C→W: Start-to-Start +3 days and Finish…" at bounding box center [240, 185] width 0 height 7
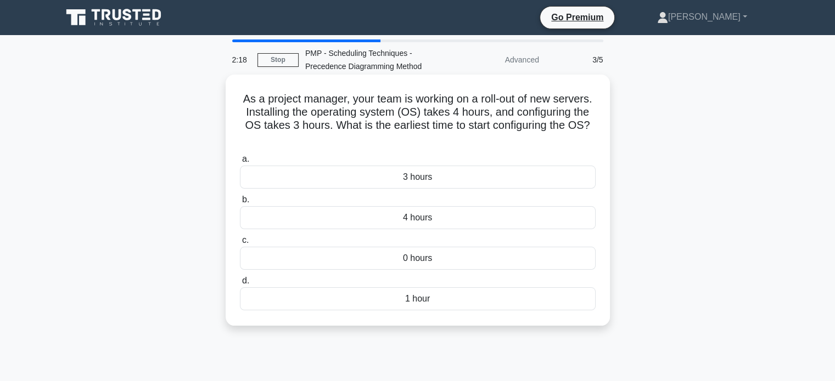
click at [436, 262] on div "0 hours" at bounding box center [418, 258] width 356 height 23
click at [240, 244] on input "c. 0 hours" at bounding box center [240, 240] width 0 height 7
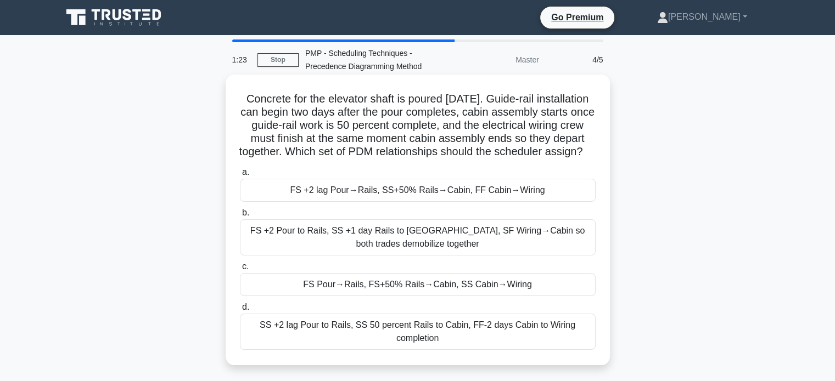
click at [450, 202] on div "FS +2 lag Pour→Rails, SS+50% Rails→Cabin, FF Cabin→Wiring" at bounding box center [418, 190] width 356 height 23
click at [240, 176] on input "a. FS +2 lag Pour→Rails, SS+50% Rails→Cabin, FF Cabin→Wiring" at bounding box center [240, 172] width 0 height 7
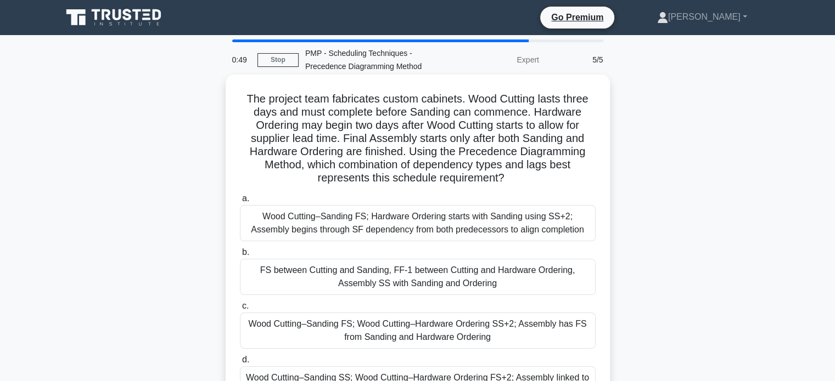
scroll to position [44, 0]
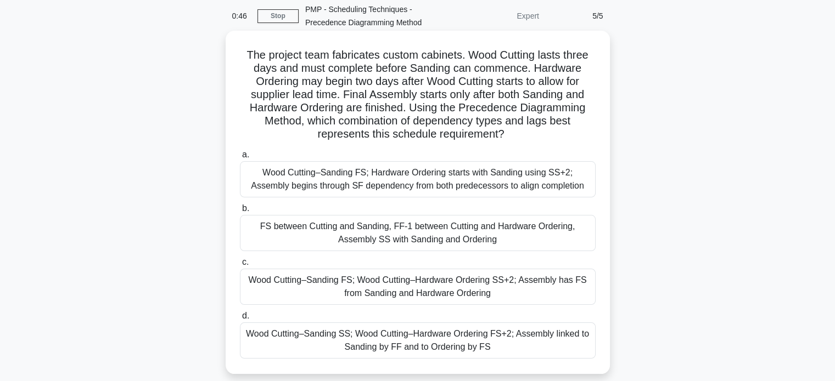
click at [430, 187] on div "Wood Cutting–Sanding FS; Hardware Ordering starts with Sanding using SS+2; Asse…" at bounding box center [418, 179] width 356 height 36
click at [240, 159] on input "[PERSON_NAME] Cutting–Sanding FS; Hardware Ordering starts with Sanding using S…" at bounding box center [240, 154] width 0 height 7
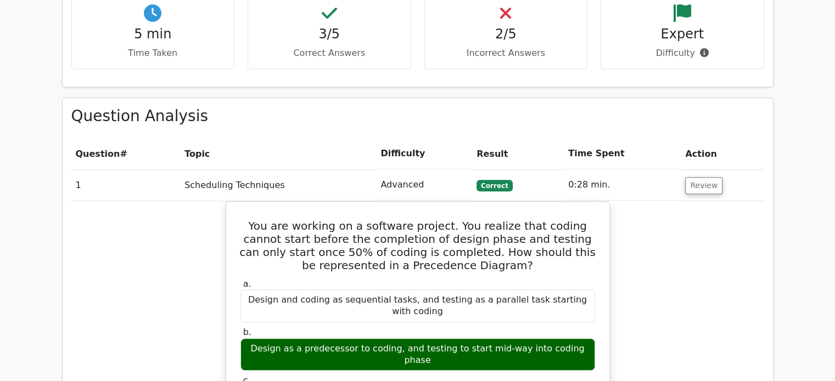
scroll to position [687, 0]
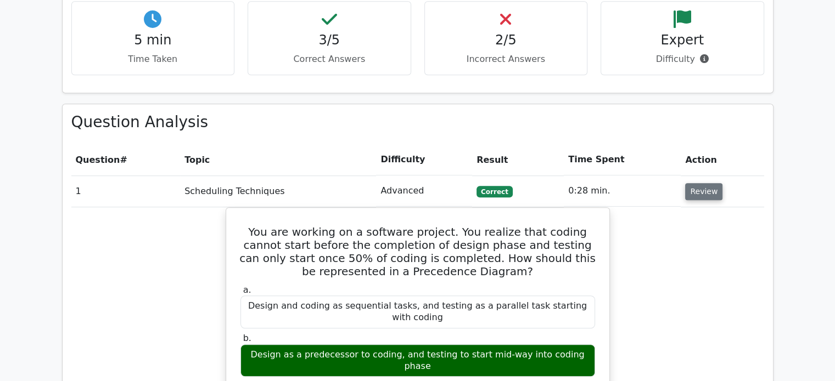
click at [700, 183] on button "Review" at bounding box center [703, 191] width 37 height 17
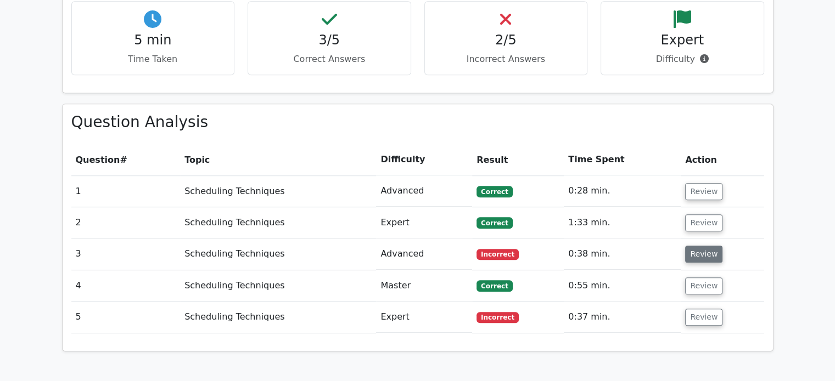
click at [694, 246] on button "Review" at bounding box center [703, 254] width 37 height 17
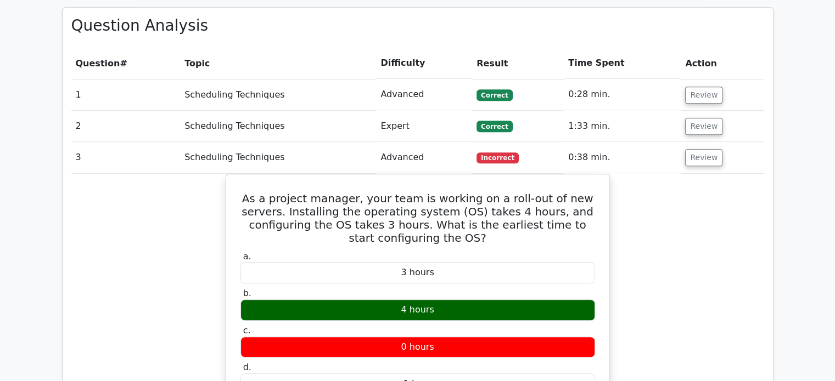
scroll to position [782, 0]
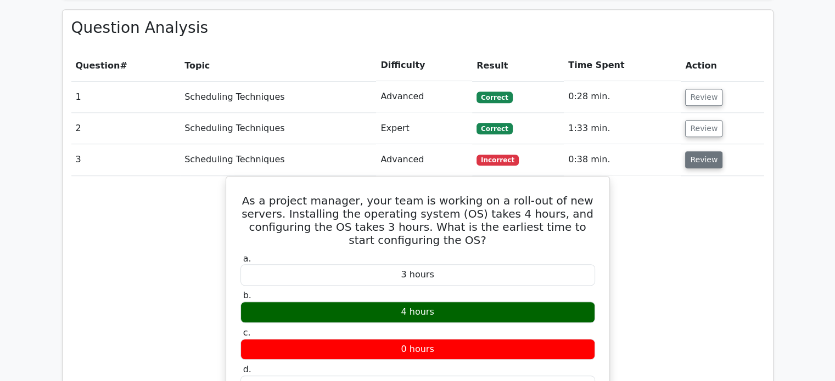
click at [704, 151] on button "Review" at bounding box center [703, 159] width 37 height 17
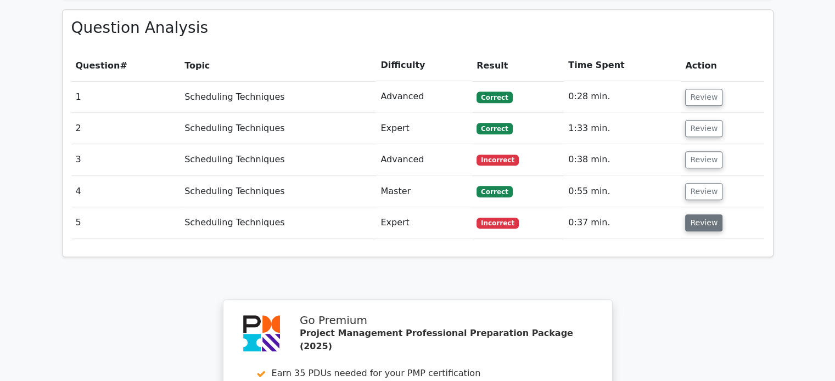
click at [703, 215] on button "Review" at bounding box center [703, 223] width 37 height 17
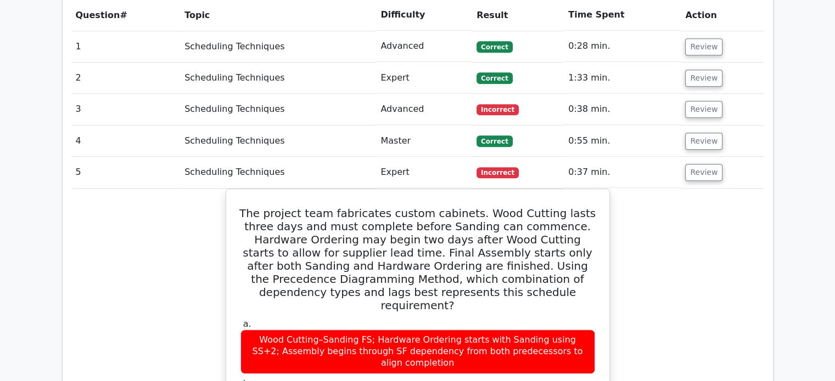
scroll to position [818, 0]
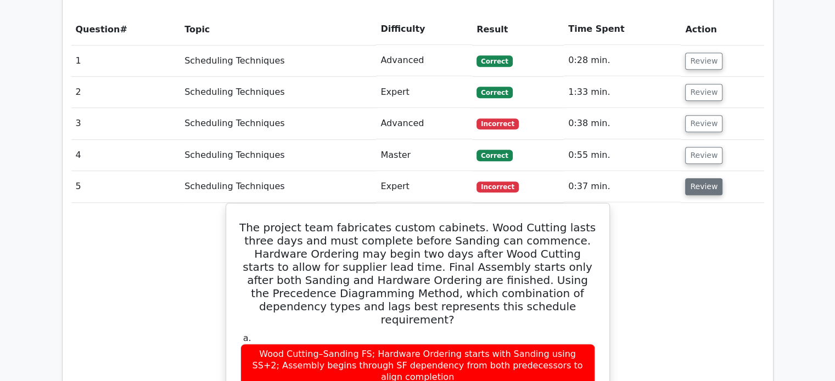
click at [694, 178] on button "Review" at bounding box center [703, 186] width 37 height 17
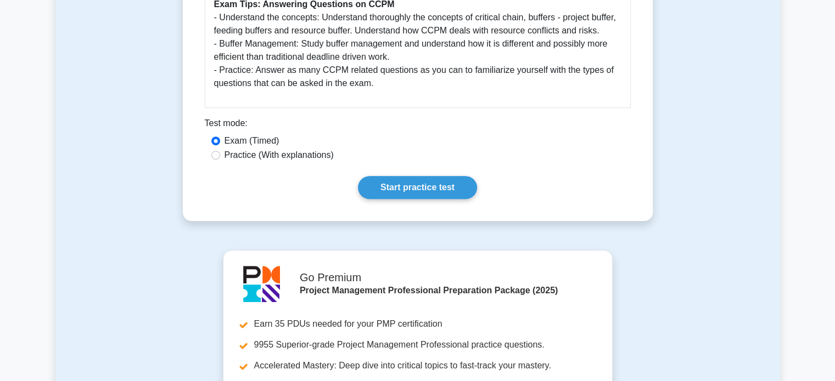
scroll to position [554, 0]
click at [418, 190] on link "Start practice test" at bounding box center [417, 187] width 119 height 23
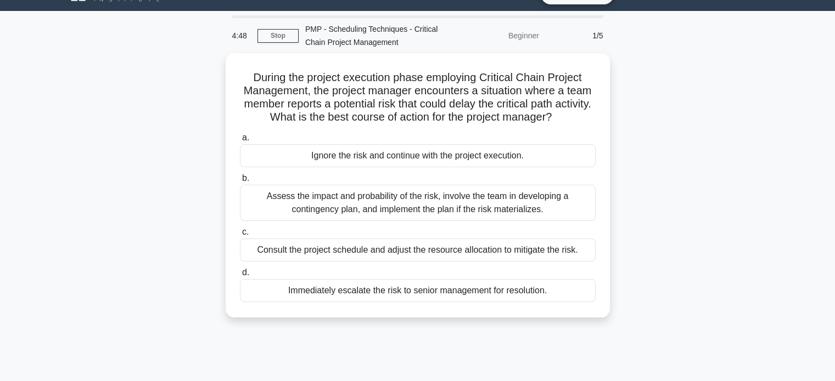
scroll to position [26, 0]
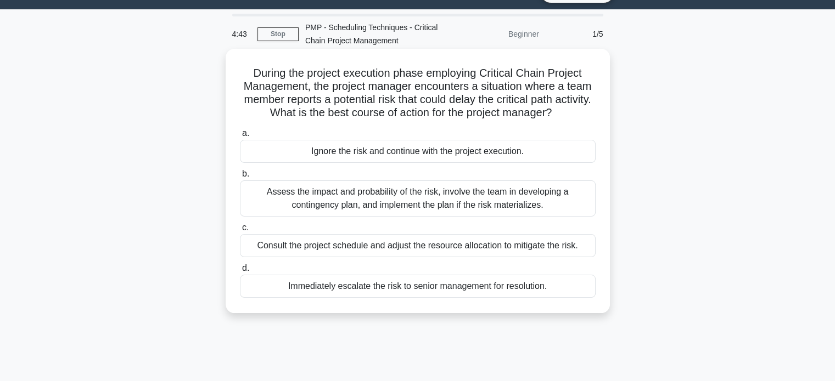
click at [394, 196] on div "Assess the impact and probability of the risk, involve the team in developing a…" at bounding box center [418, 199] width 356 height 36
click at [240, 178] on input "b. Assess the impact and probability of the risk, involve the team in developin…" at bounding box center [240, 174] width 0 height 7
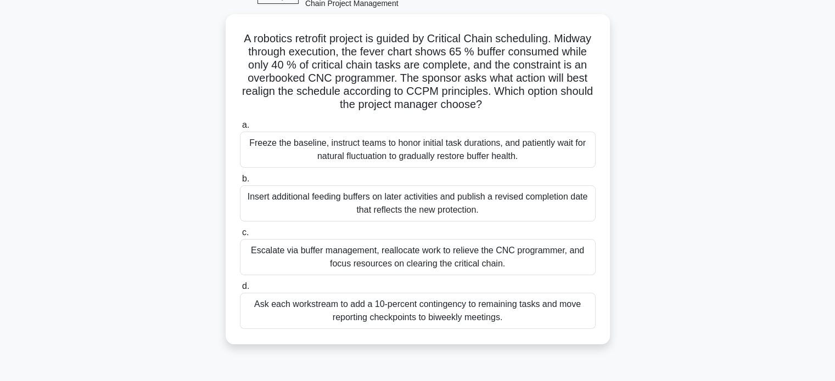
scroll to position [64, 0]
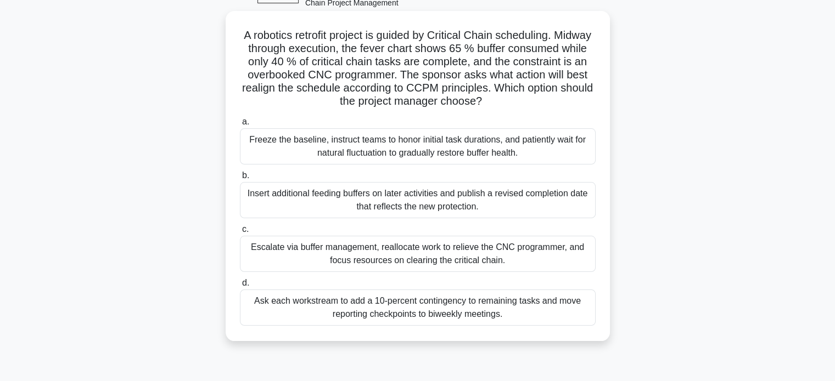
click at [424, 309] on div "Ask each workstream to add a 10-percent contingency to remaining tasks and move…" at bounding box center [418, 308] width 356 height 36
click at [240, 287] on input "d. Ask each workstream to add a 10-percent contingency to remaining tasks and m…" at bounding box center [240, 283] width 0 height 7
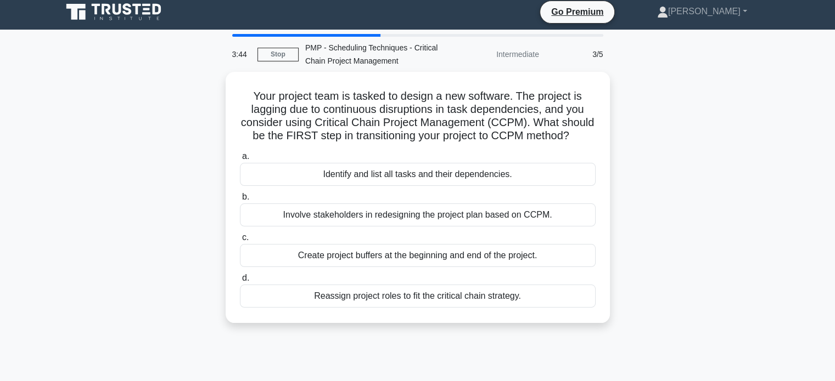
scroll to position [0, 0]
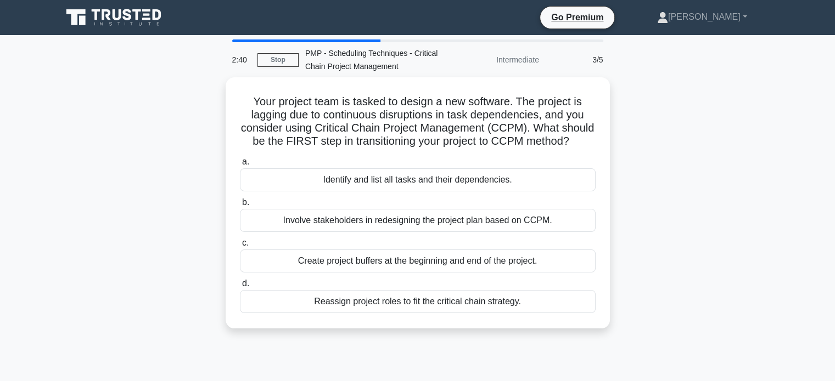
click at [424, 309] on div "Reassign project roles to fit the critical chain strategy." at bounding box center [418, 301] width 356 height 23
click at [240, 288] on input "d. Reassign project roles to fit the critical chain strategy." at bounding box center [240, 283] width 0 height 7
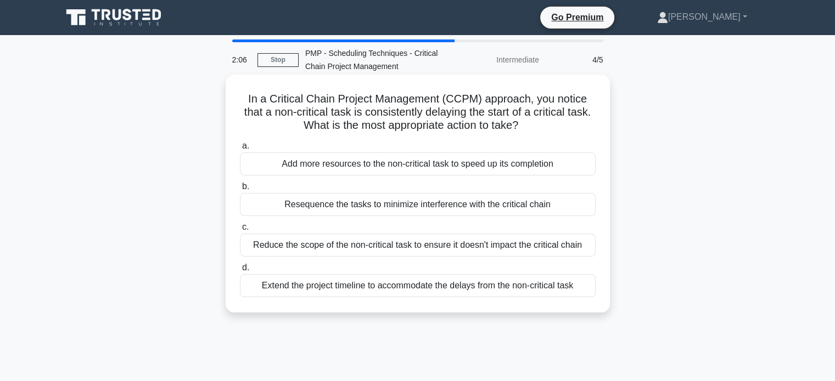
click at [533, 209] on div "Resequence the tasks to minimize interference with the critical chain" at bounding box center [418, 204] width 356 height 23
click at [240, 190] on input "b. Resequence the tasks to minimize interference with the critical chain" at bounding box center [240, 186] width 0 height 7
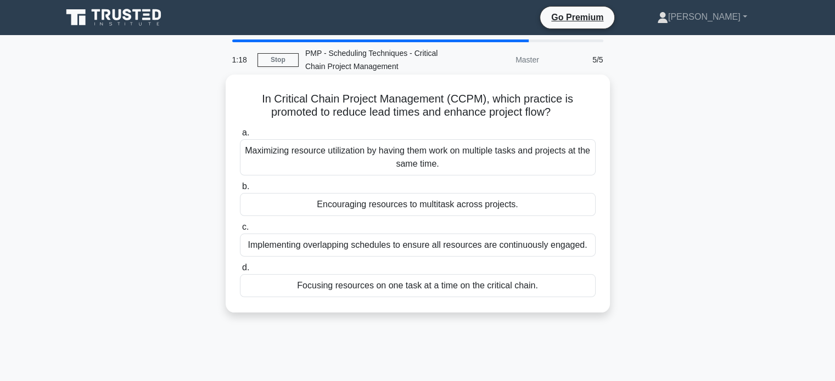
click at [527, 283] on div "Focusing resources on one task at a time on the critical chain." at bounding box center [418, 285] width 356 height 23
click at [240, 272] on input "d. Focusing resources on one task at a time on the critical chain." at bounding box center [240, 268] width 0 height 7
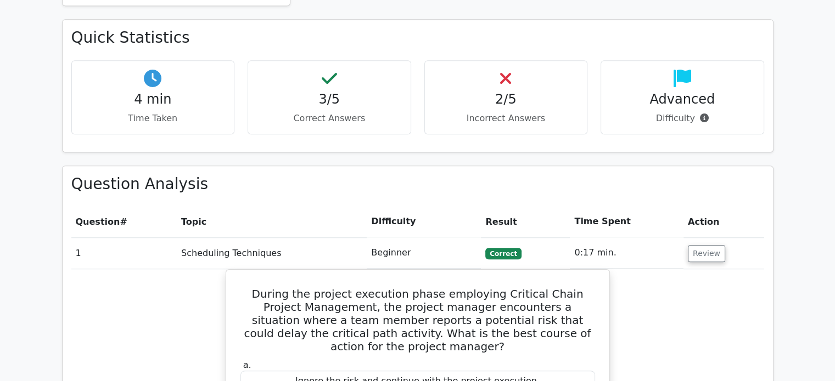
scroll to position [626, 0]
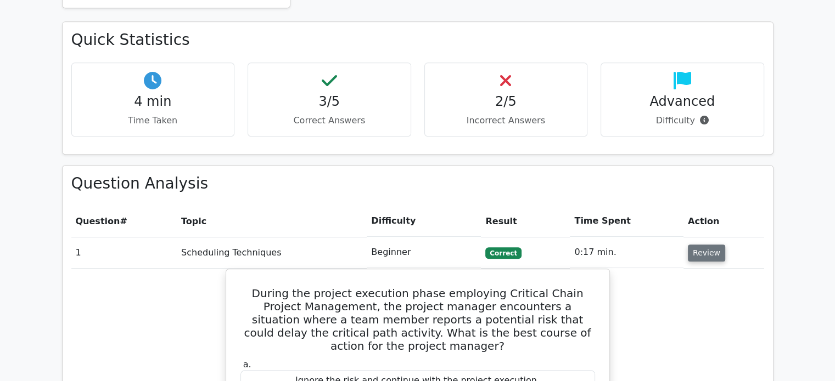
click at [706, 245] on button "Review" at bounding box center [706, 253] width 37 height 17
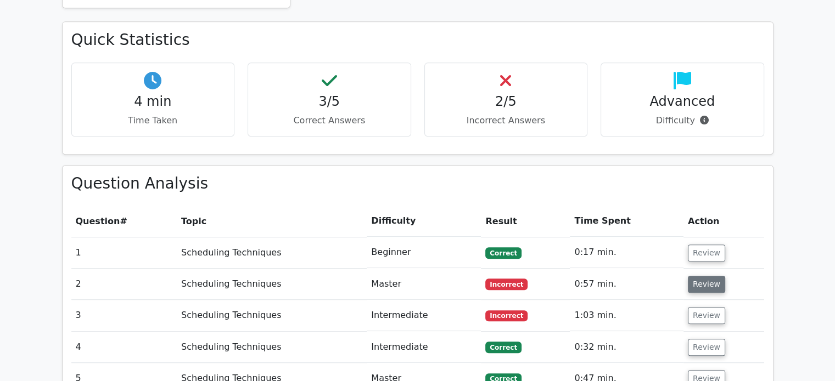
click at [703, 276] on button "Review" at bounding box center [706, 284] width 37 height 17
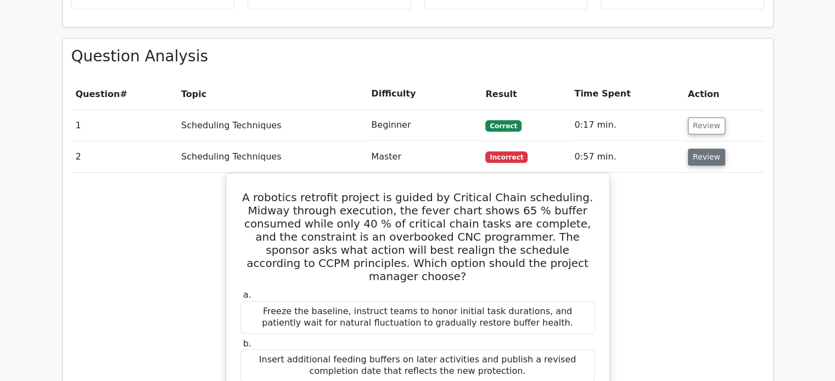
scroll to position [751, 0]
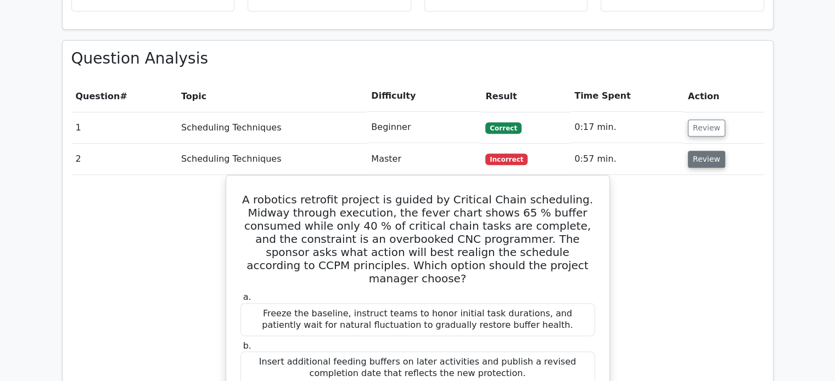
click at [701, 151] on button "Review" at bounding box center [706, 159] width 37 height 17
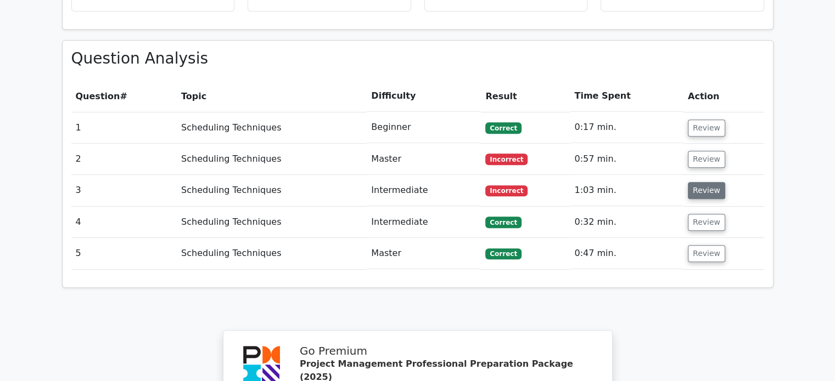
click at [711, 182] on button "Review" at bounding box center [706, 190] width 37 height 17
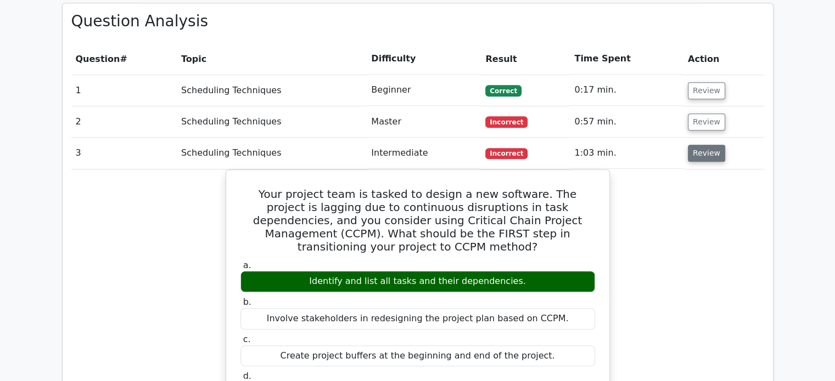
scroll to position [788, 0]
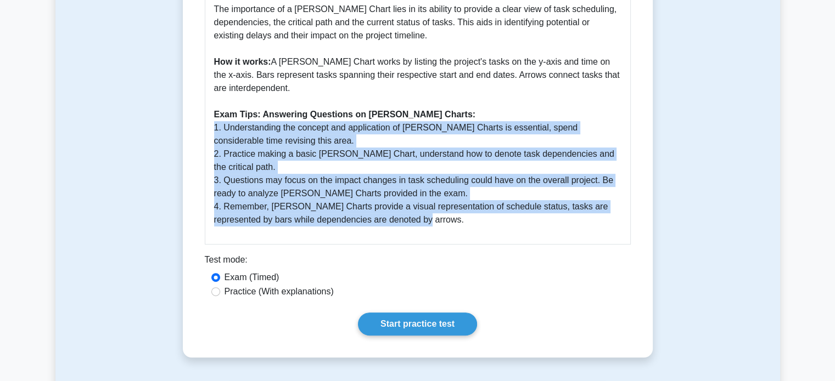
click at [692, 178] on div "[PERSON_NAME] Charts 5 minutes 5 Questions Full Guide on [PERSON_NAME] Charts f…" at bounding box center [417, 50] width 724 height 667
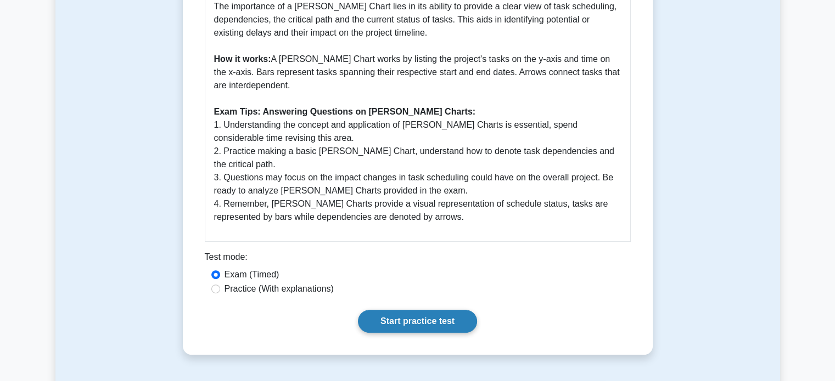
click at [439, 323] on link "Start practice test" at bounding box center [417, 321] width 119 height 23
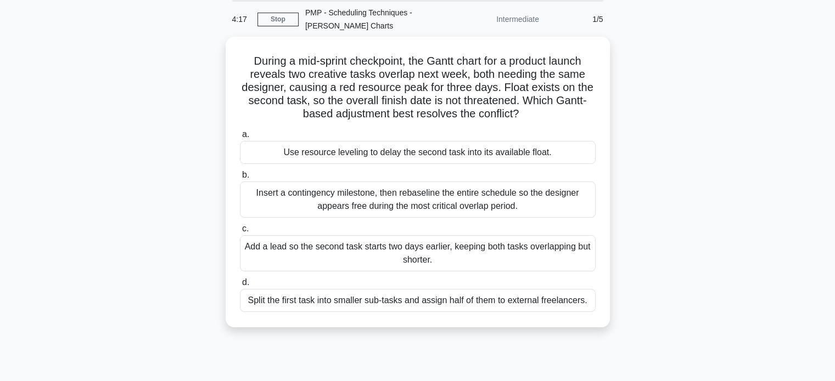
scroll to position [41, 0]
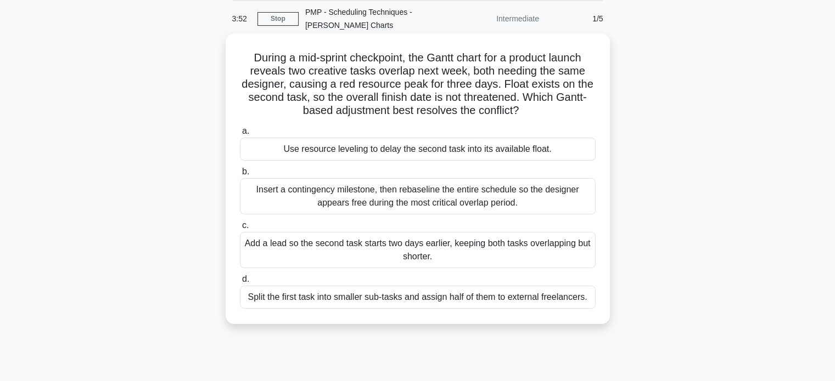
click at [535, 204] on div "Insert a contingency milestone, then rebaseline the entire schedule so the desi…" at bounding box center [418, 196] width 356 height 36
click at [240, 176] on input "b. Insert a contingency milestone, then rebaseline the entire schedule so the d…" at bounding box center [240, 171] width 0 height 7
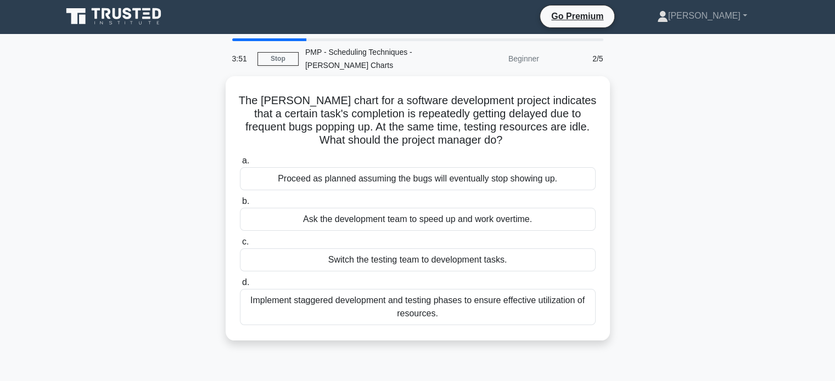
scroll to position [0, 0]
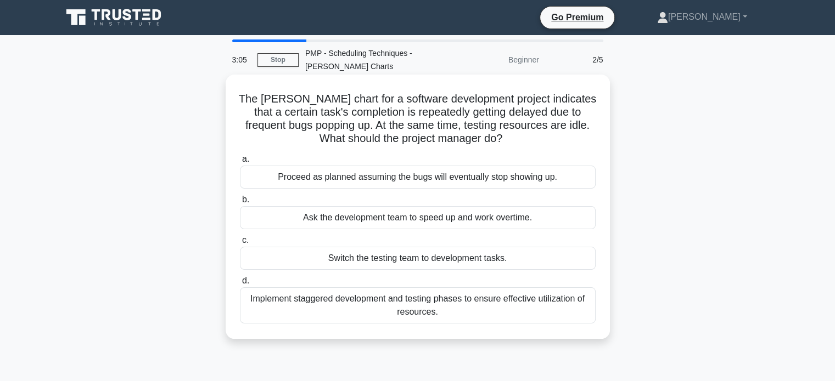
click at [523, 305] on div "Implement staggered development and testing phases to ensure effective utilizat…" at bounding box center [418, 306] width 356 height 36
click at [240, 285] on input "d. Implement staggered development and testing phases to ensure effective utili…" at bounding box center [240, 281] width 0 height 7
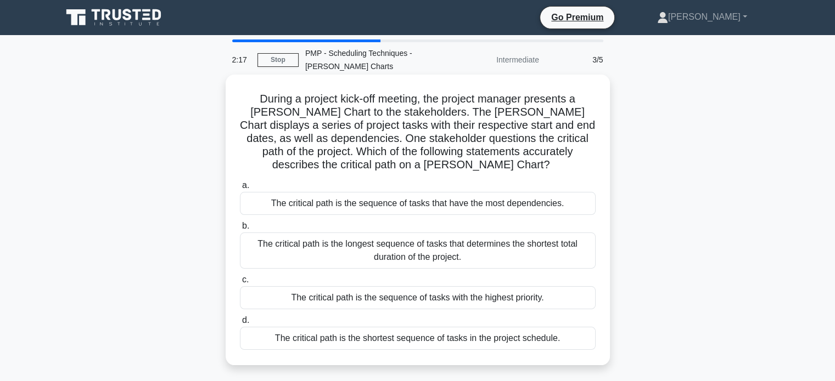
click at [557, 240] on div "The critical path is the longest sequence of tasks that determines the shortest…" at bounding box center [418, 251] width 356 height 36
click at [240, 230] on input "b. The critical path is the longest sequence of tasks that determines the short…" at bounding box center [240, 226] width 0 height 7
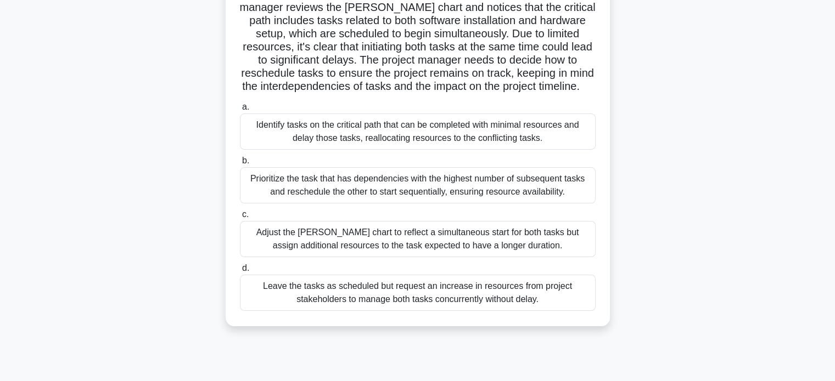
scroll to position [109, 0]
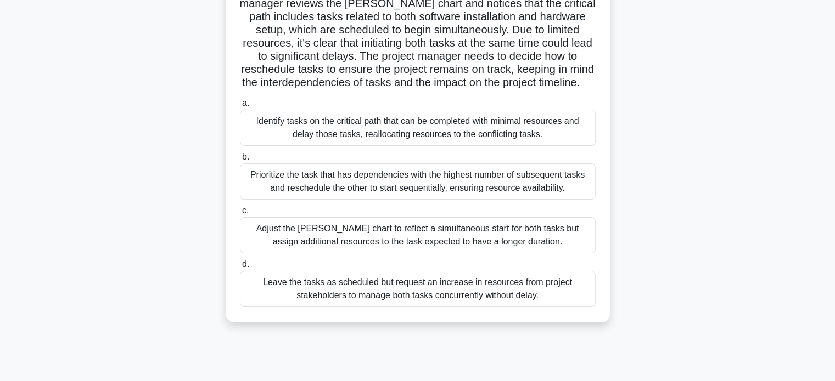
click at [528, 196] on div "Prioritize the task that has dependencies with the highest number of subsequent…" at bounding box center [418, 182] width 356 height 36
click at [240, 161] on input "b. Prioritize the task that has dependencies with the highest number of subsequ…" at bounding box center [240, 157] width 0 height 7
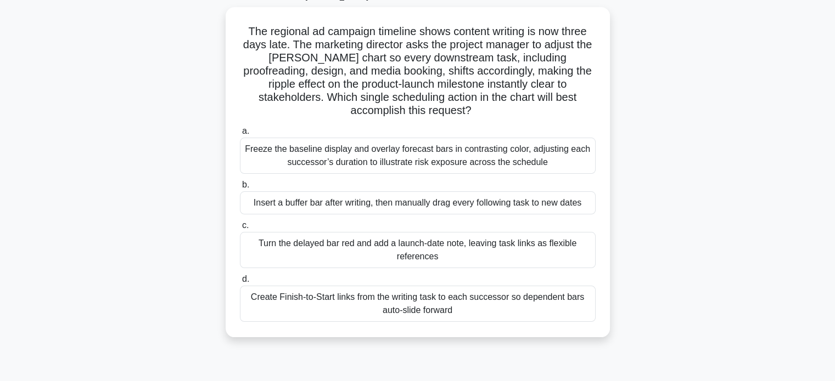
scroll to position [76, 0]
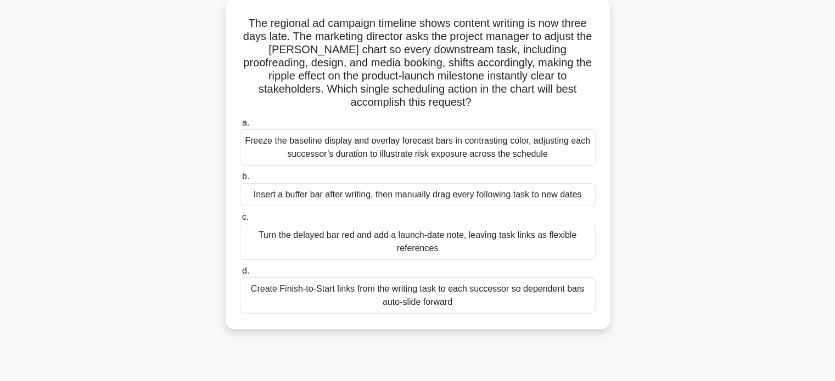
click at [522, 298] on div "Create Finish-to-Start links from the writing task to each successor so depende…" at bounding box center [418, 296] width 356 height 36
click at [240, 275] on input "d. Create Finish-to-Start links from the writing task to each successor so depe…" at bounding box center [240, 271] width 0 height 7
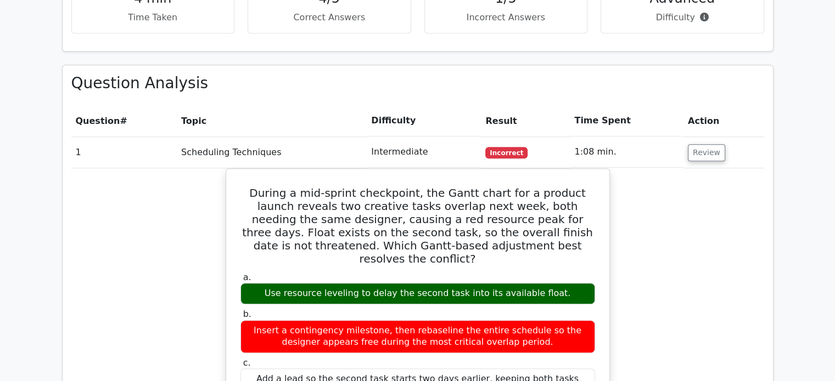
scroll to position [728, 0]
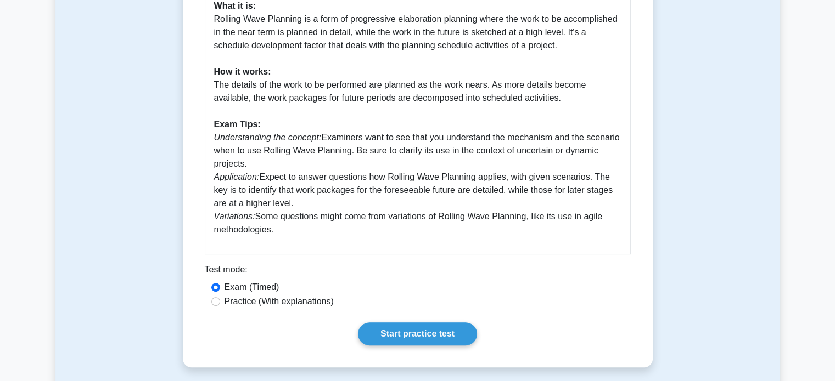
scroll to position [410, 0]
